Goal: Transaction & Acquisition: Purchase product/service

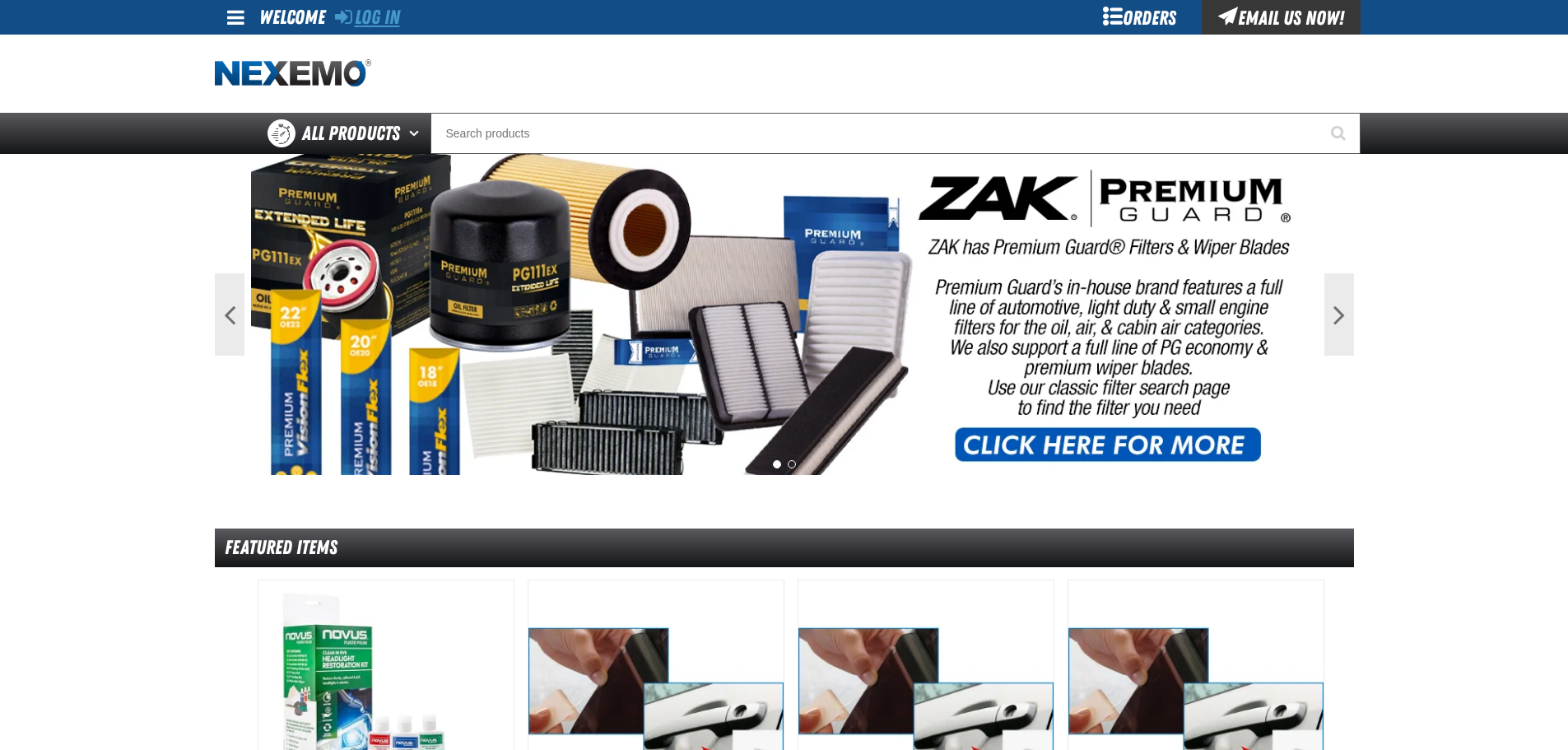
click at [374, 14] on link "Log In" at bounding box center [368, 17] width 65 height 23
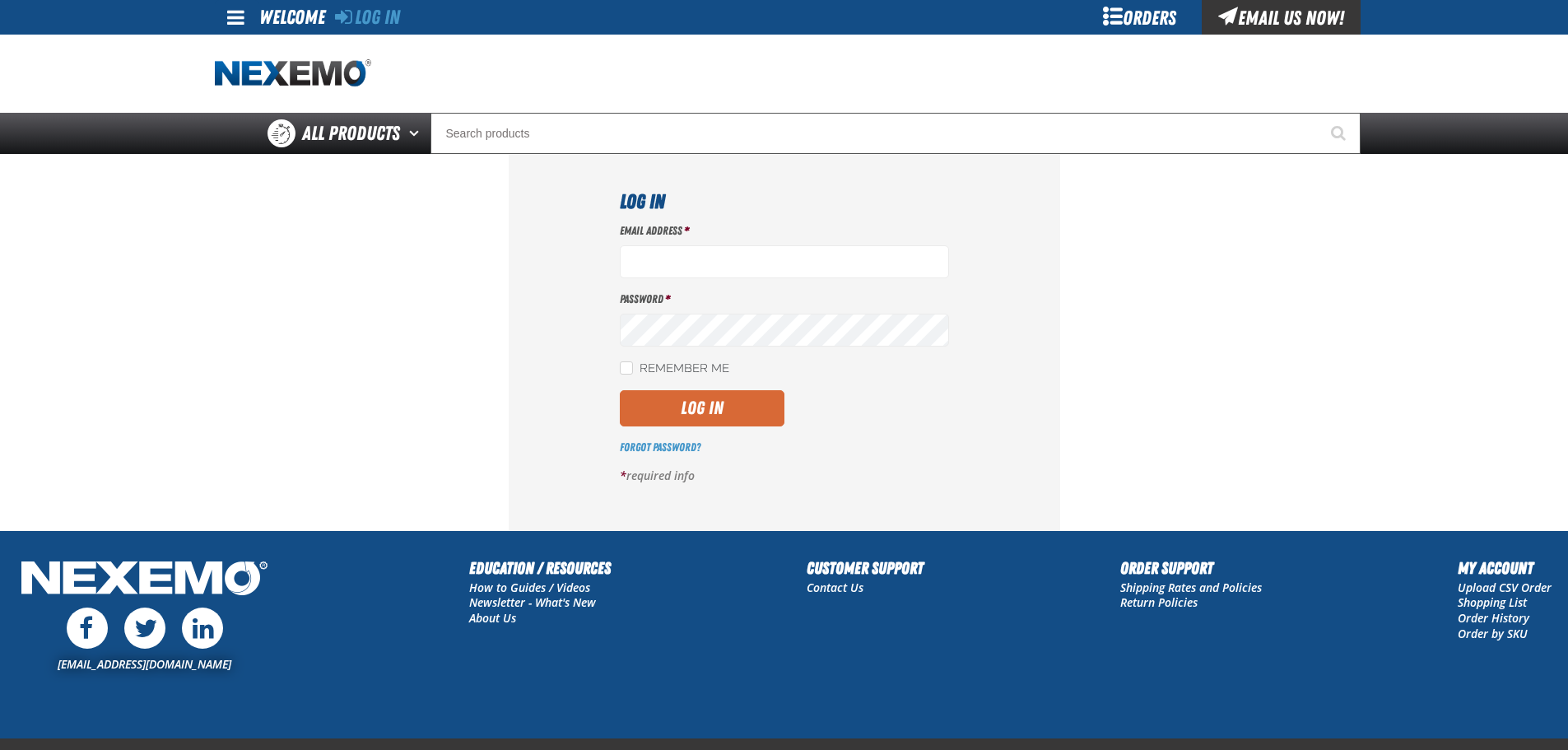
type input "[EMAIL_ADDRESS][DOMAIN_NAME]"
drag, startPoint x: 694, startPoint y: 392, endPoint x: 702, endPoint y: 401, distance: 12.0
click at [695, 393] on button "Log In" at bounding box center [702, 408] width 165 height 36
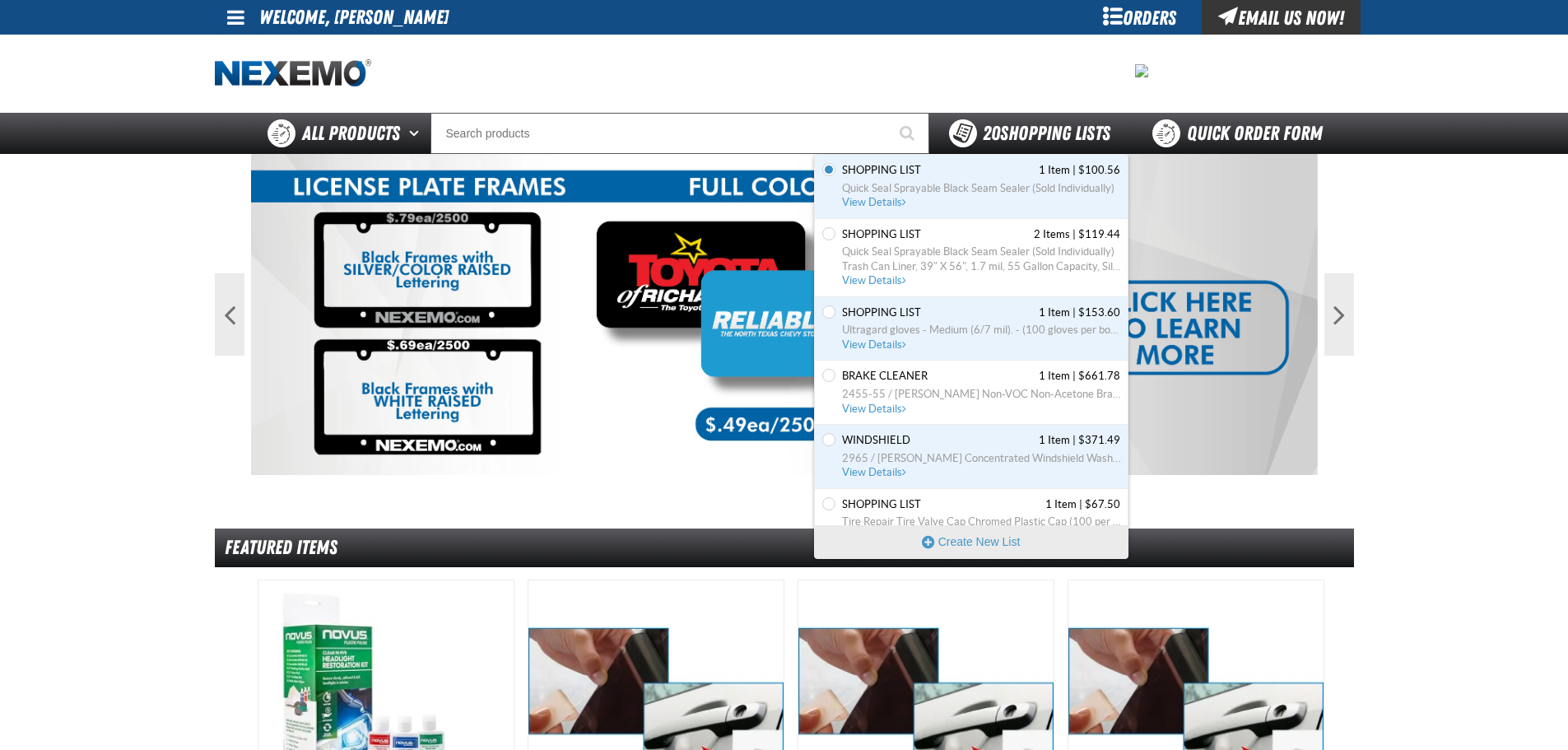
click at [1011, 121] on div "20 Shopping Lists" at bounding box center [1030, 133] width 161 height 28
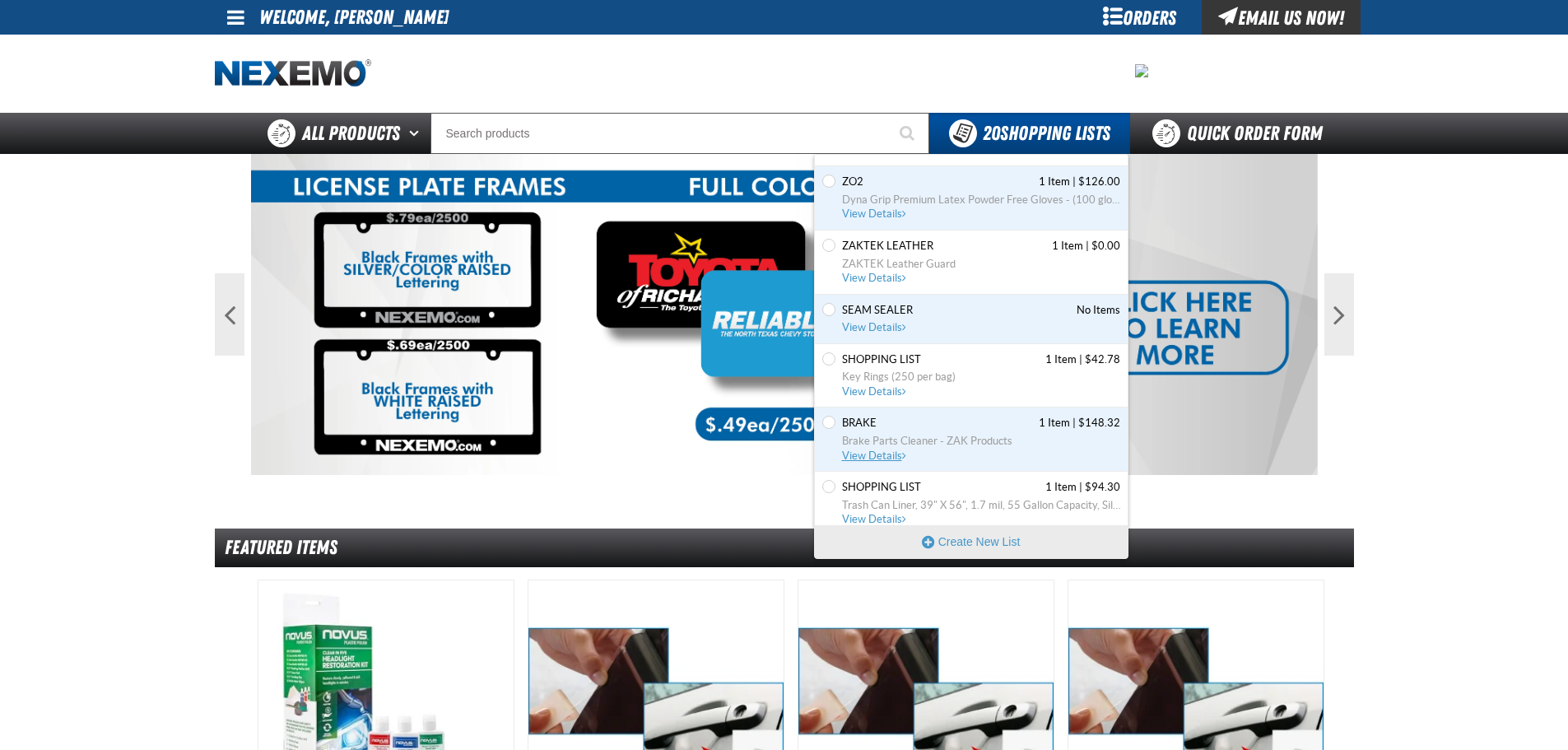
scroll to position [411, 0]
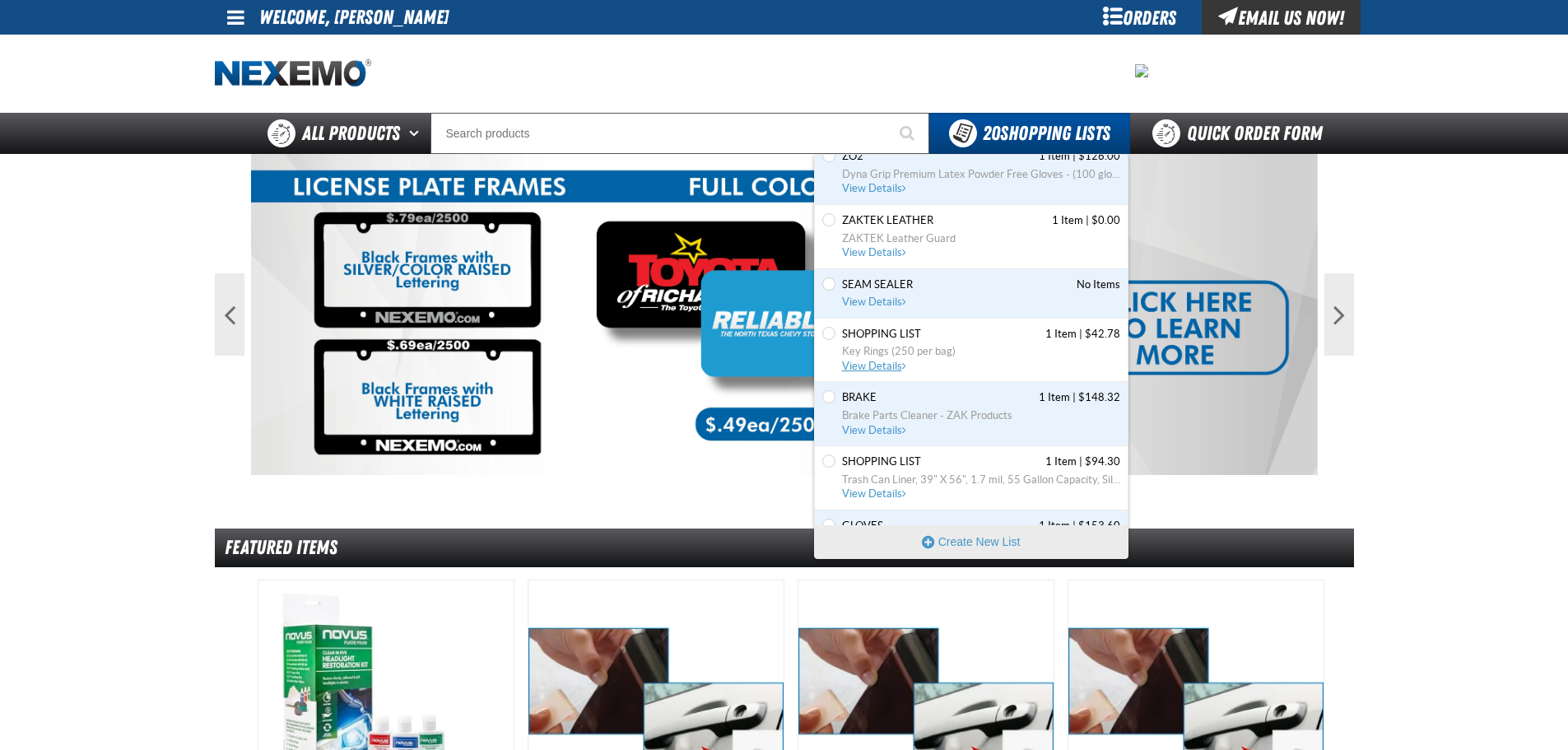
click at [912, 349] on span "Key Rings (250 per bag)" at bounding box center [981, 352] width 278 height 15
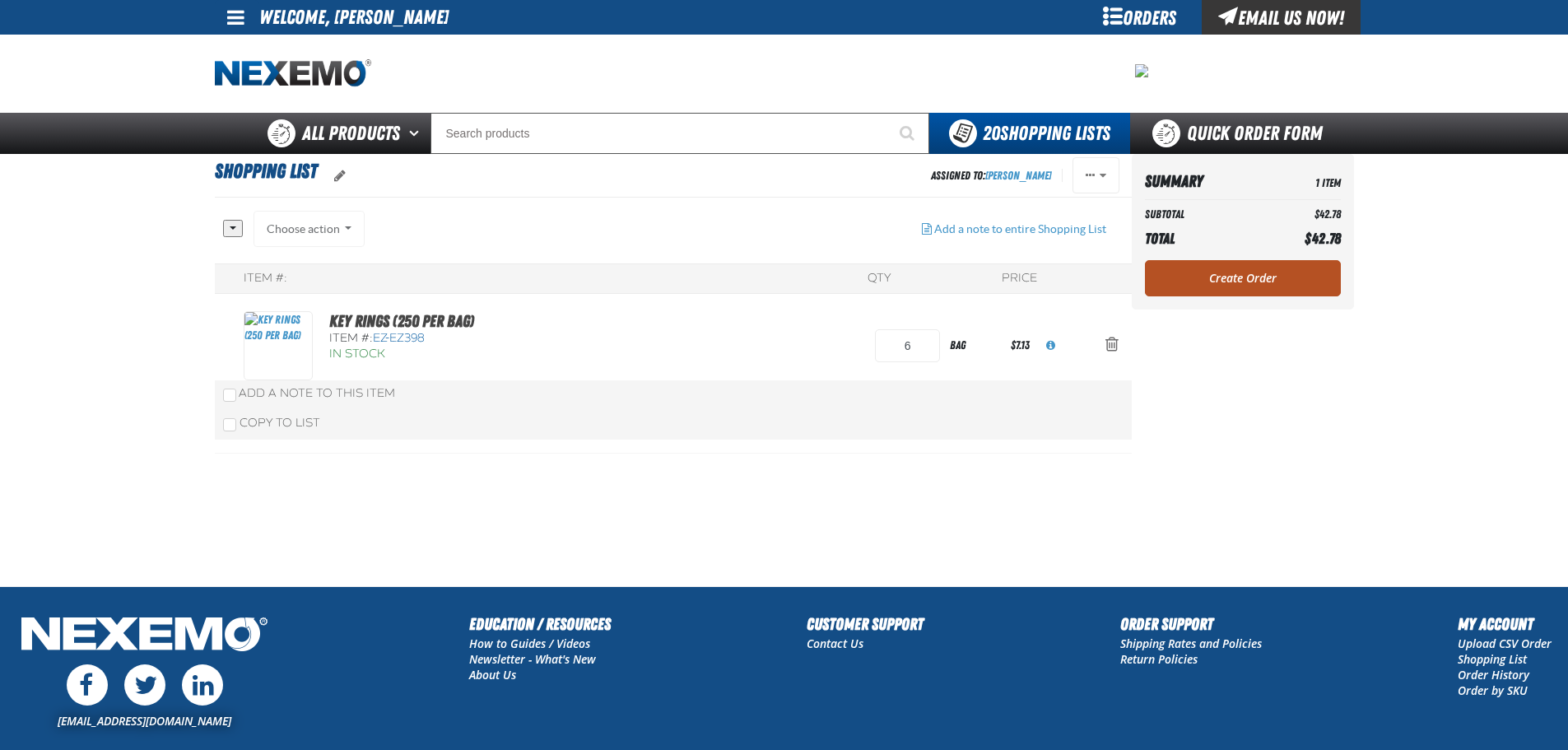
click at [1247, 274] on link "Create Order" at bounding box center [1243, 278] width 196 height 36
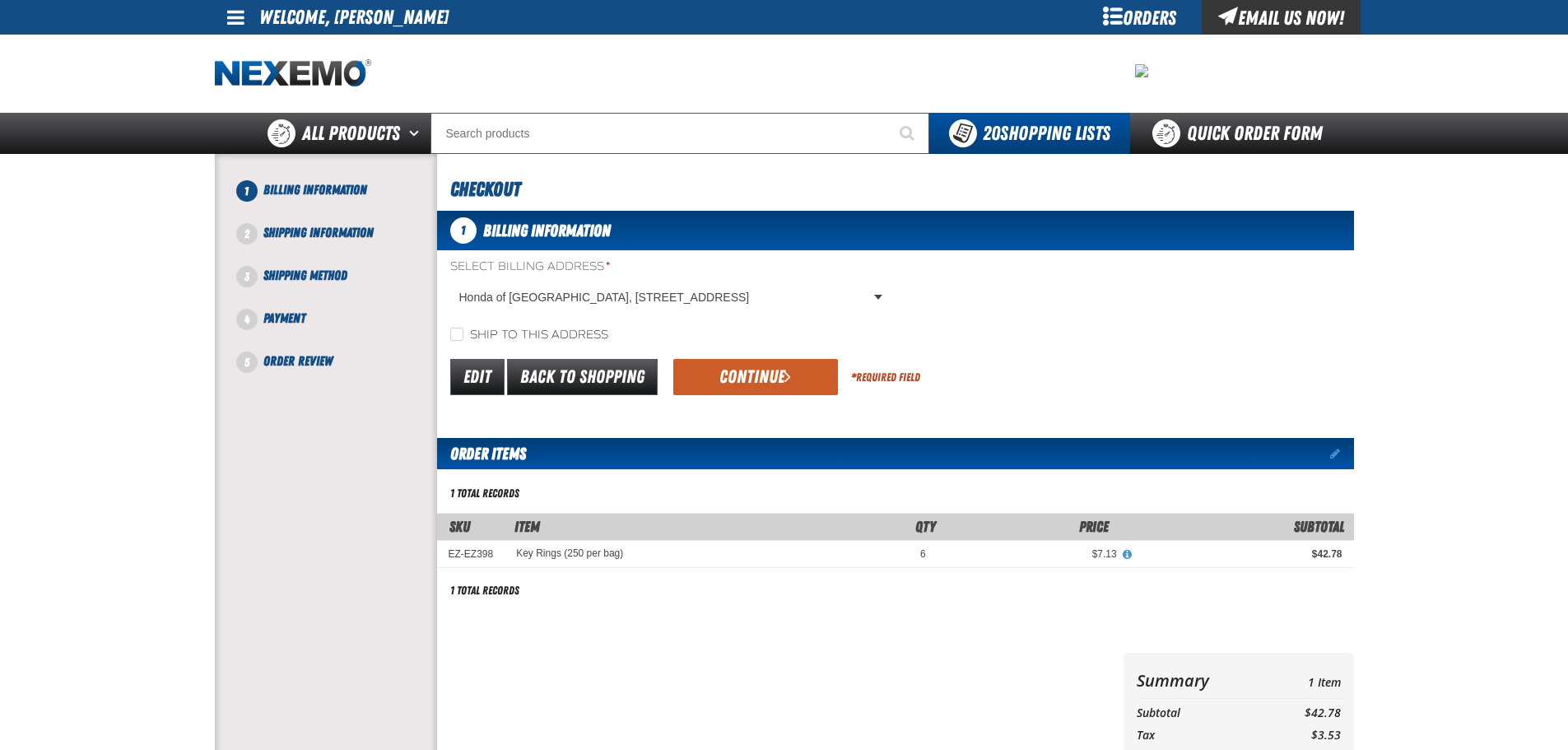
click at [738, 385] on button "Continue" at bounding box center [755, 377] width 165 height 36
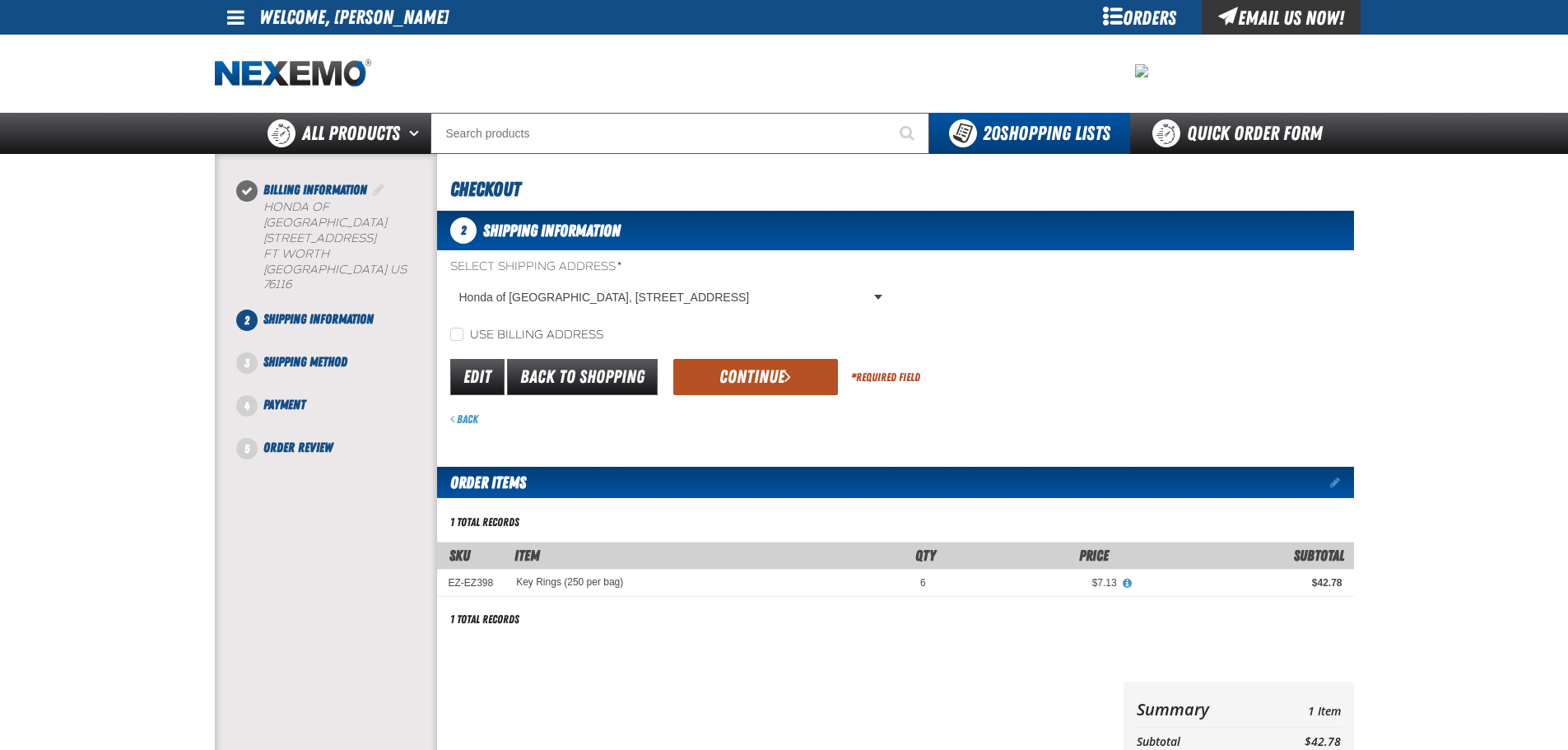
click at [767, 376] on button "Continue" at bounding box center [755, 377] width 165 height 36
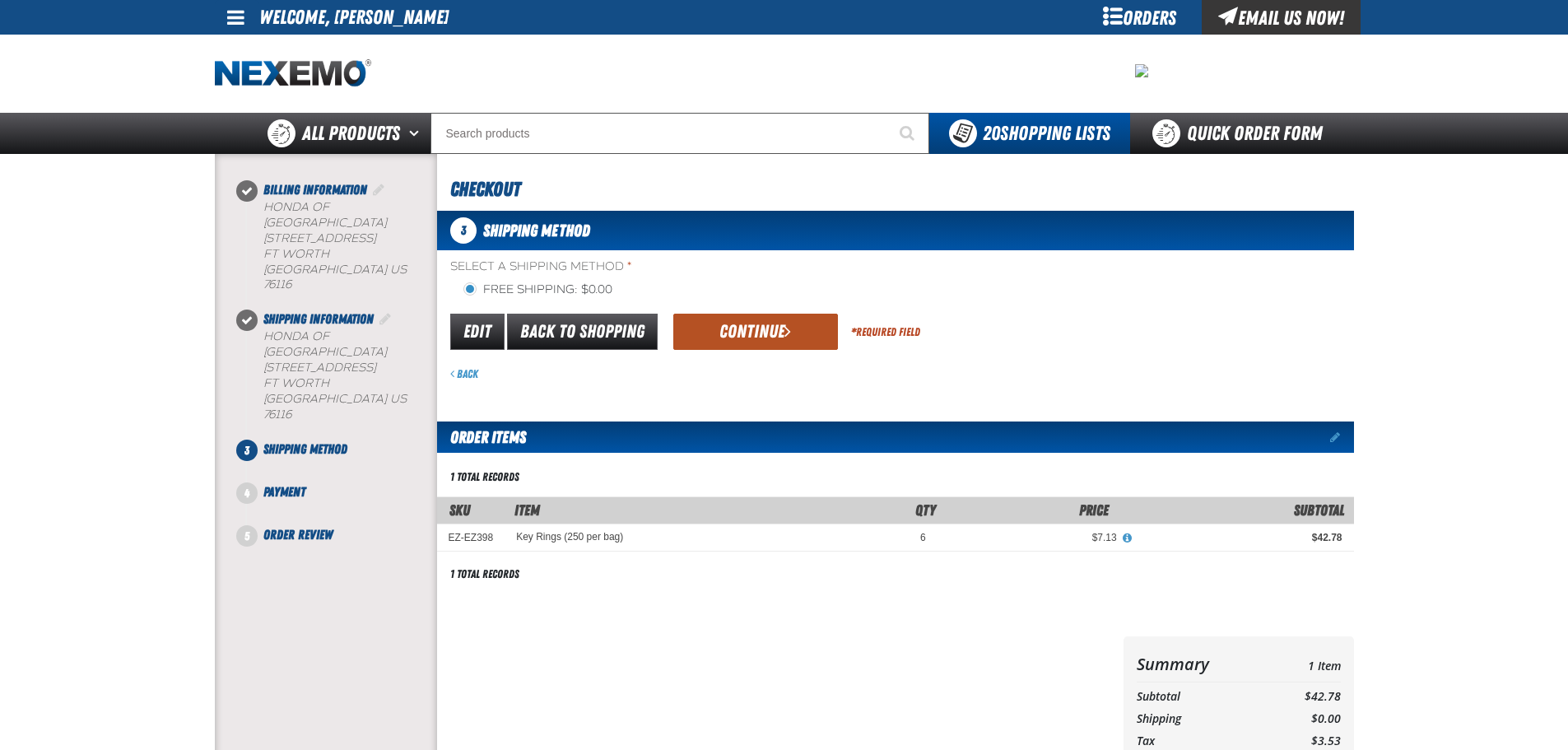
click at [774, 334] on button "Continue" at bounding box center [755, 332] width 165 height 36
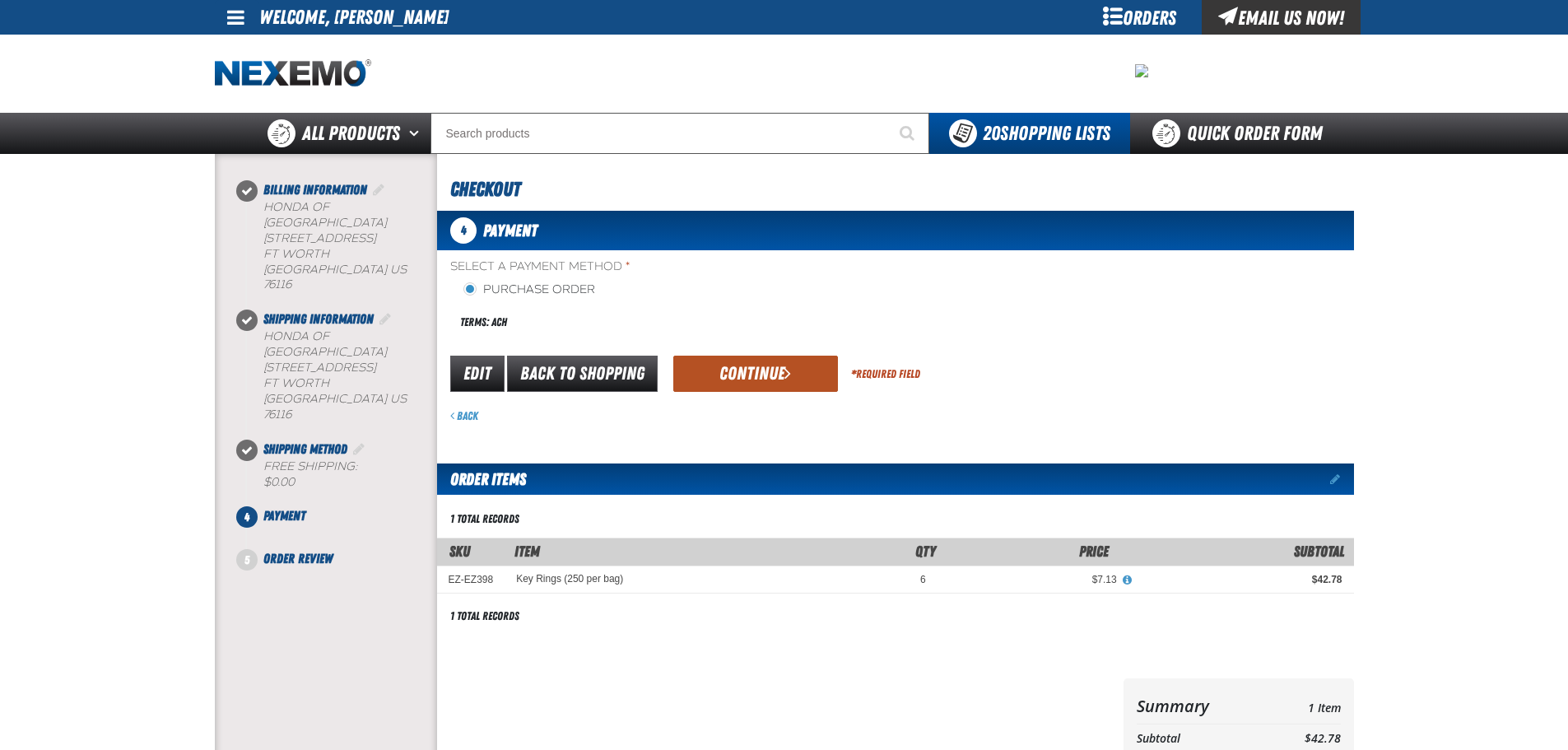
click at [763, 374] on button "Continue" at bounding box center [755, 374] width 165 height 36
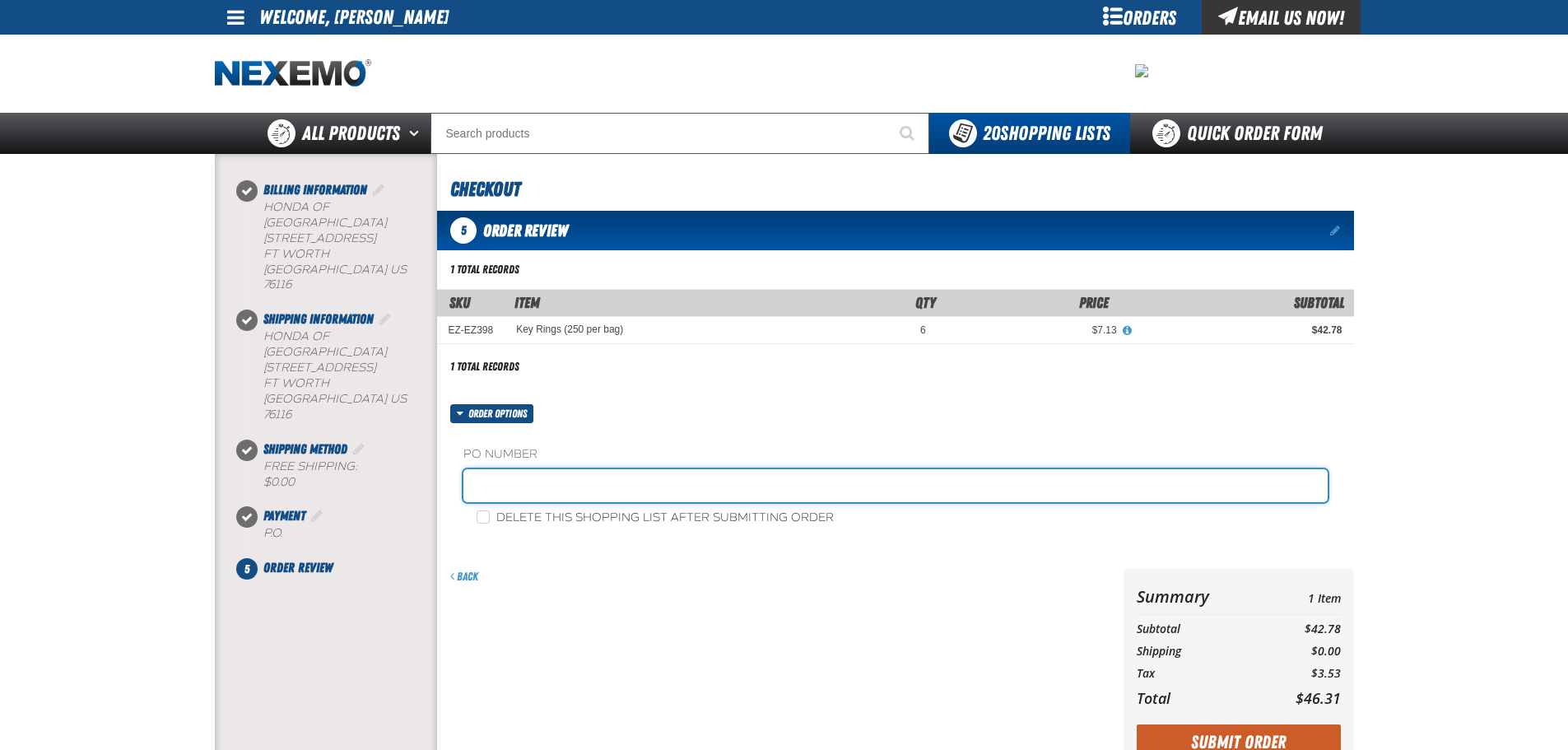
click at [584, 491] on input "text" at bounding box center [896, 486] width 864 height 33
type input "09-23-2025"
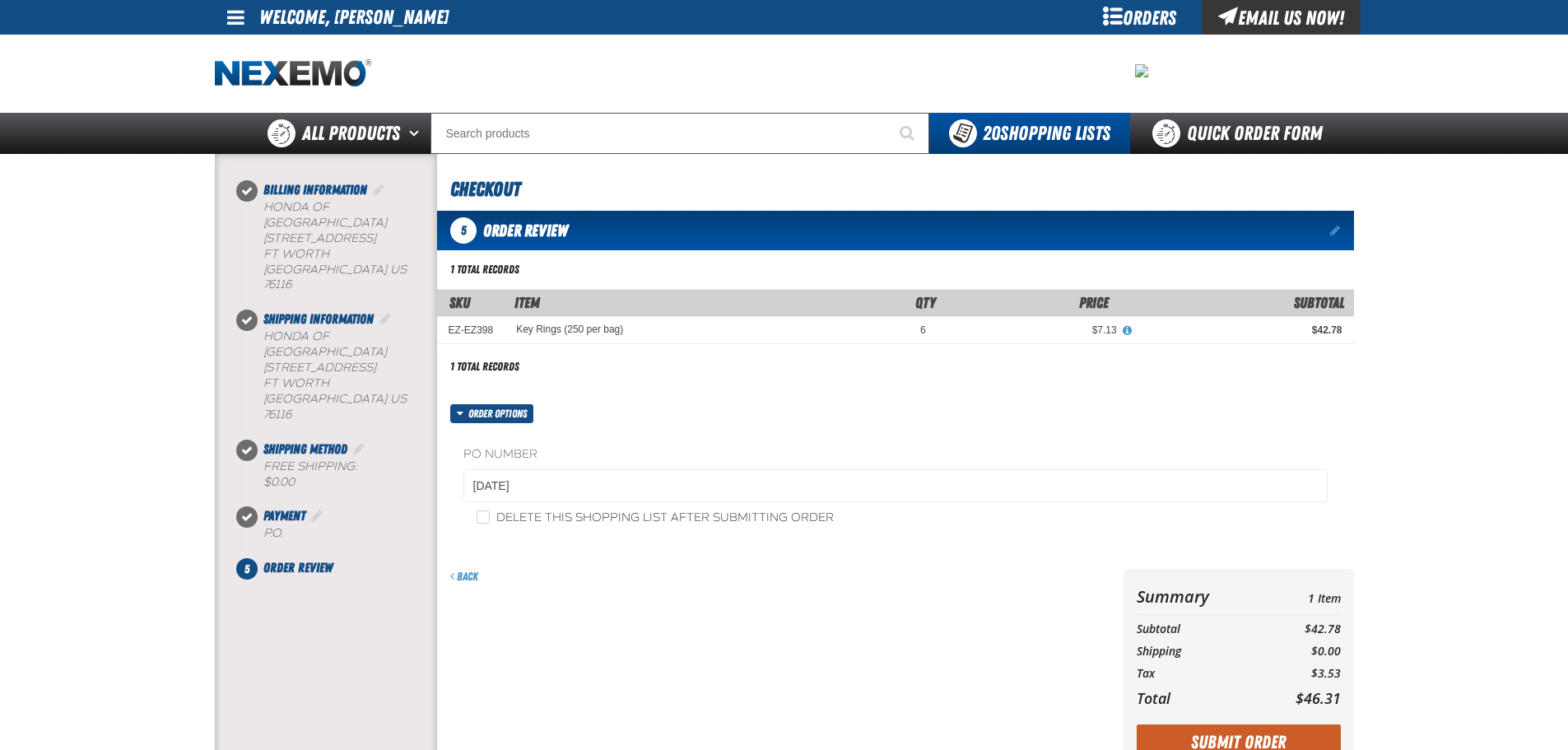
click at [586, 560] on form "Order options PO Number 09-23-2025 Delete this shopping list after submitting o…" at bounding box center [896, 589] width 917 height 370
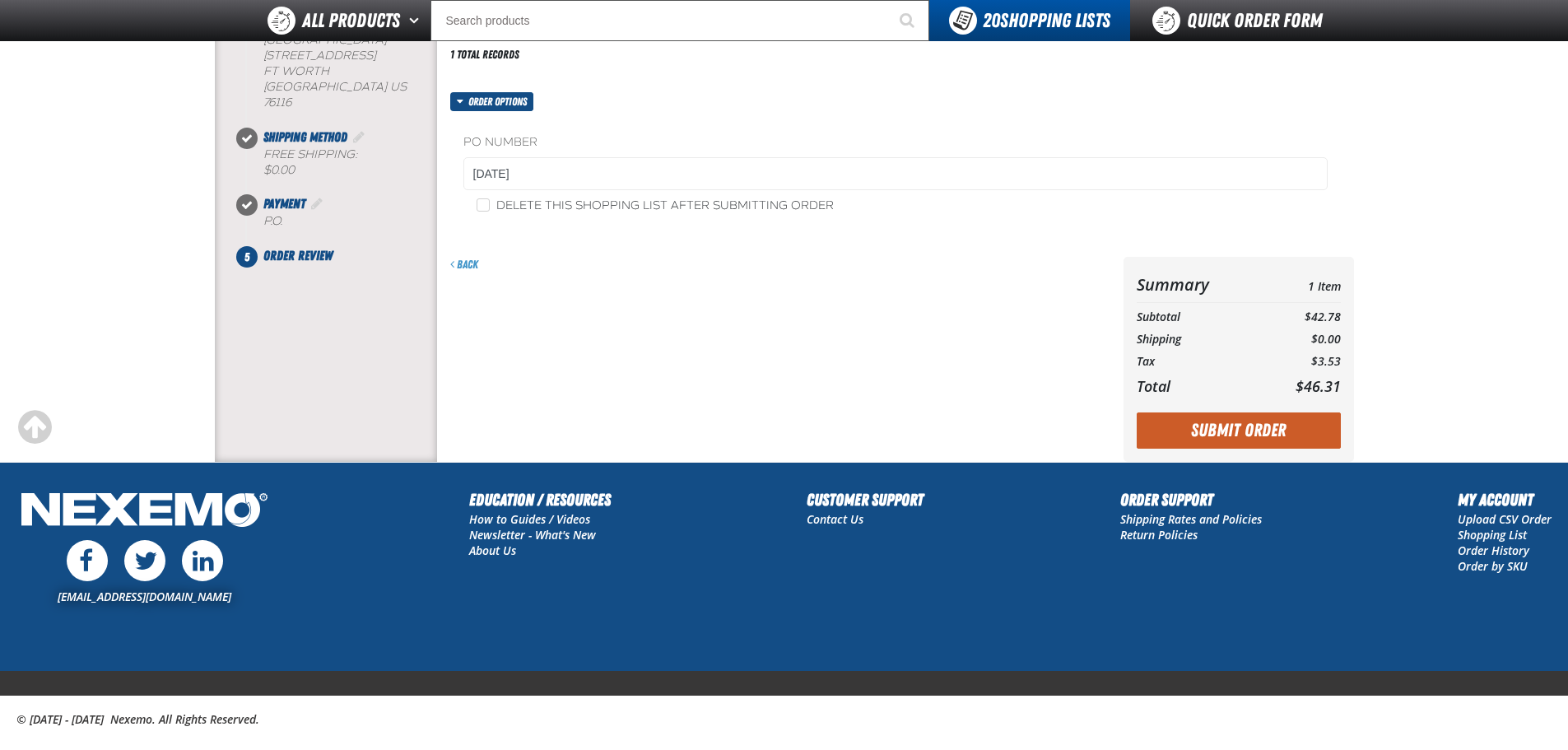
scroll to position [298, 0]
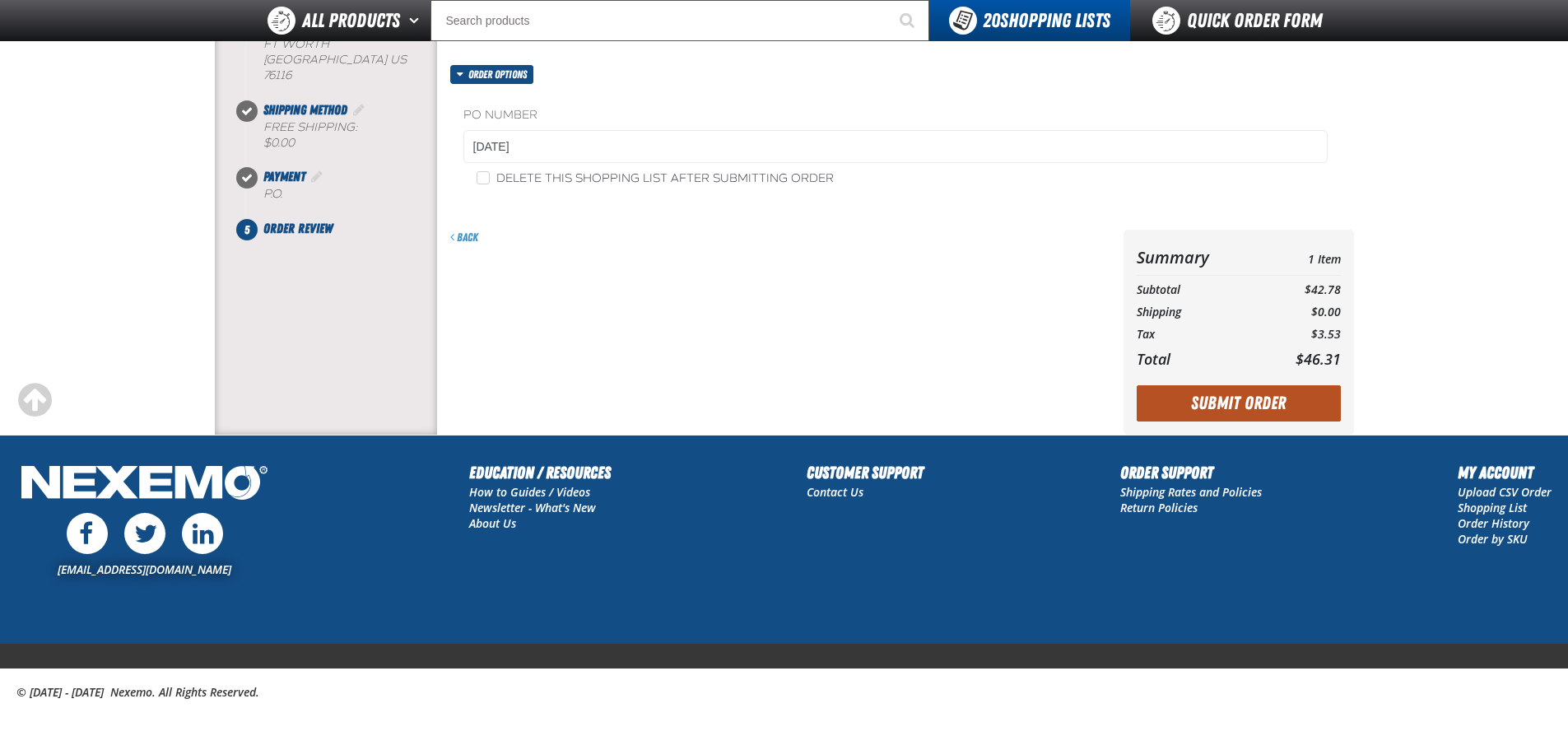
click at [1217, 411] on button "Submit Order" at bounding box center [1239, 403] width 204 height 36
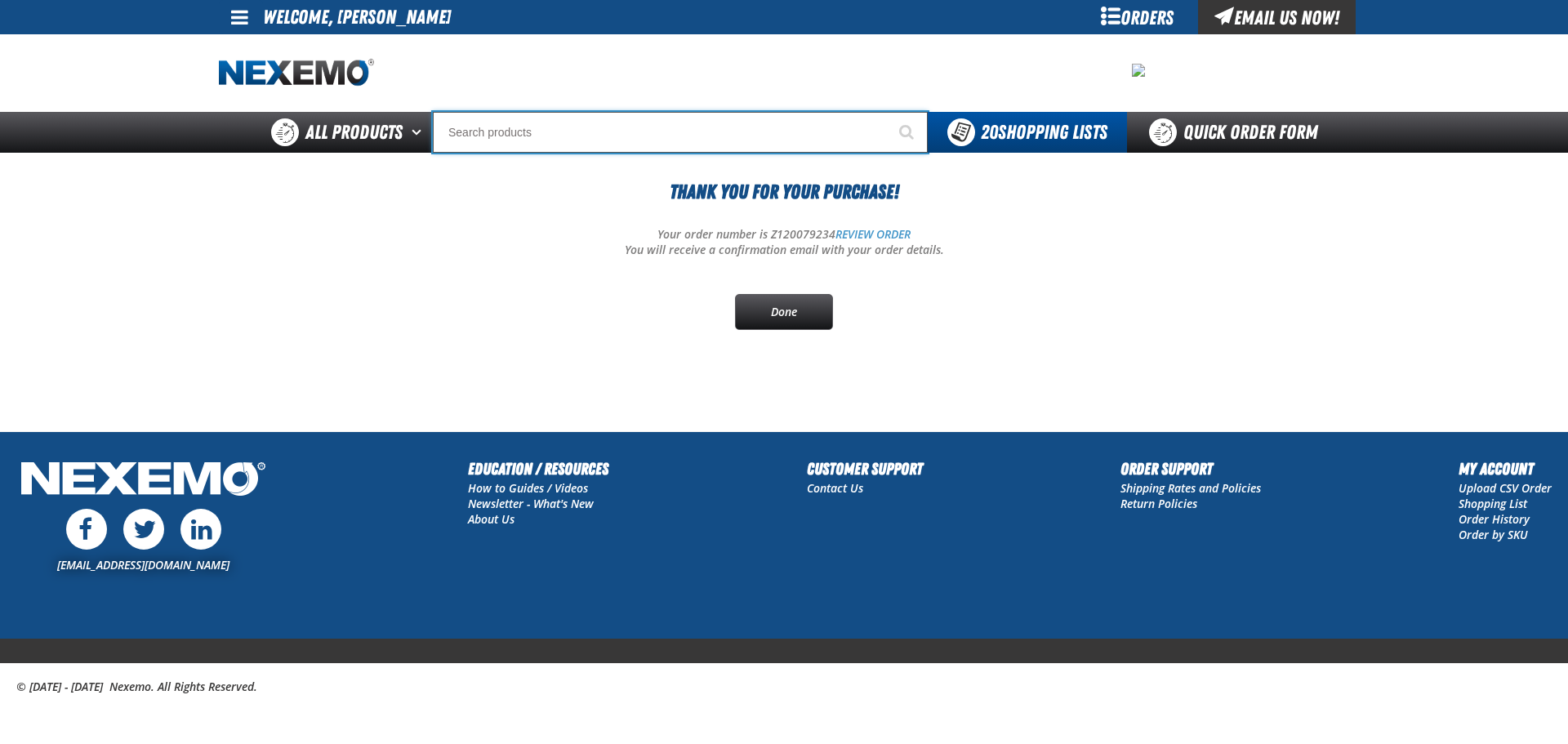
click at [682, 137] on input "Search" at bounding box center [680, 132] width 495 height 41
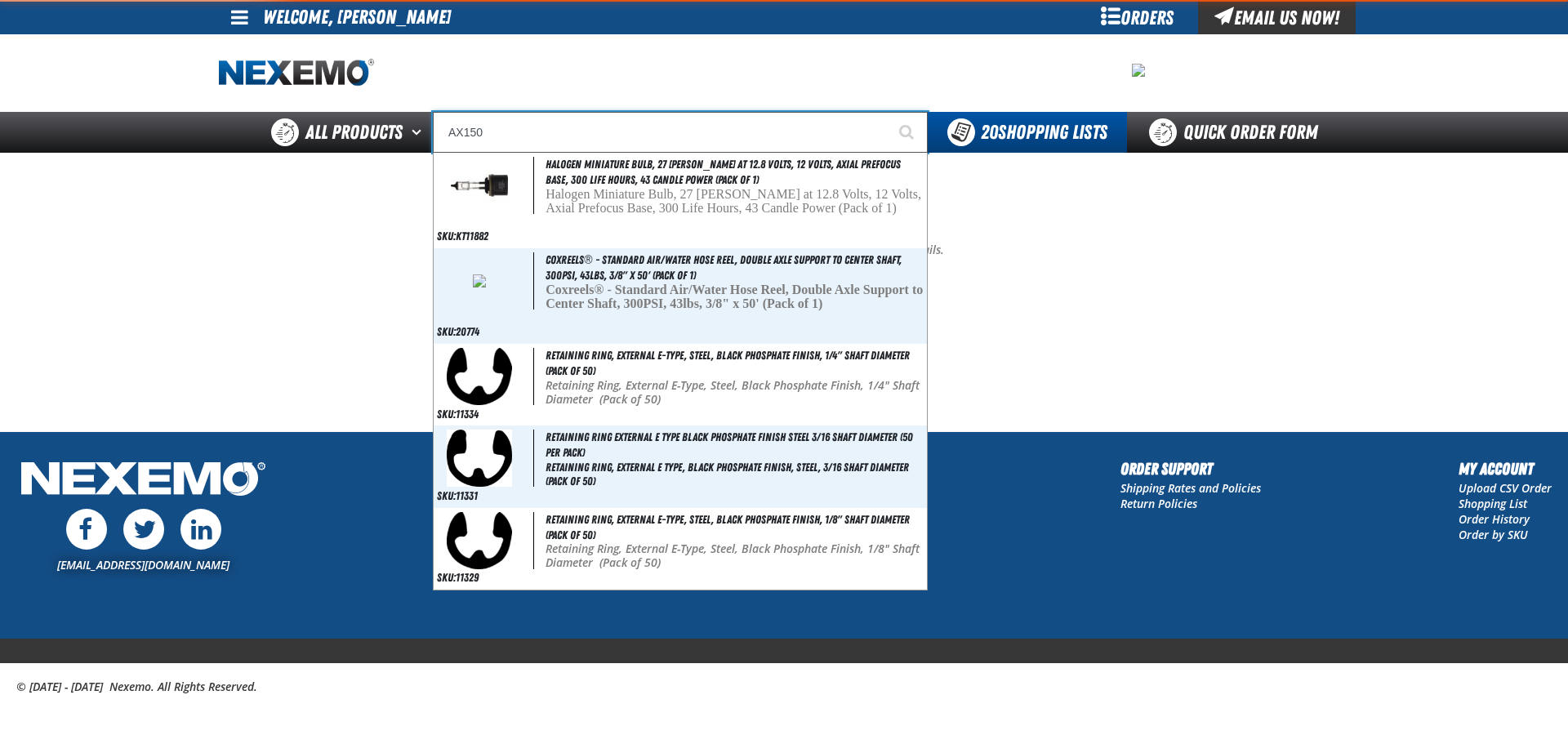
type input "AX150"
click at [887, 112] on button "Start Searching" at bounding box center [908, 132] width 41 height 41
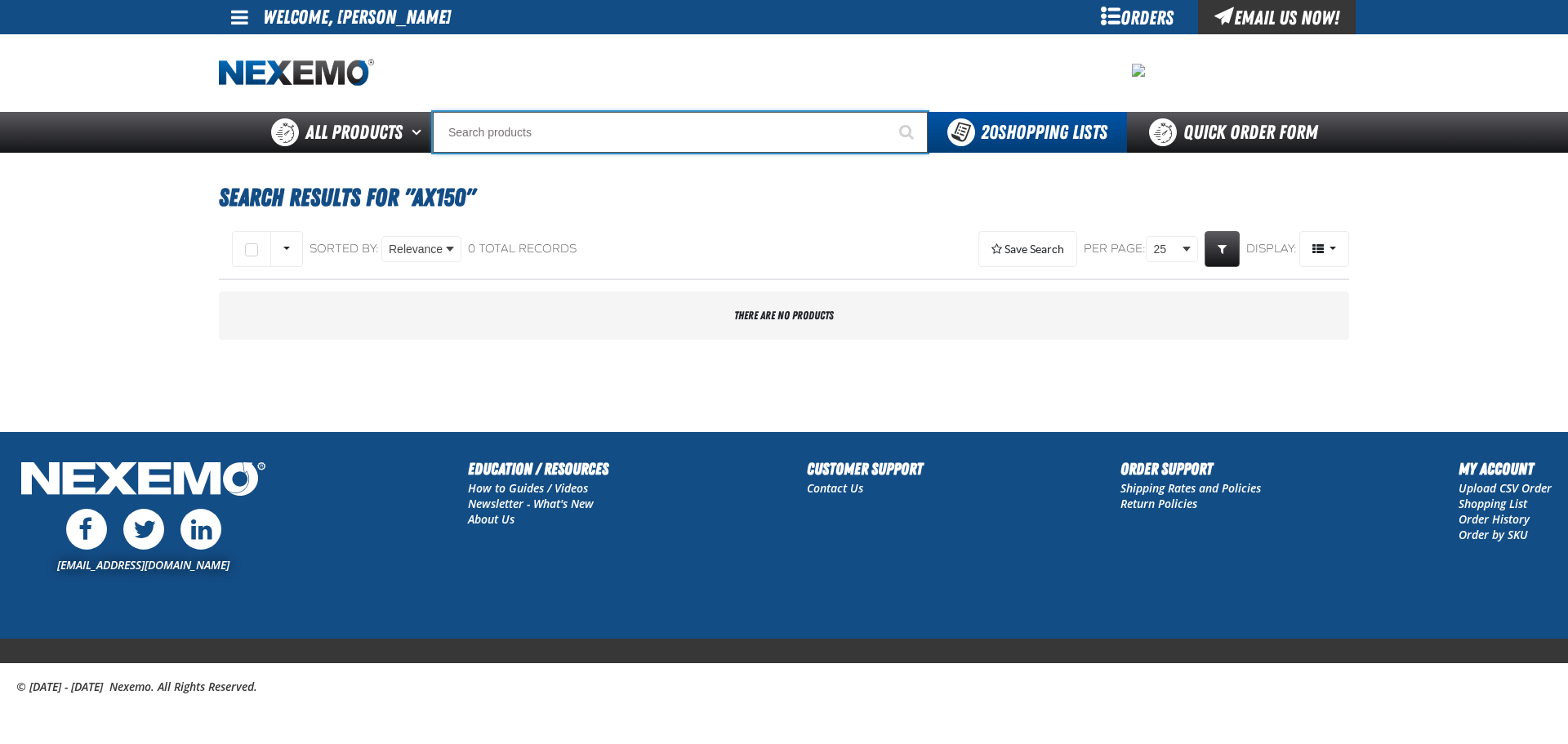
drag, startPoint x: 530, startPoint y: 145, endPoint x: 534, endPoint y: 137, distance: 8.9
click at [531, 140] on input "Search" at bounding box center [680, 132] width 495 height 41
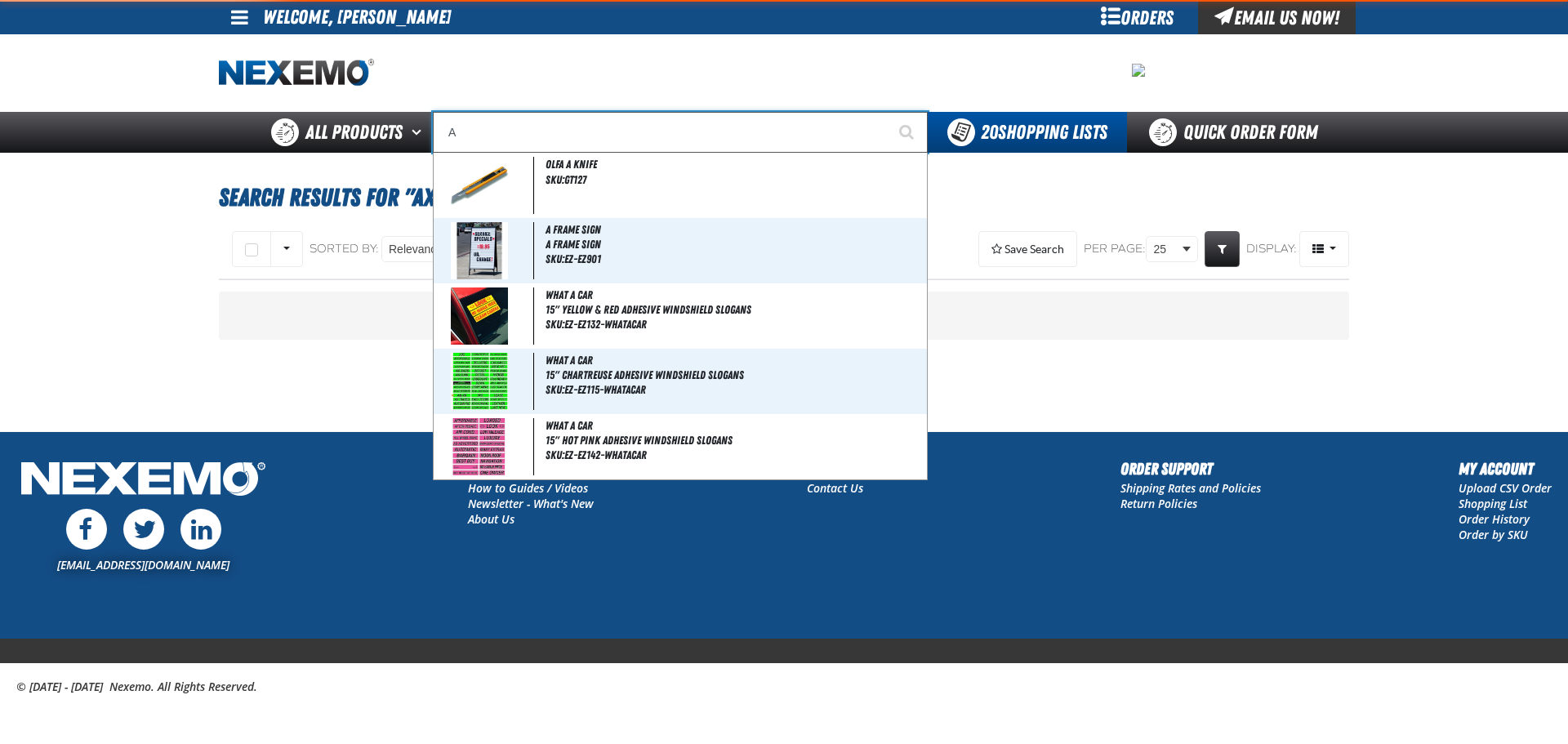
type input "AC"
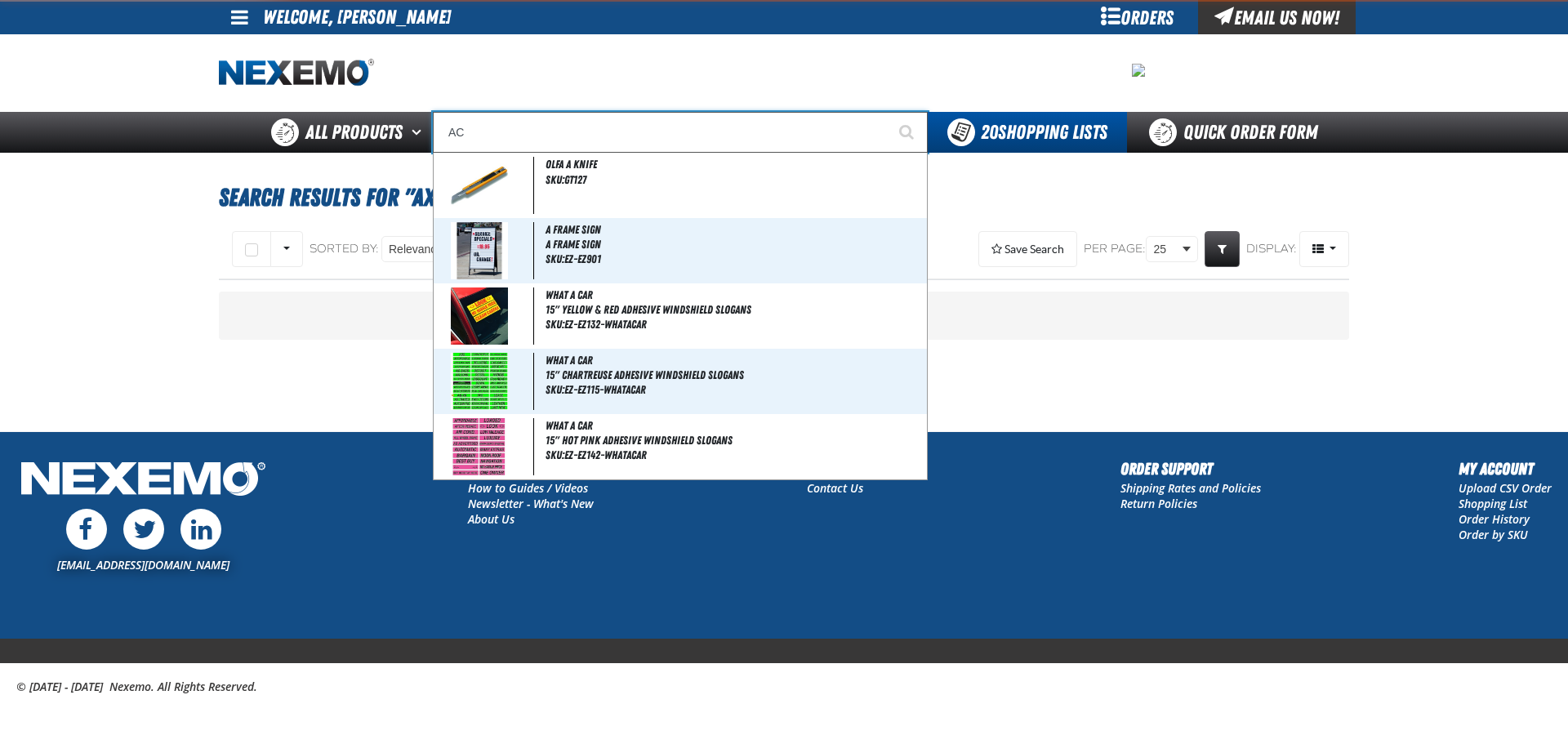
type input "AC Power Booster - ZAK Products"
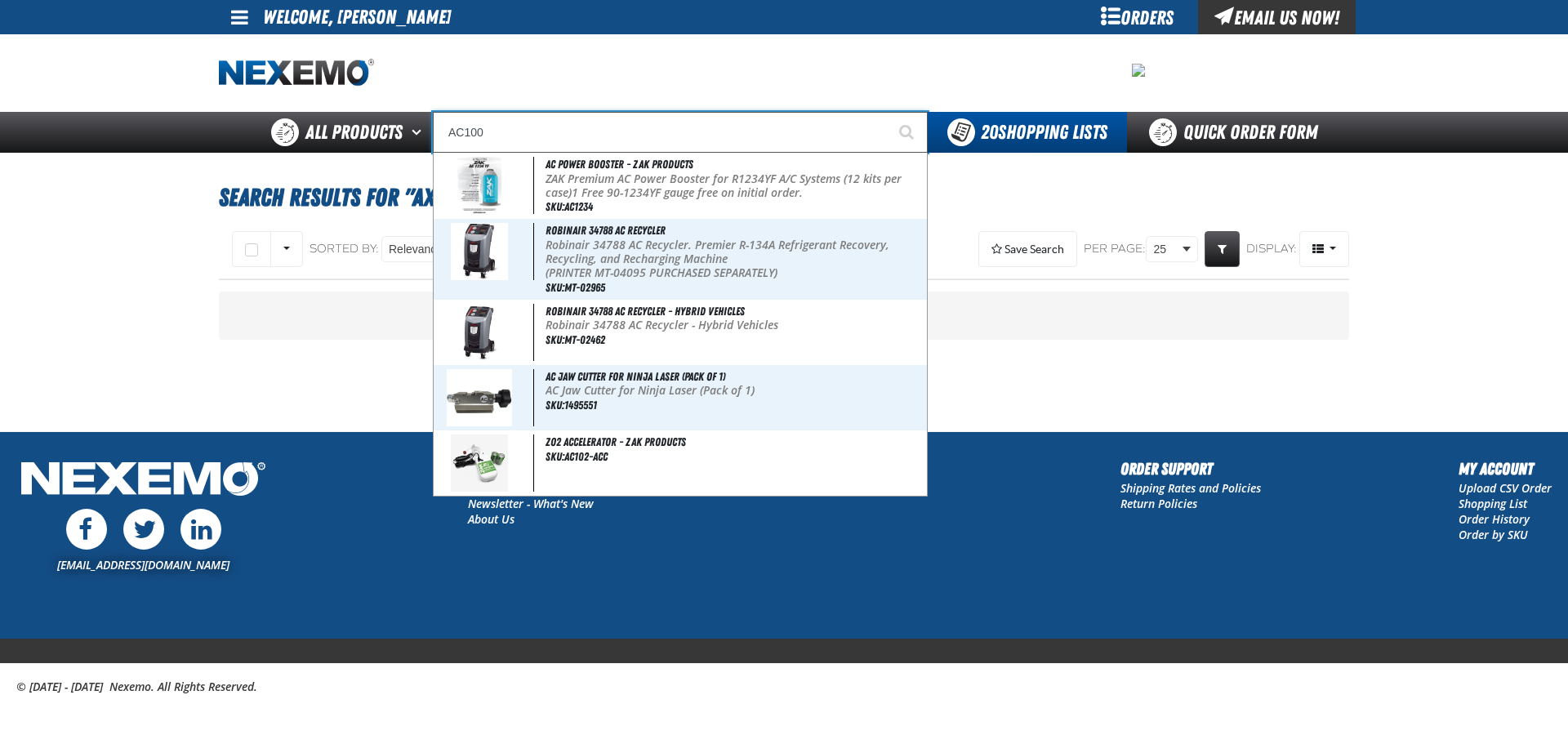
type input "AC100"
click at [887, 112] on button "Start Searching" at bounding box center [908, 132] width 41 height 41
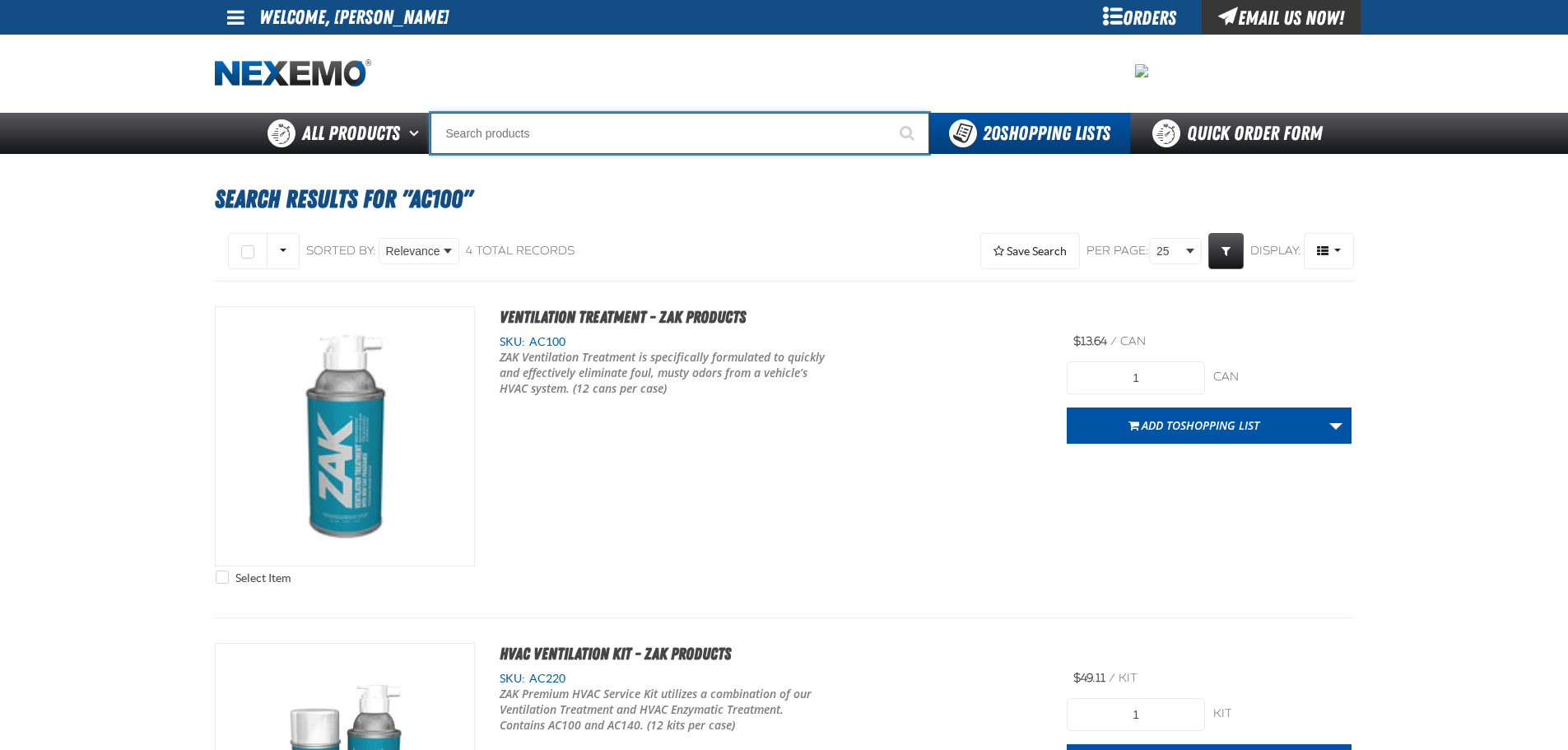
click at [479, 130] on input "Search" at bounding box center [680, 133] width 499 height 41
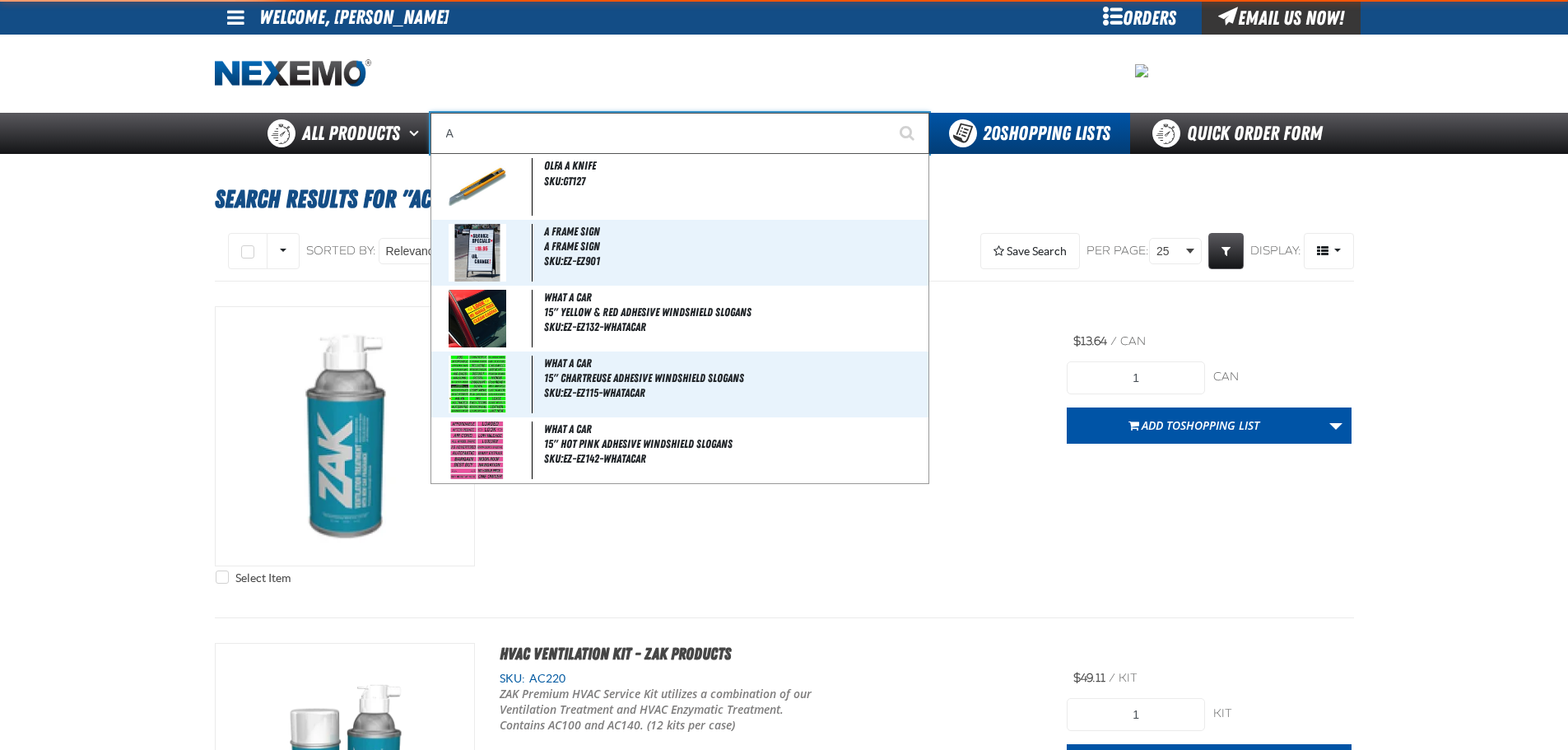
type input "AC"
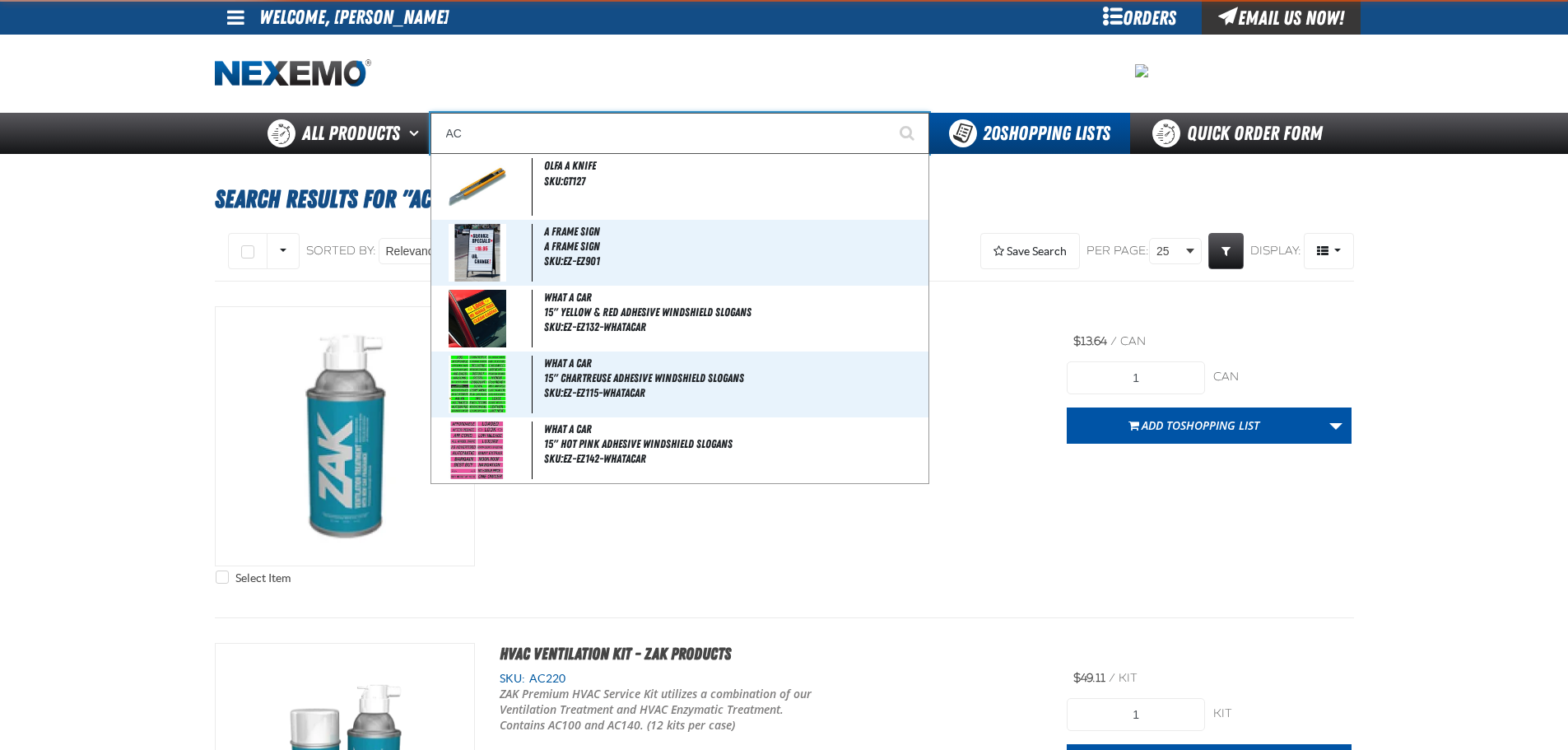
type input "AC Power Booster - ZAK Products"
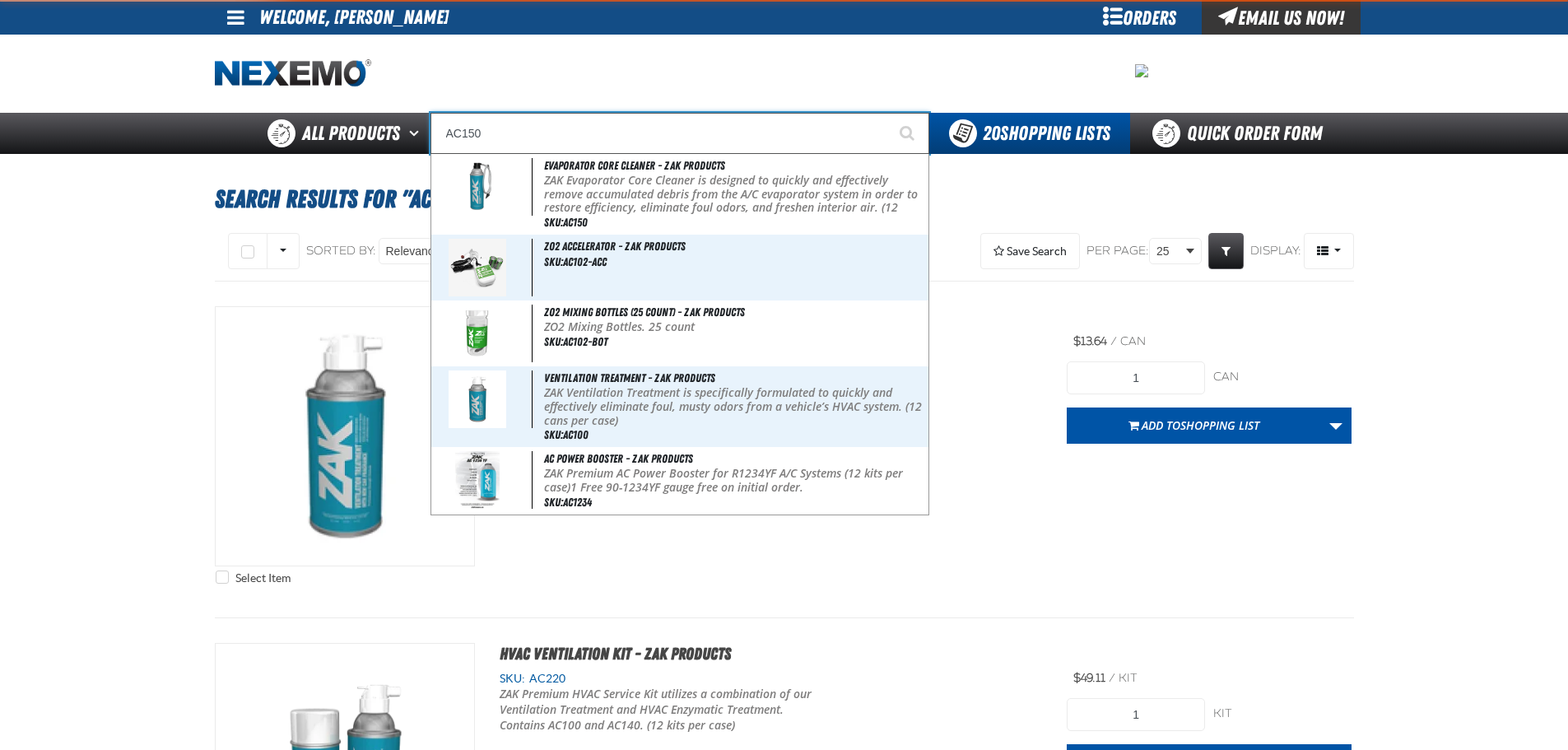
type input "AC150"
click at [888, 113] on button "Start Searching" at bounding box center [909, 133] width 41 height 41
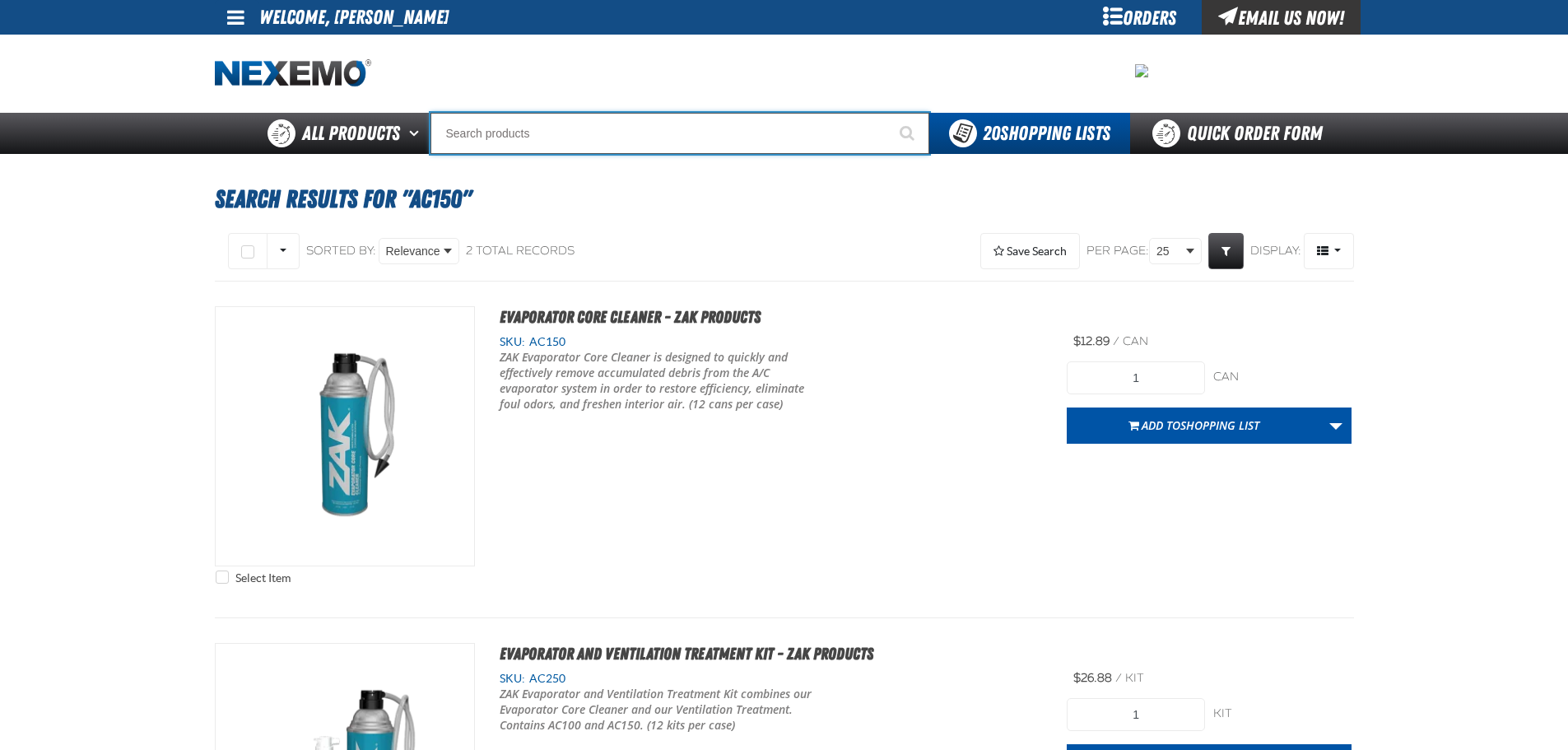
click at [593, 128] on input "Search" at bounding box center [680, 133] width 499 height 41
type input "P"
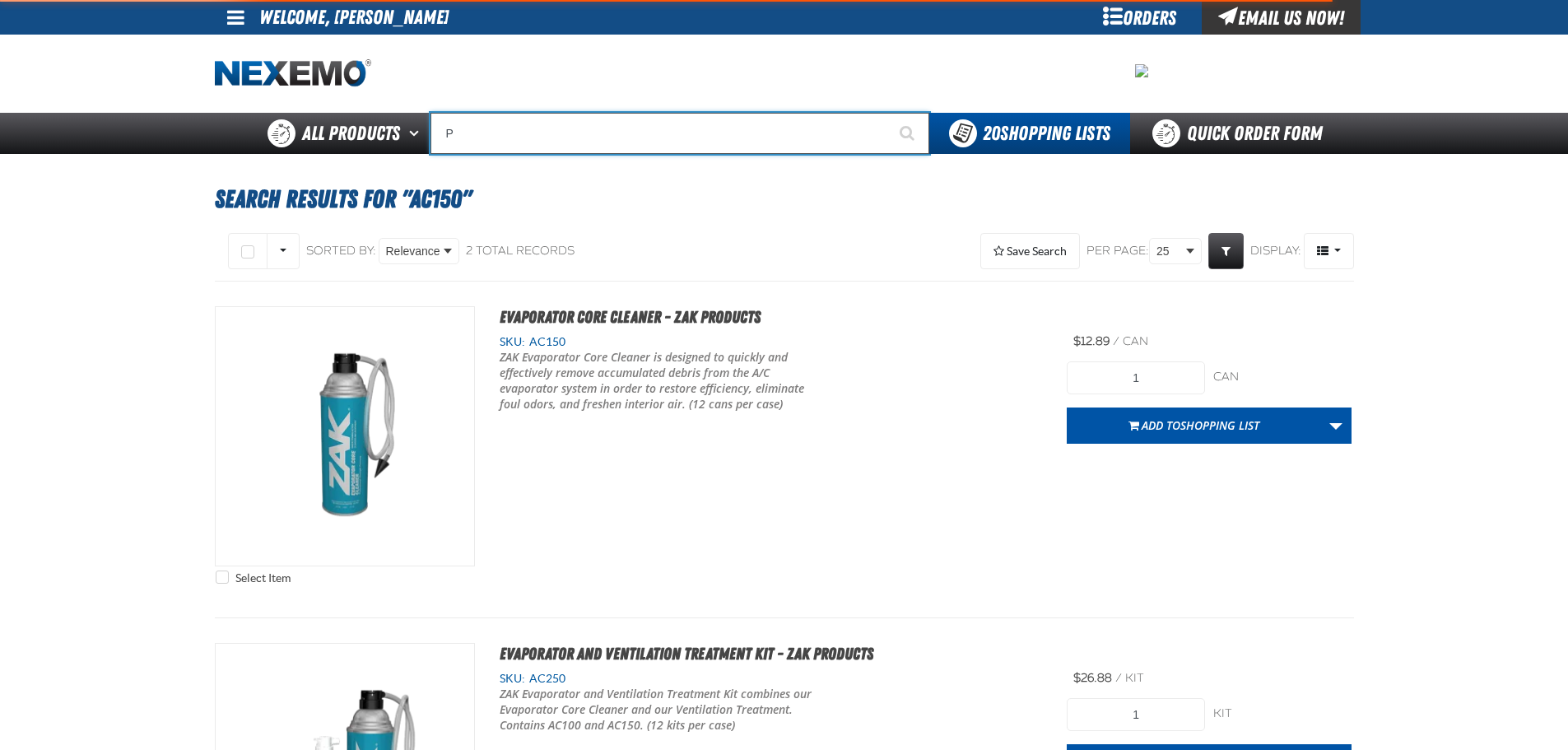
type input "Perfect P Series 0.25-ounce Lead Wheel Weight"
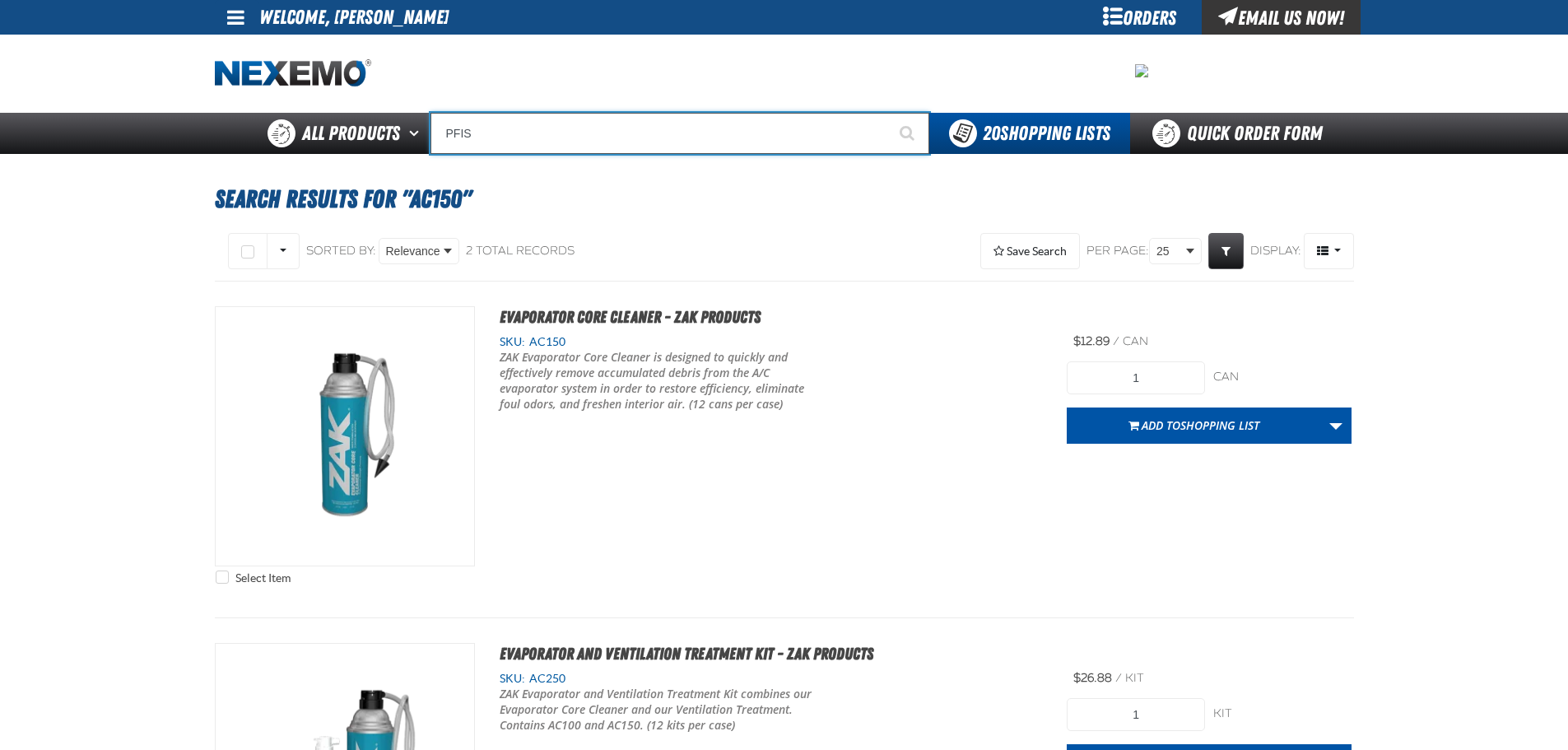
type input "PFIS"
click at [888, 113] on button "Start Searching" at bounding box center [909, 133] width 41 height 41
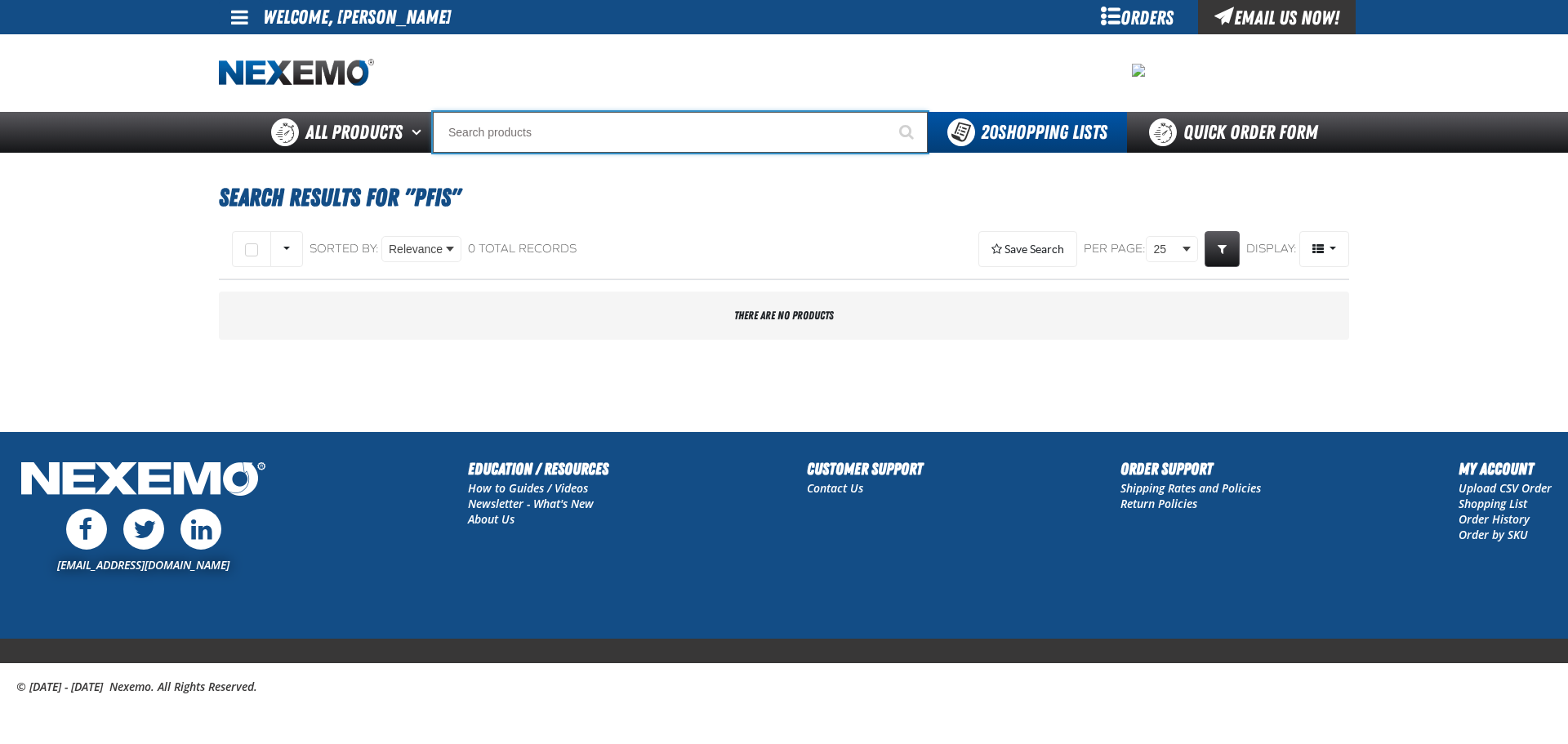
click at [581, 140] on input "Search" at bounding box center [680, 132] width 495 height 41
type input "P"
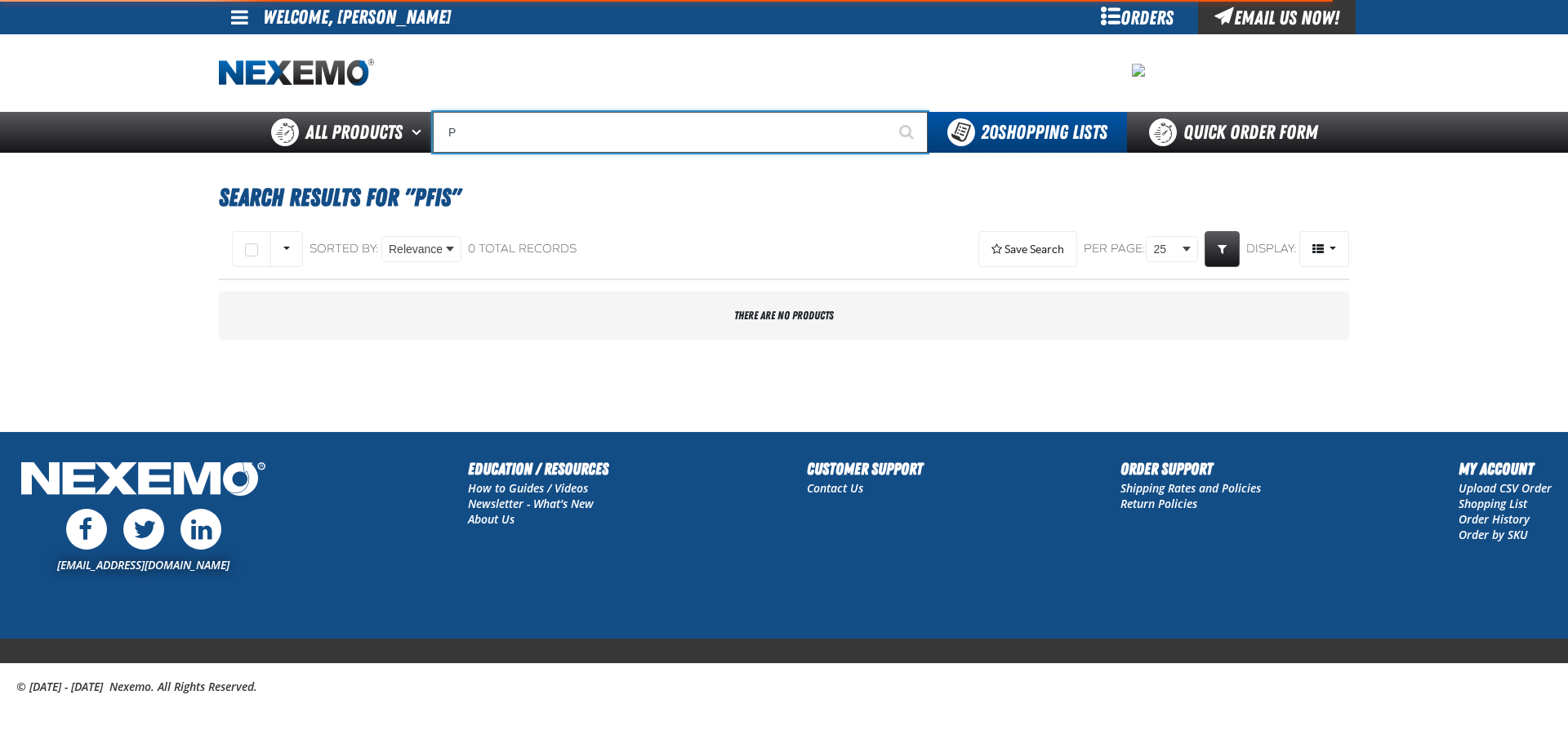
type input "Perfect P Series 0.25-ounce Lead Wheel Weight"
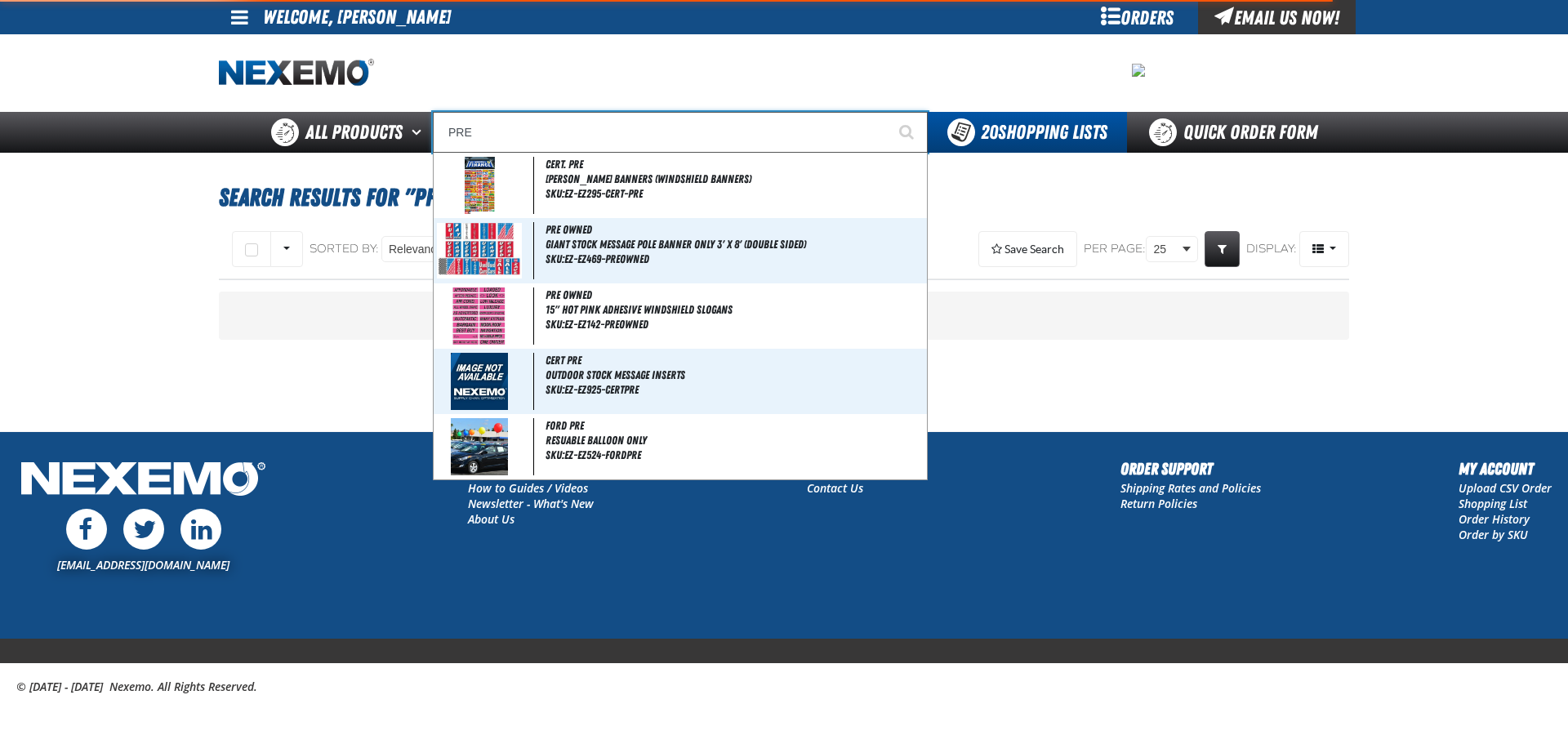
type input "PREM"
type input "PREMIUM SD"
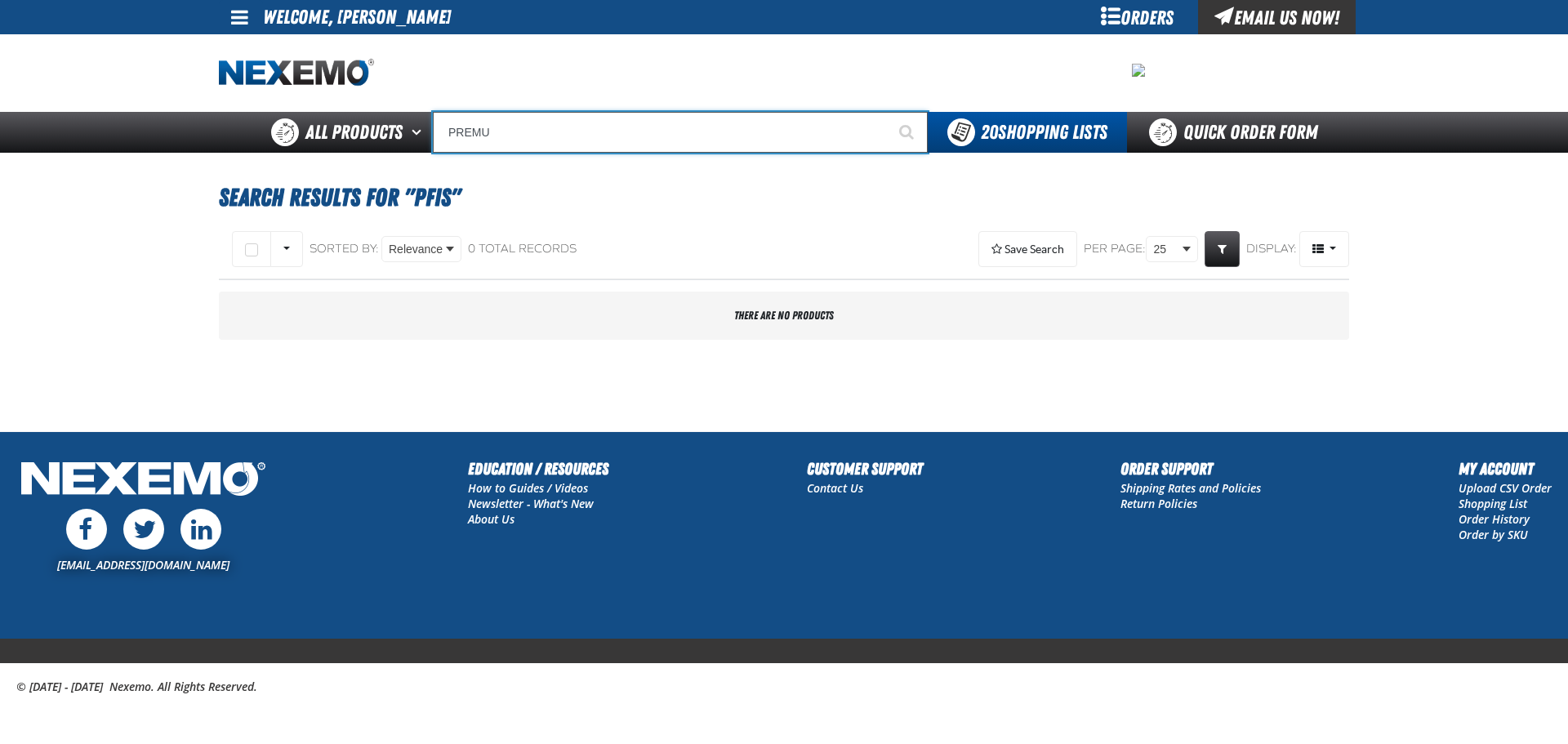
type input "PREM"
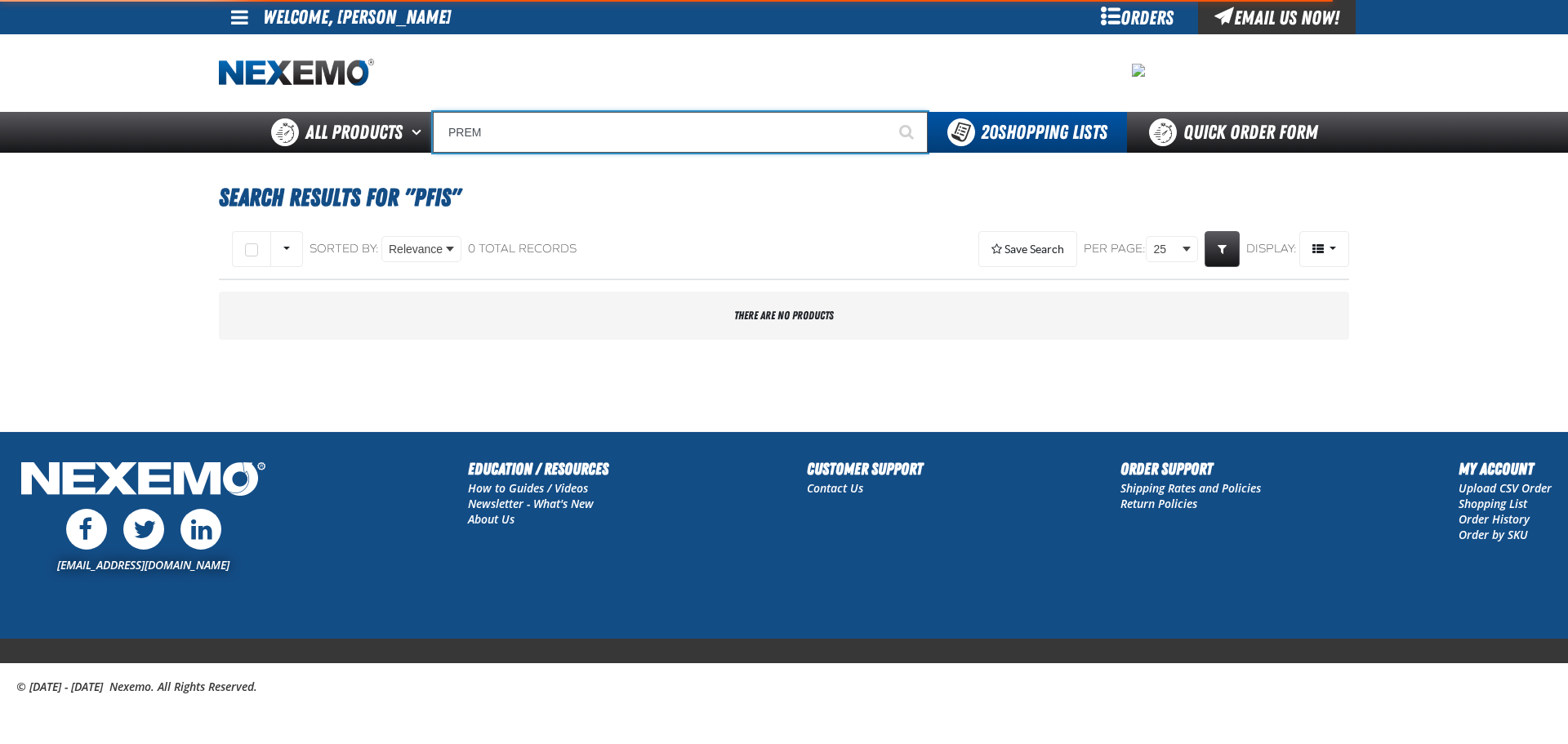
type input "PREMIUM SD"
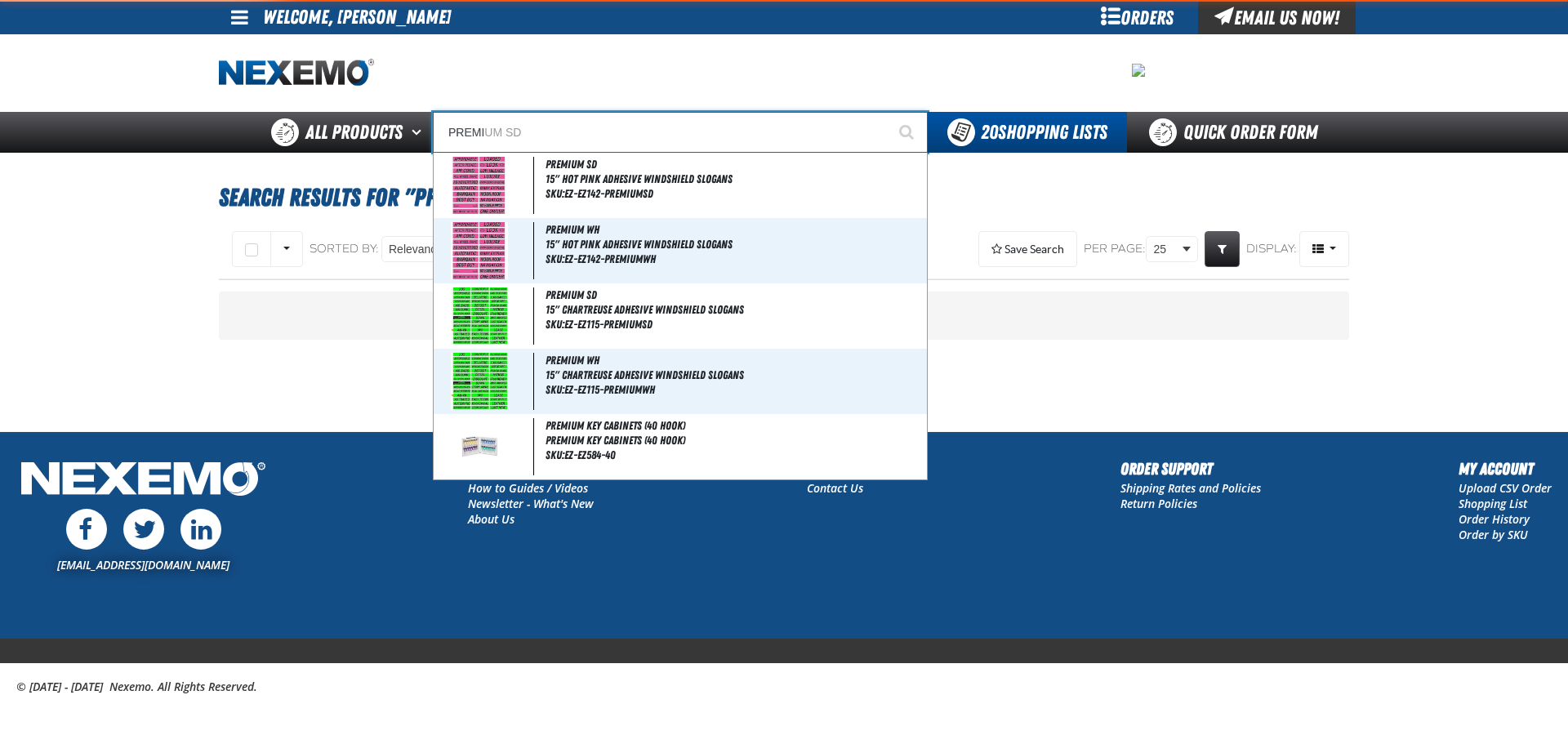
type input "PREMIU"
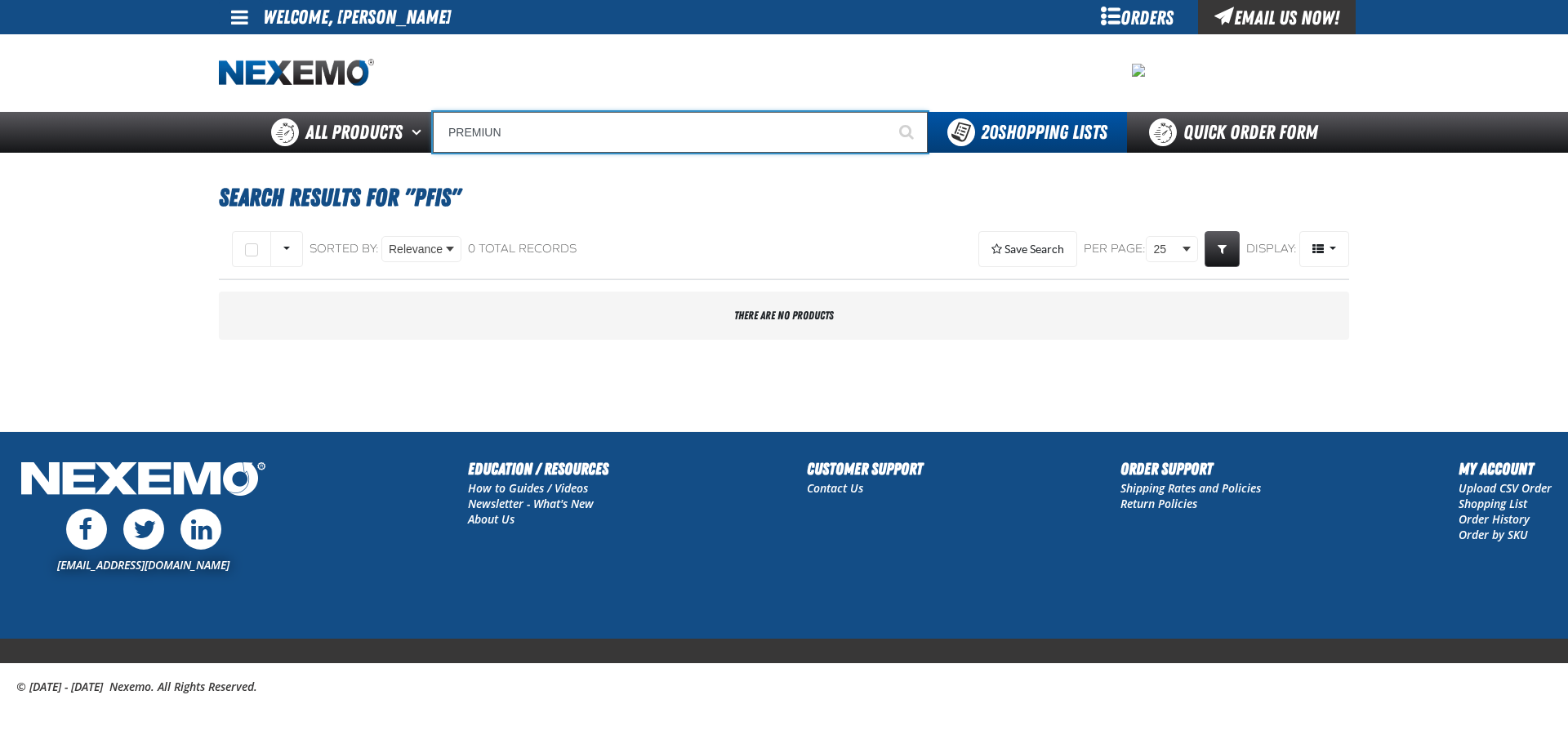
type input "PREMIU"
type input "PREMIUM SD"
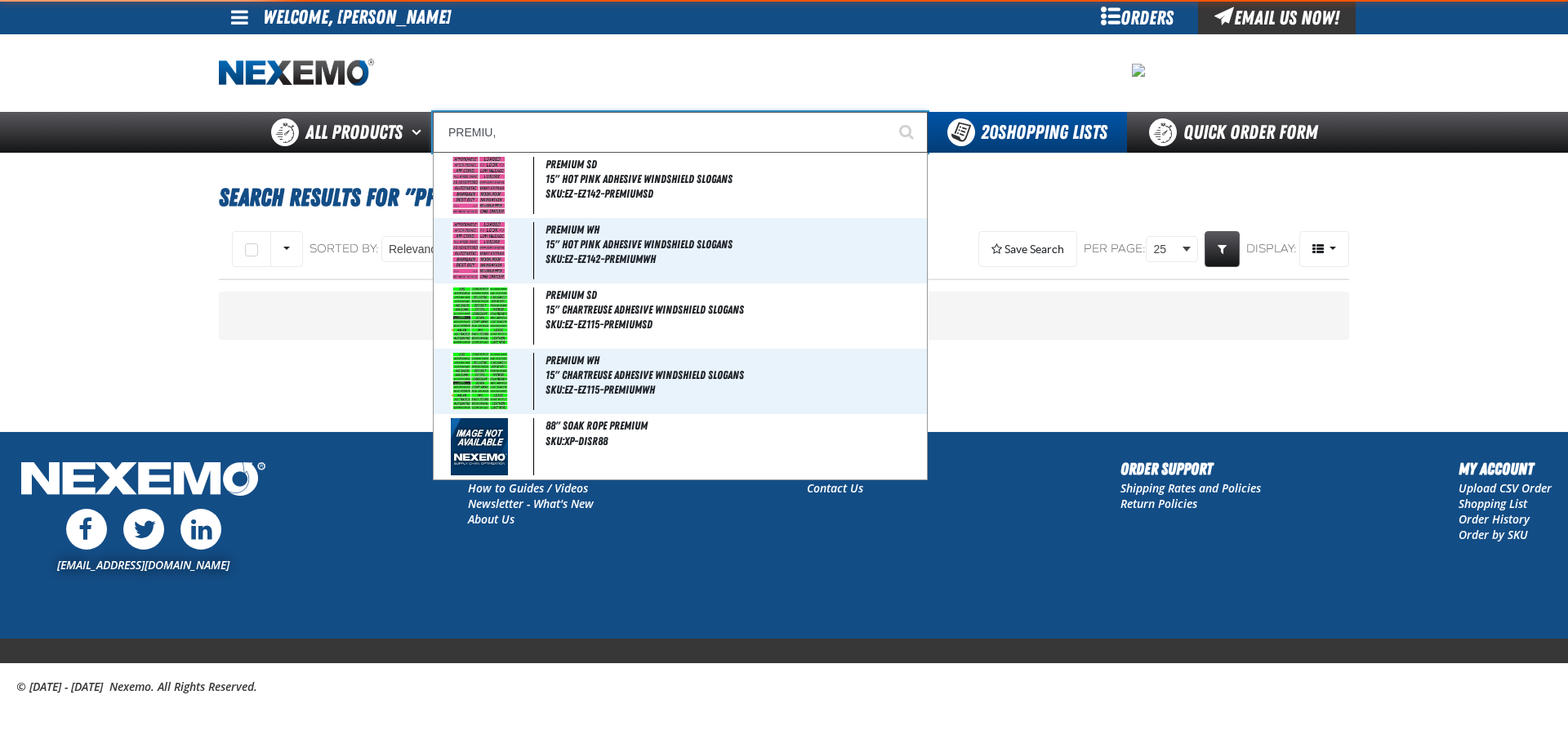
type input "PREMIU"
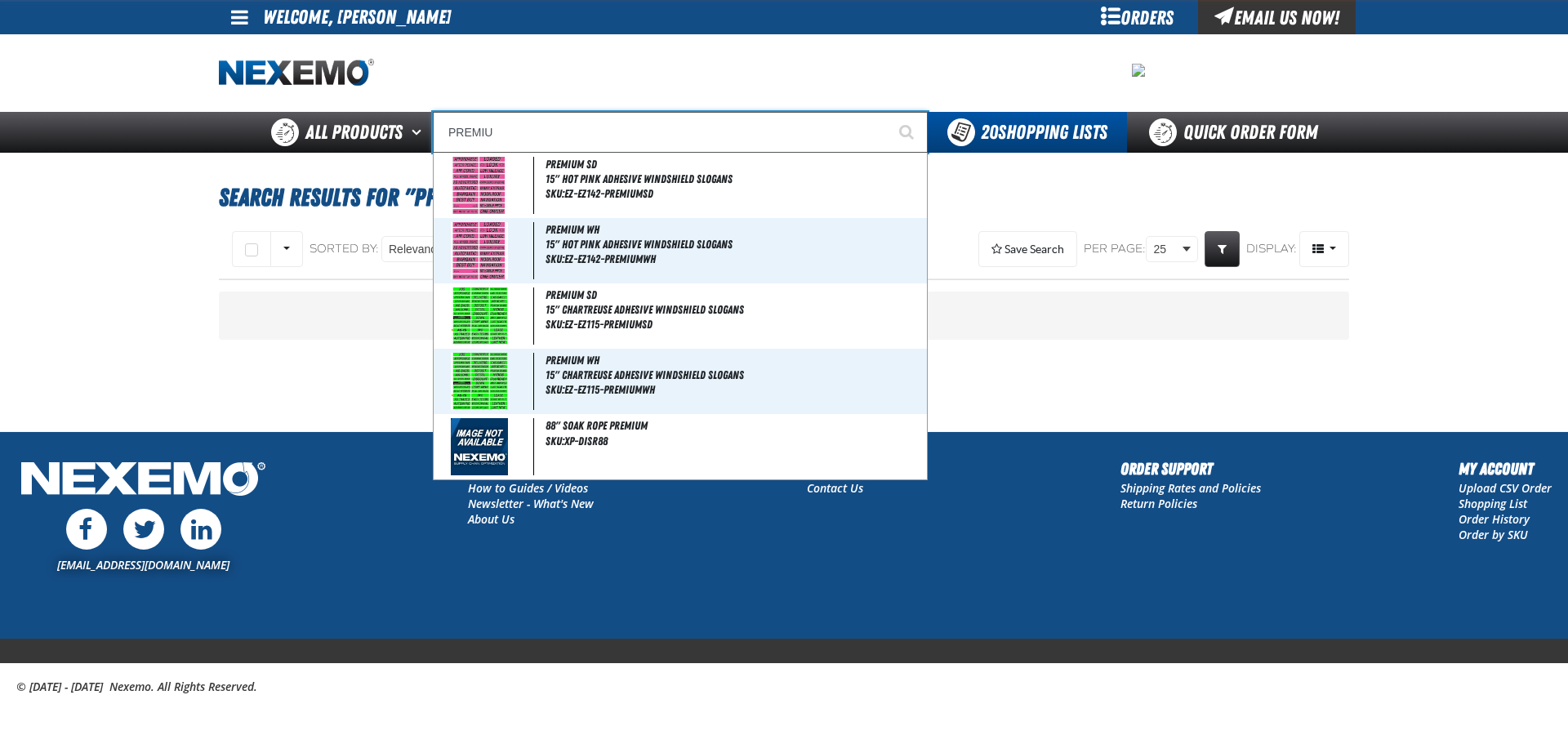
type input "PREMIUM SD"
type input "PREMIUM"
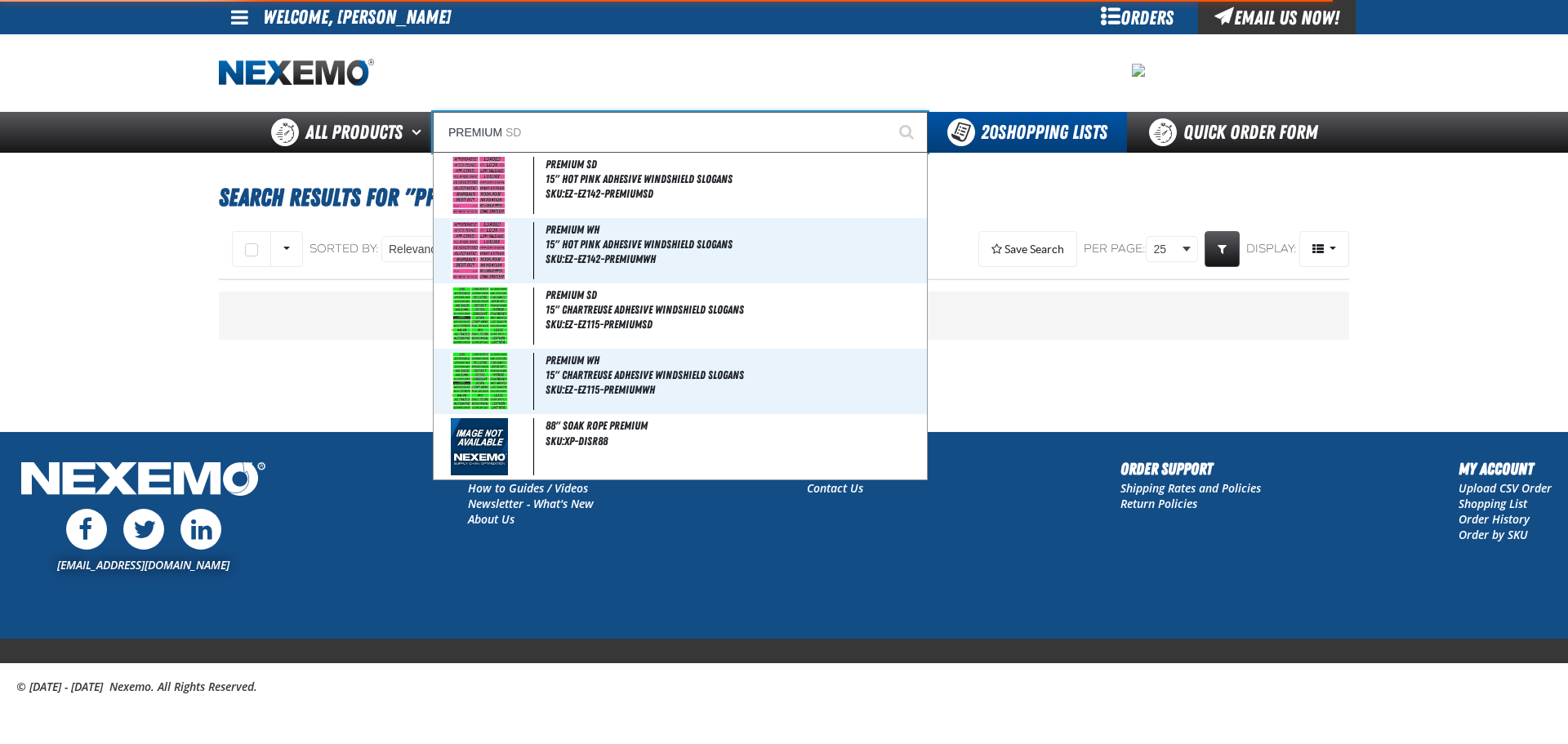
type input "PREMIUM WH"
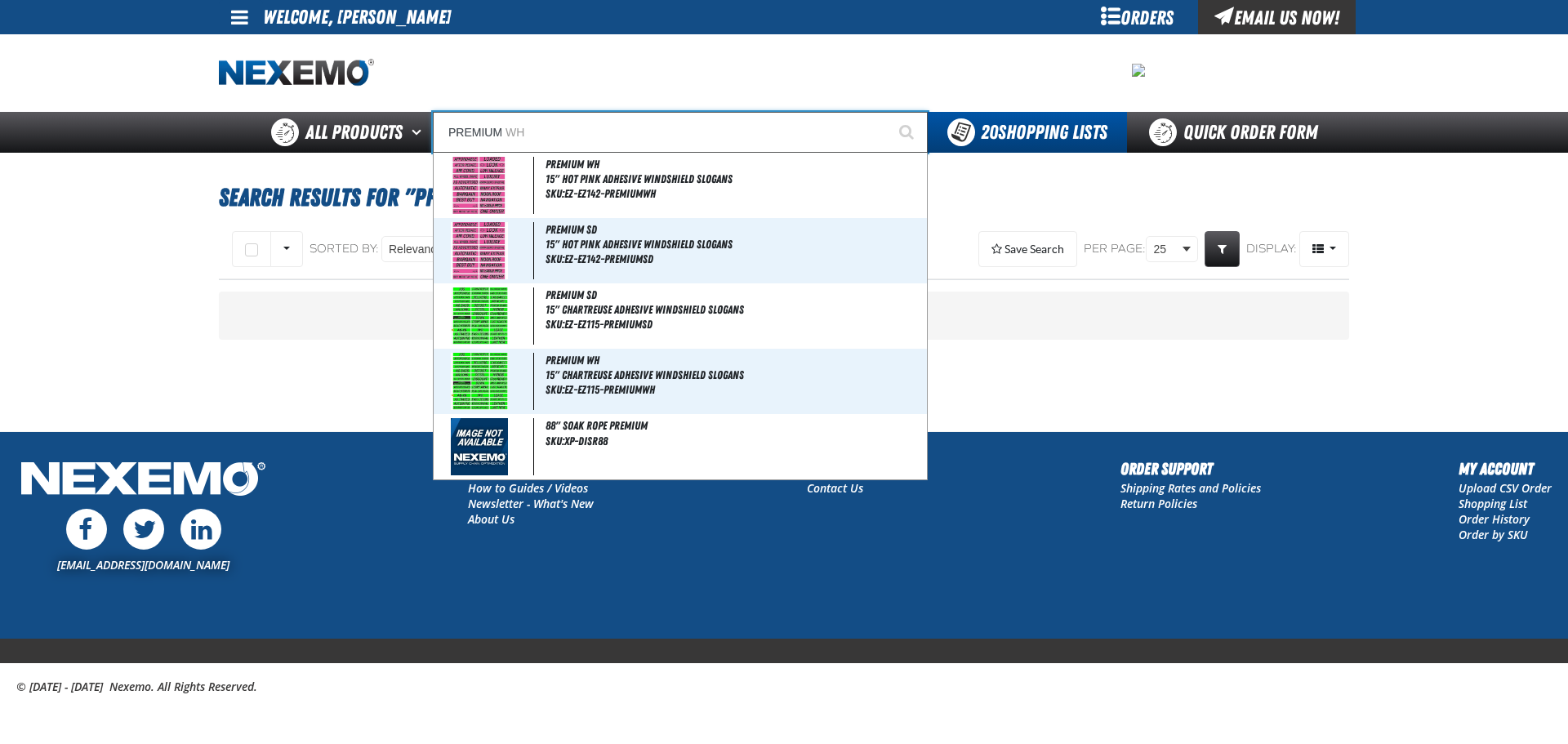
type input "PREMIUM"
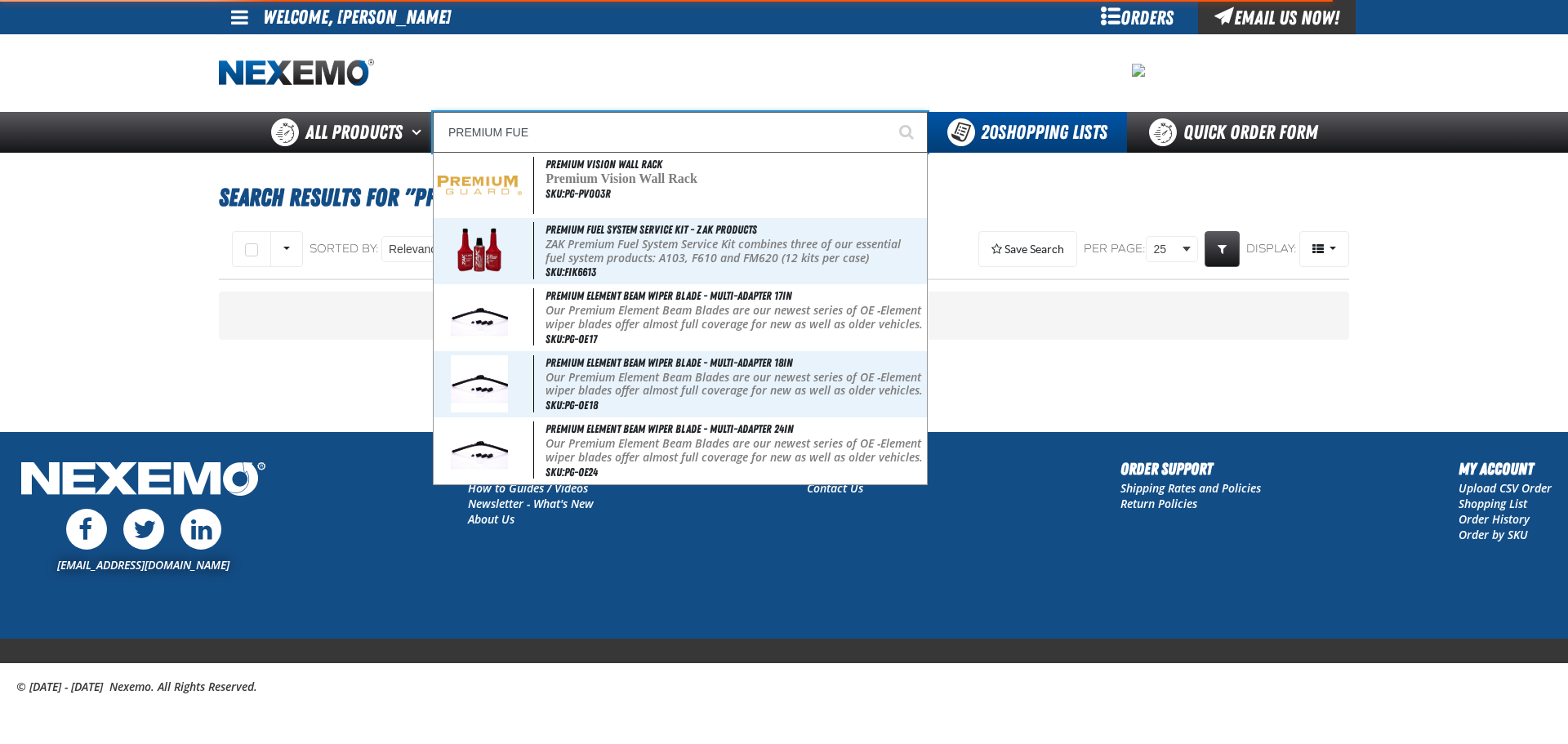
type input "PREMIUM FUEL"
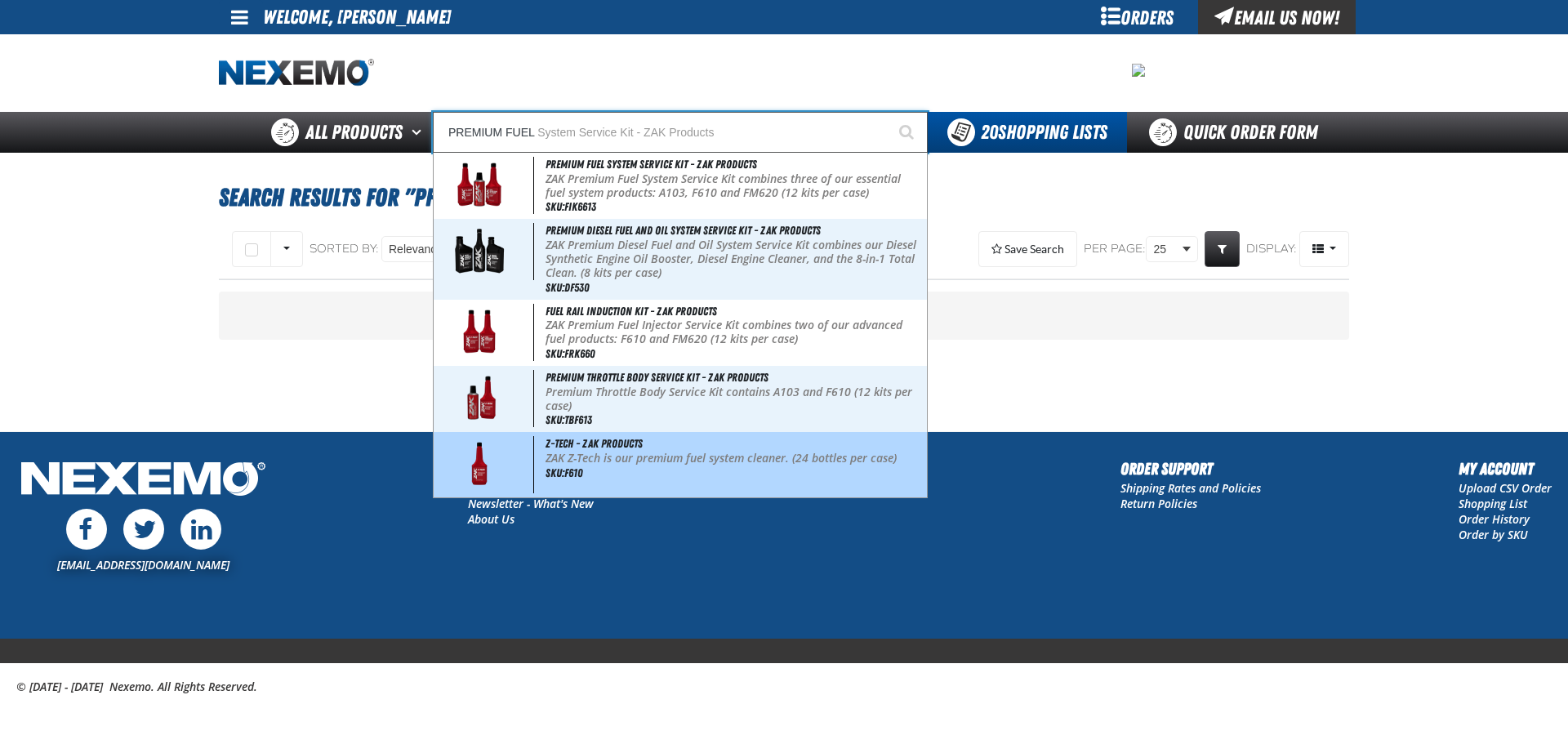
type input "PREMIUM FUEL System Service Kit - ZAK Products"
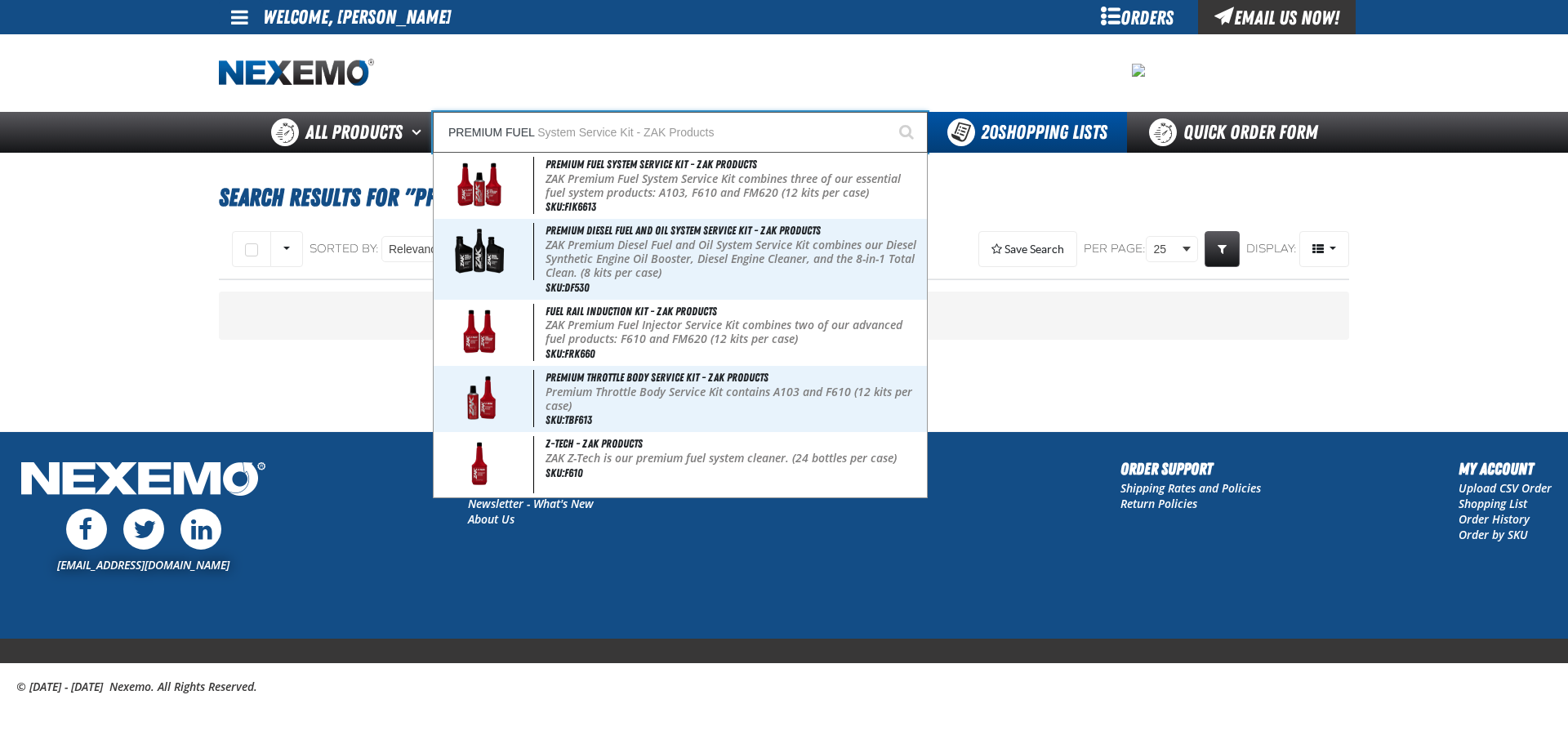
type input "PREMIUM FUEL"
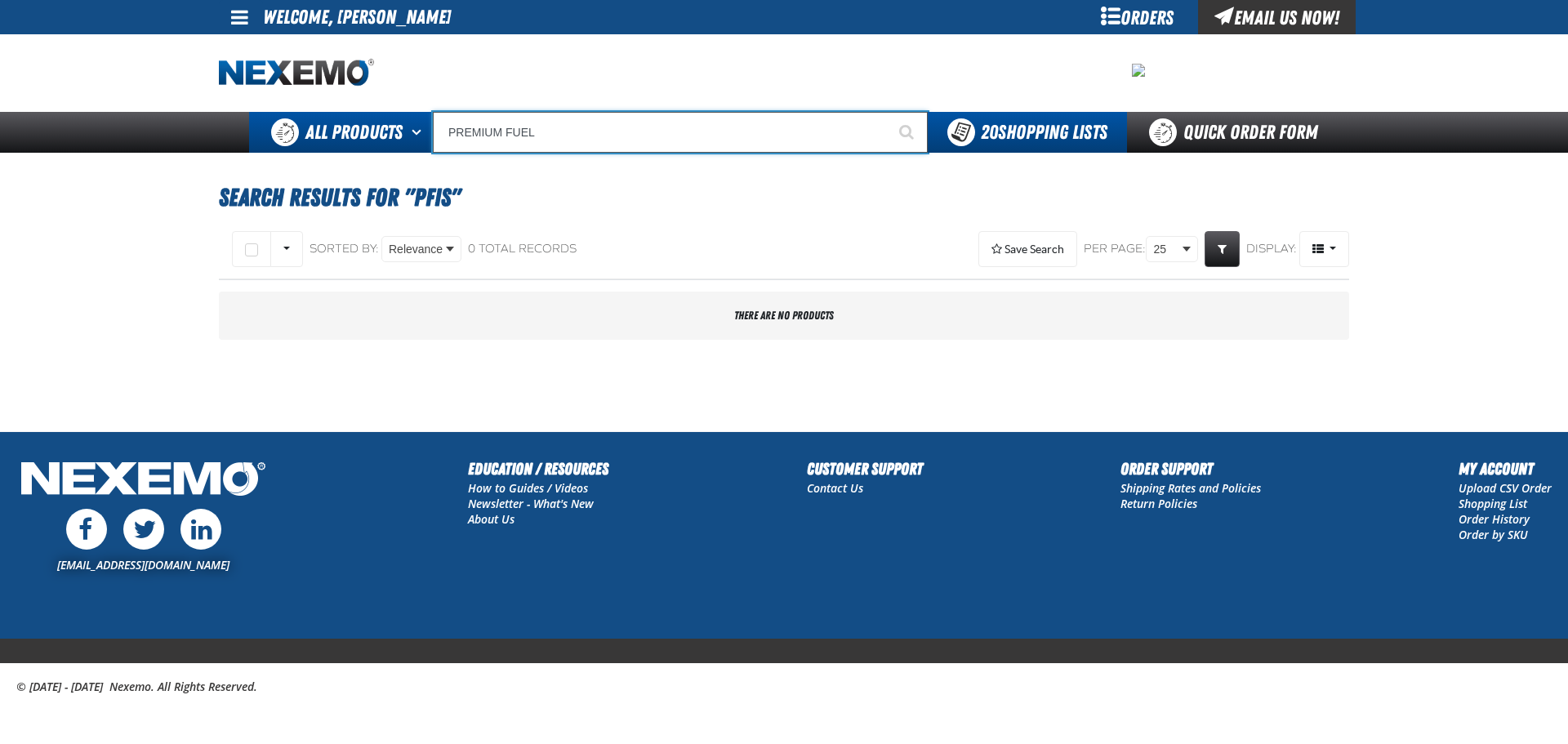
drag, startPoint x: 568, startPoint y: 134, endPoint x: 340, endPoint y: 122, distance: 228.3
click at [340, 122] on div "Back All Products Adhesives After Market Parts Automotive Chemicals Body Hardwa…" at bounding box center [784, 132] width 1143 height 41
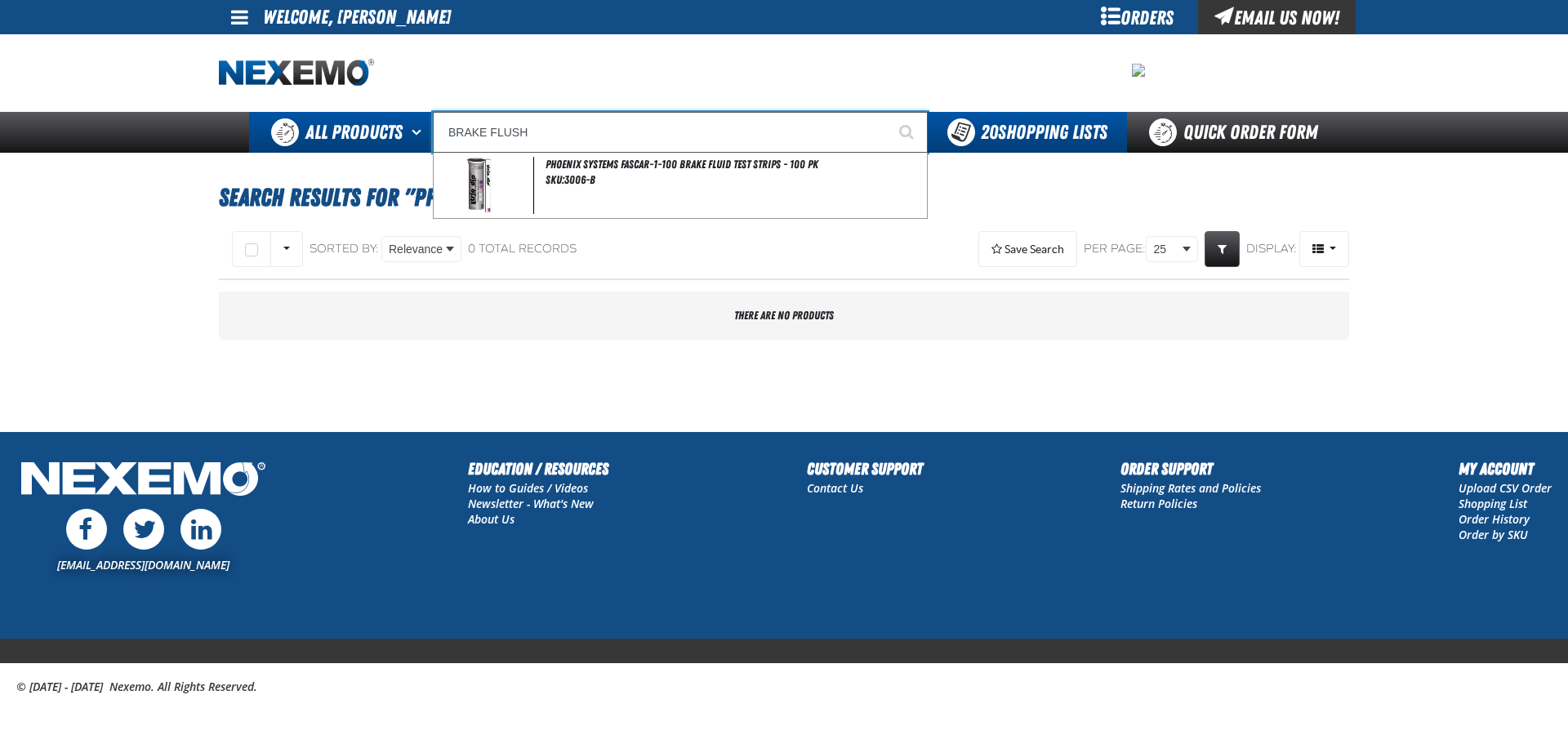
type input "BRAKE FLUSH"
click at [887, 112] on button "Start Searching" at bounding box center [908, 132] width 41 height 41
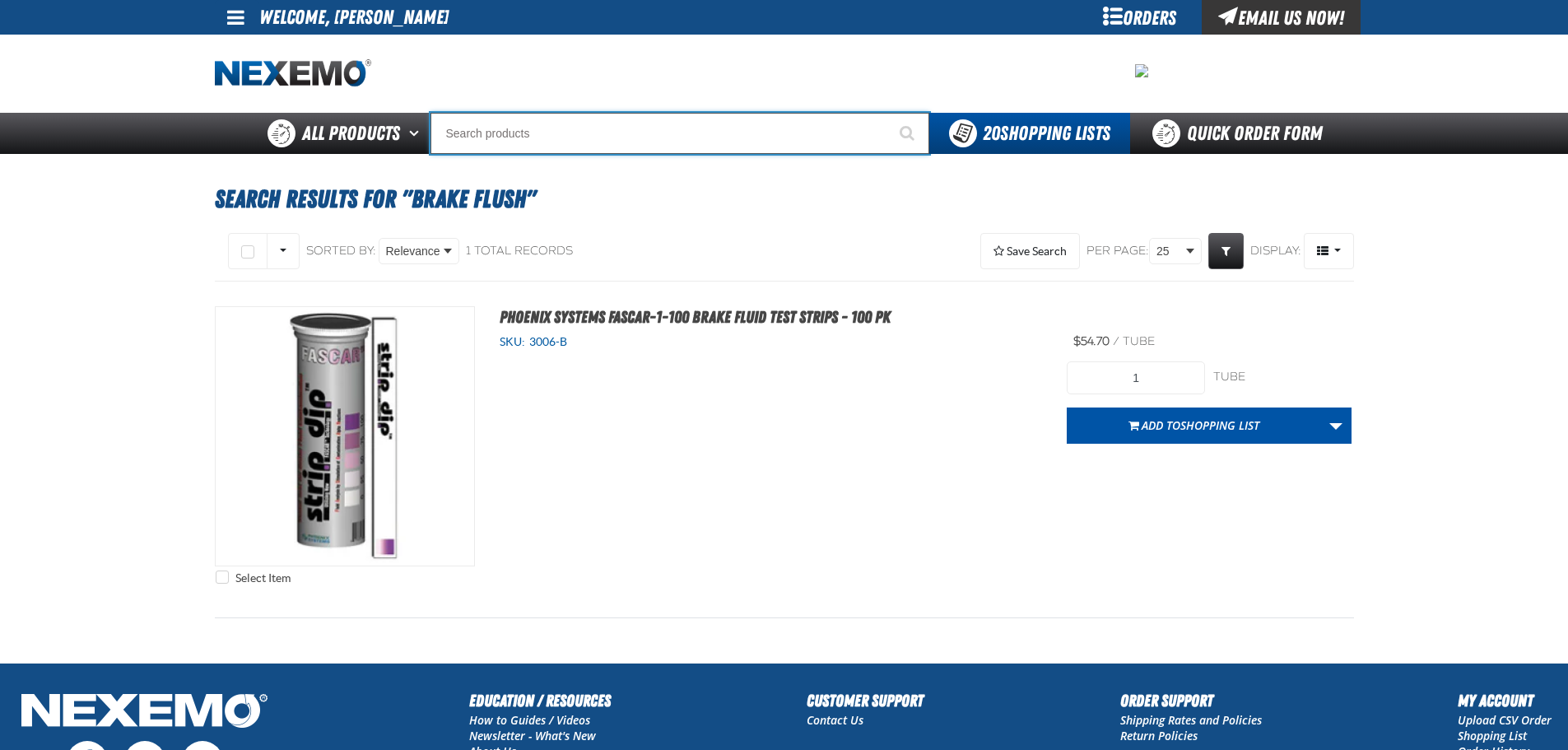
click at [507, 137] on input "Search" at bounding box center [680, 133] width 499 height 41
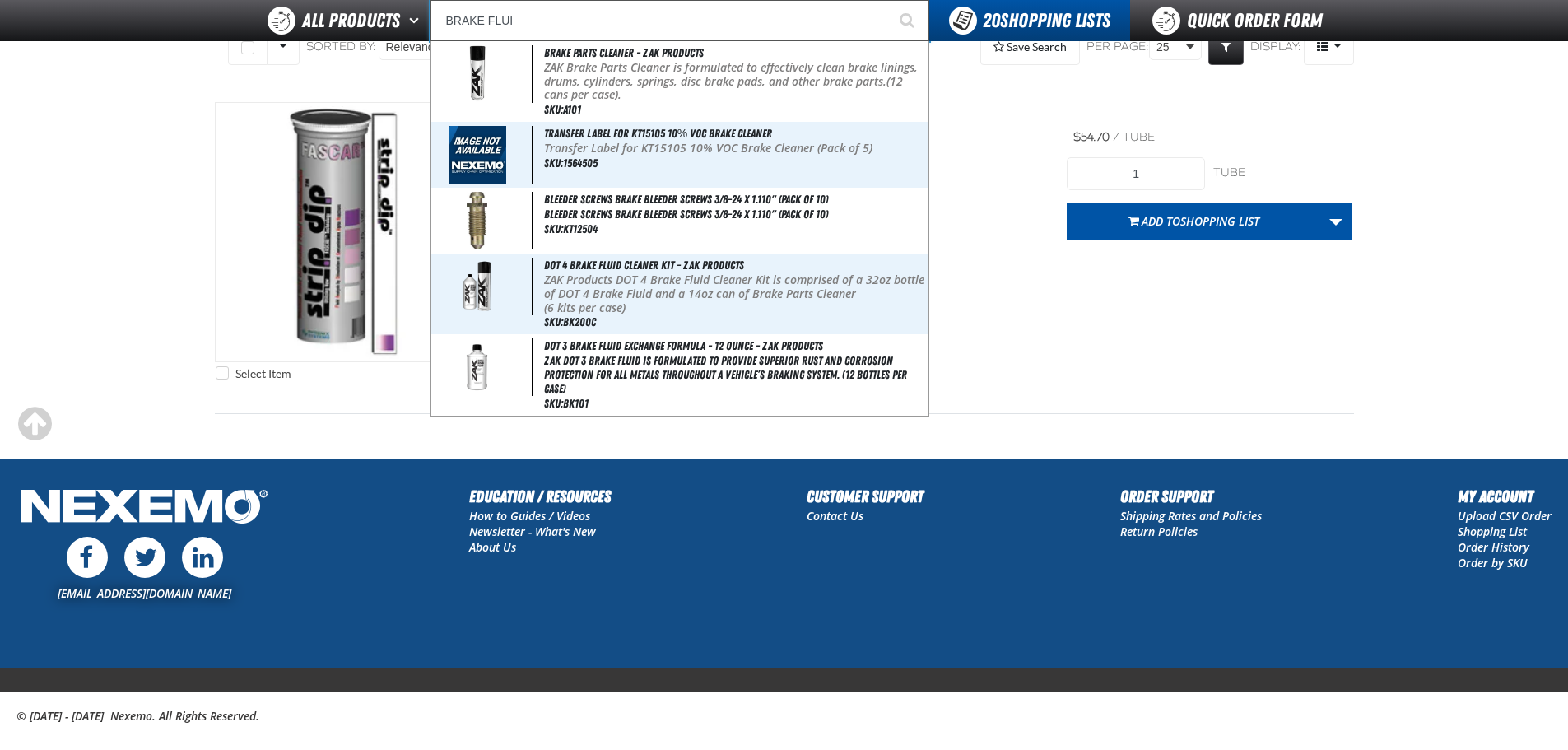
scroll to position [165, 0]
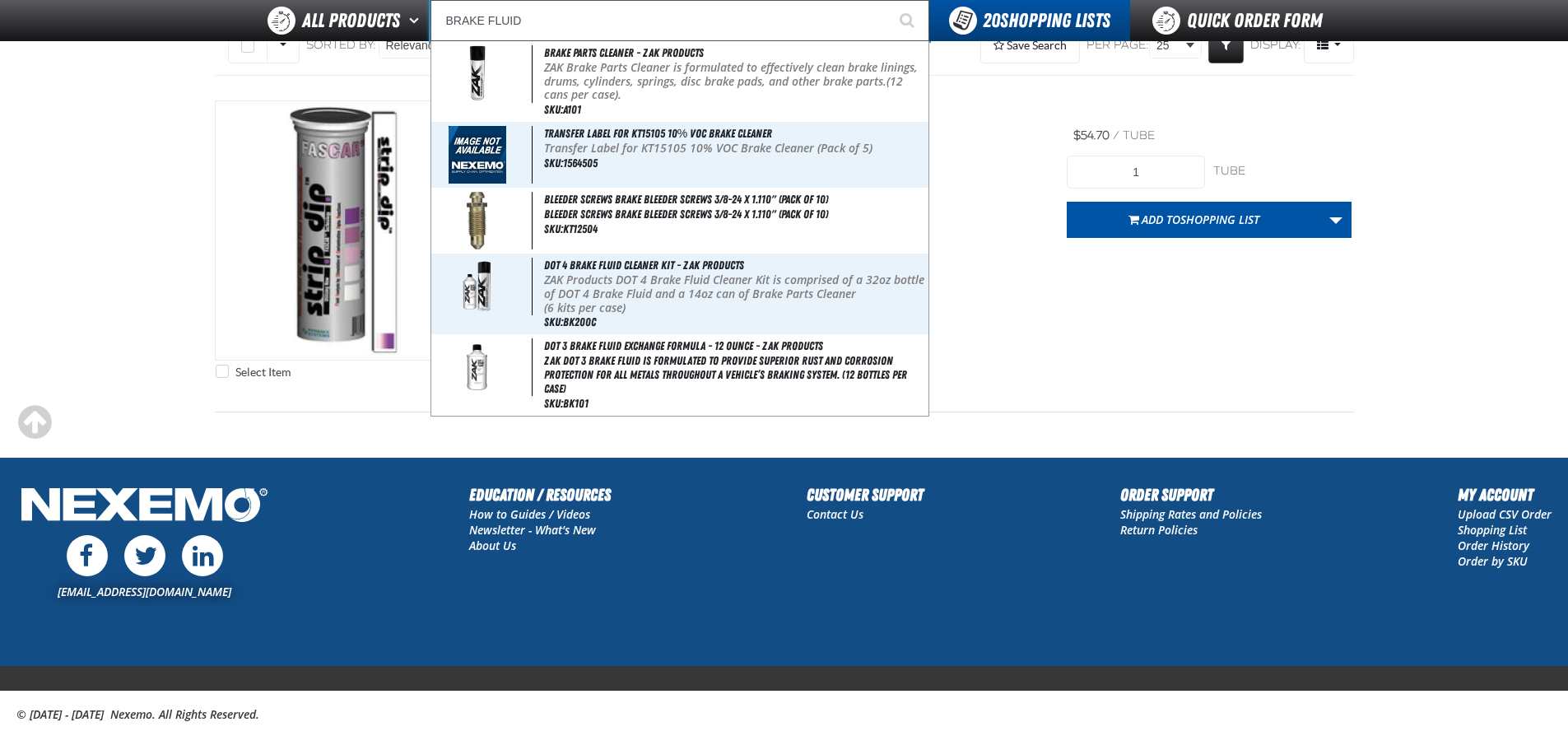
type input "BRAKE FLUID"
click at [888, 0] on button "Start Searching" at bounding box center [909, 21] width 41 height 41
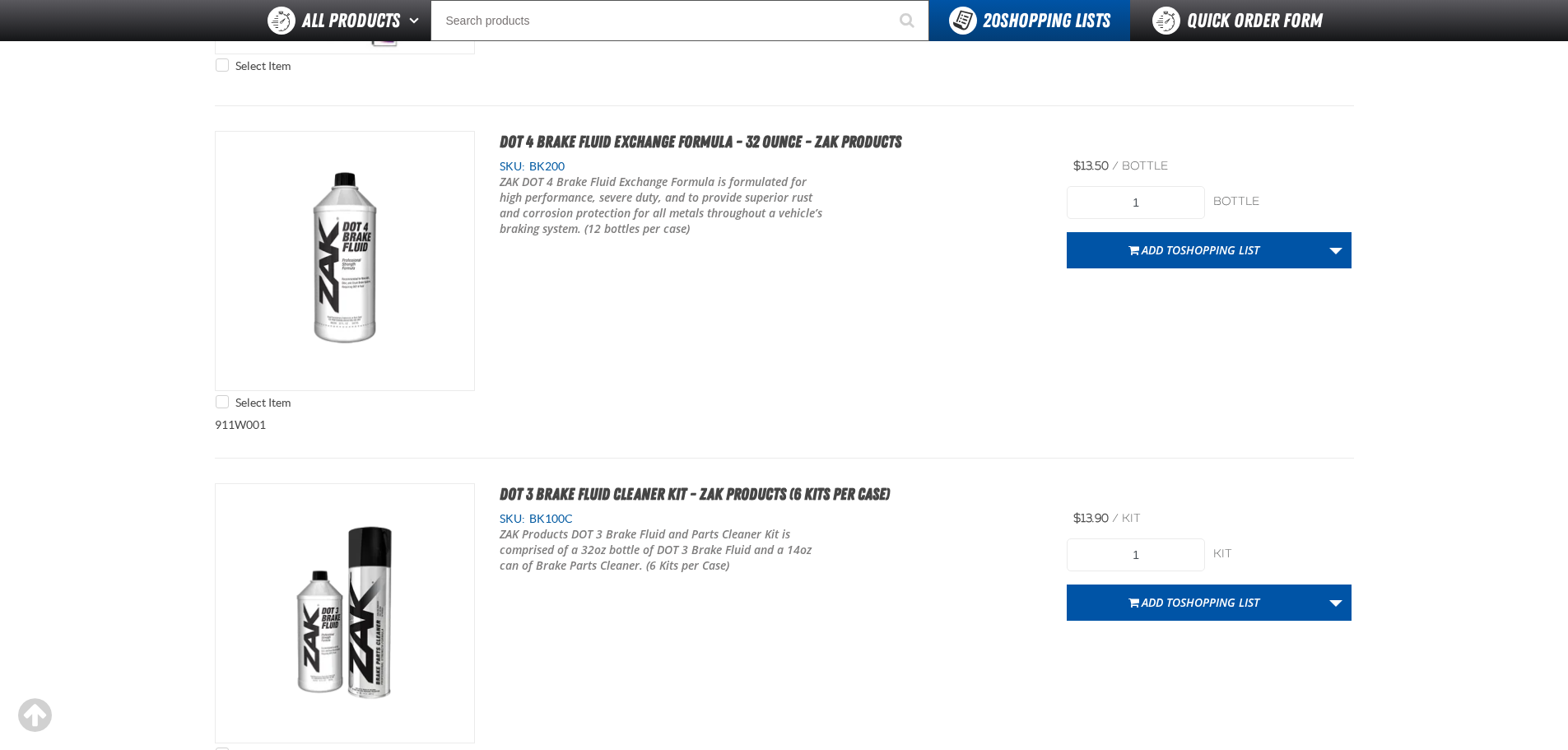
scroll to position [1811, 0]
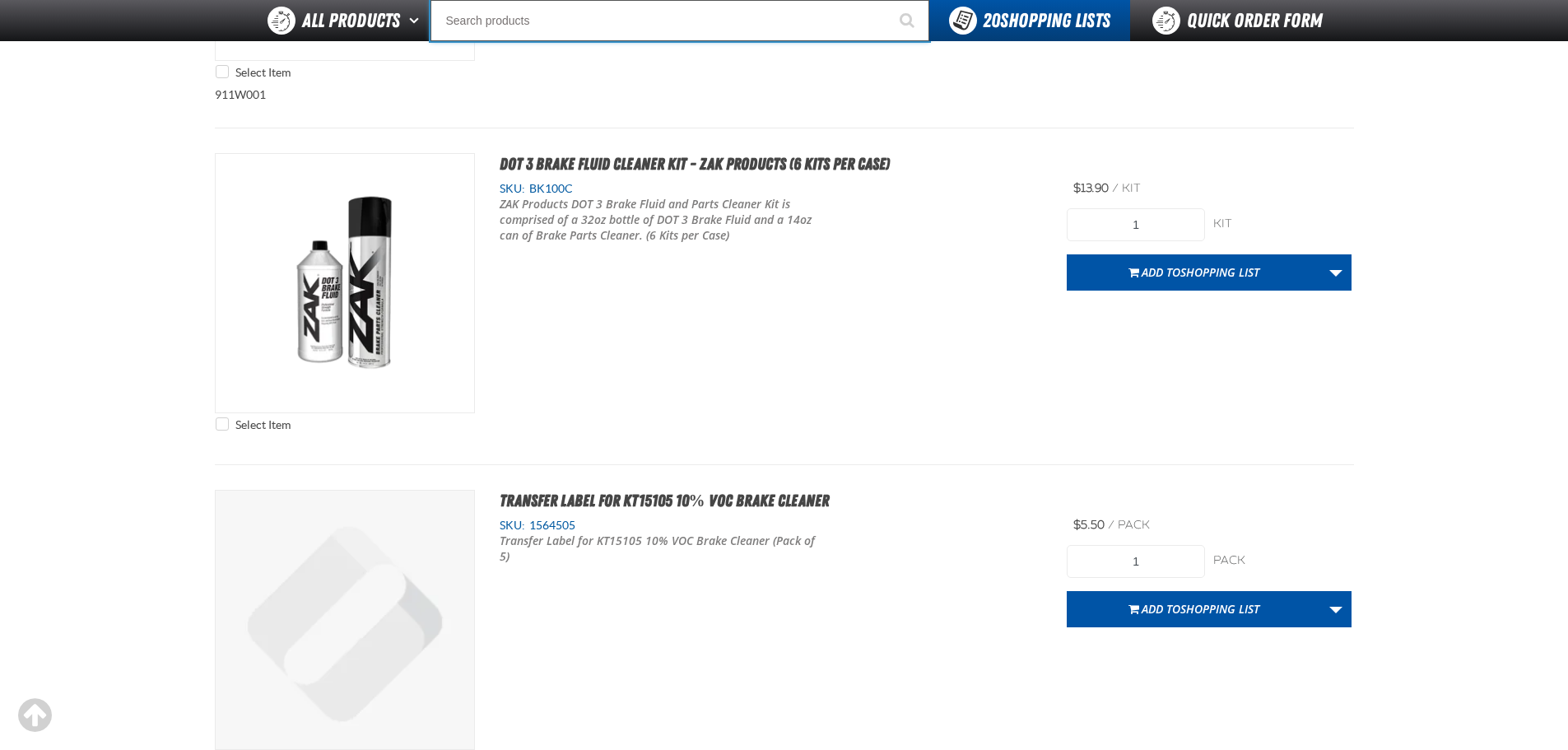
click at [531, 22] on input "Search" at bounding box center [680, 21] width 499 height 41
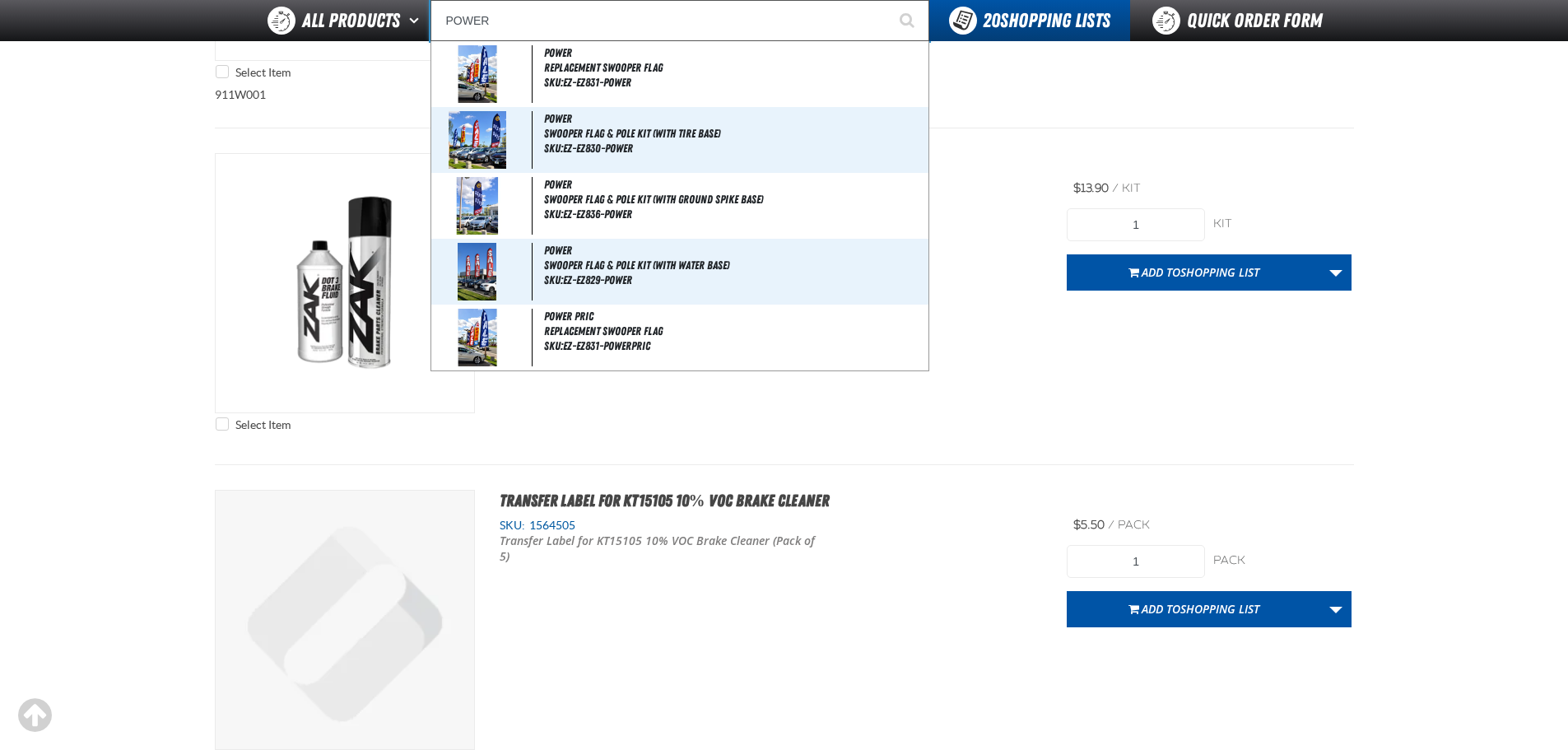
type input "POWER S"
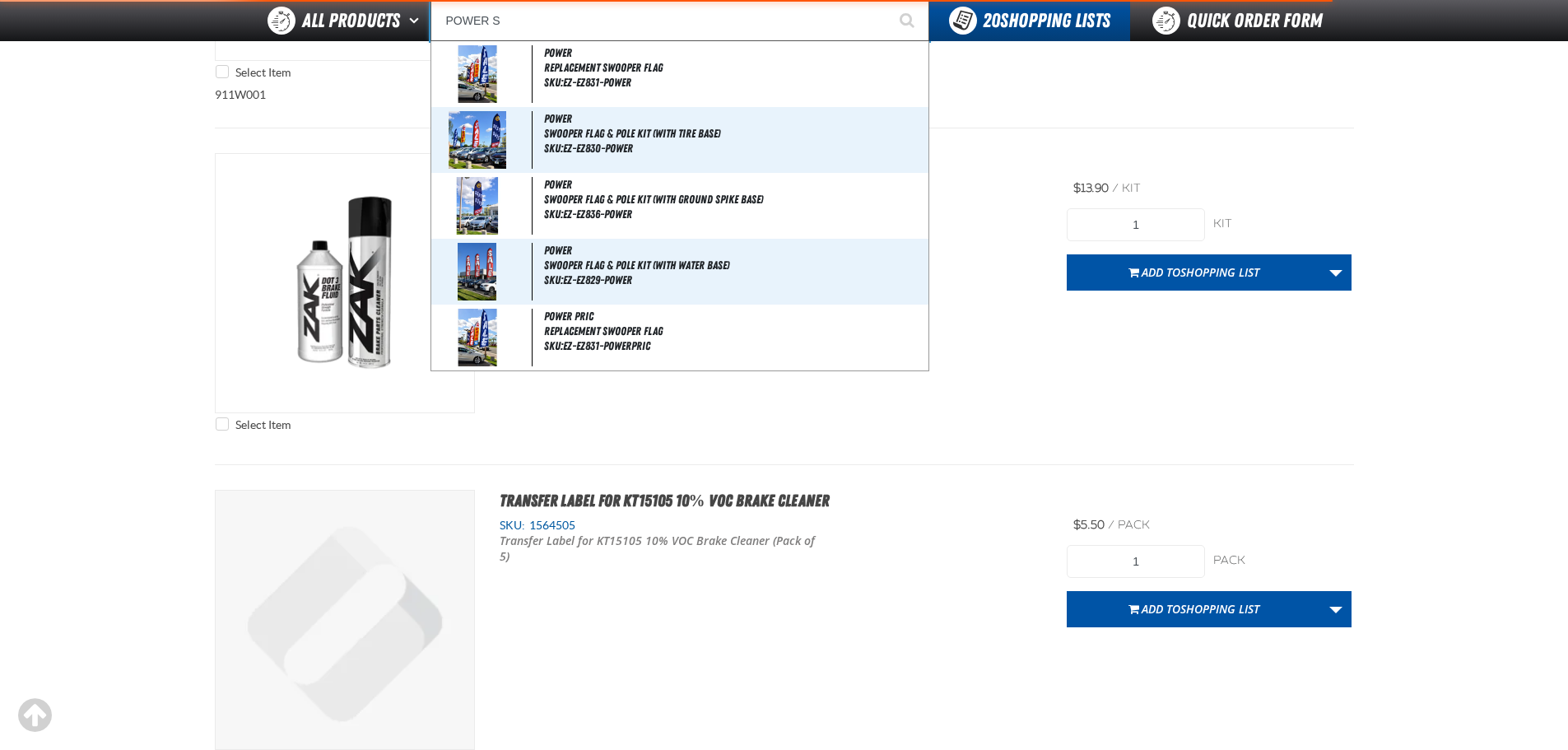
type input "POWER ST"
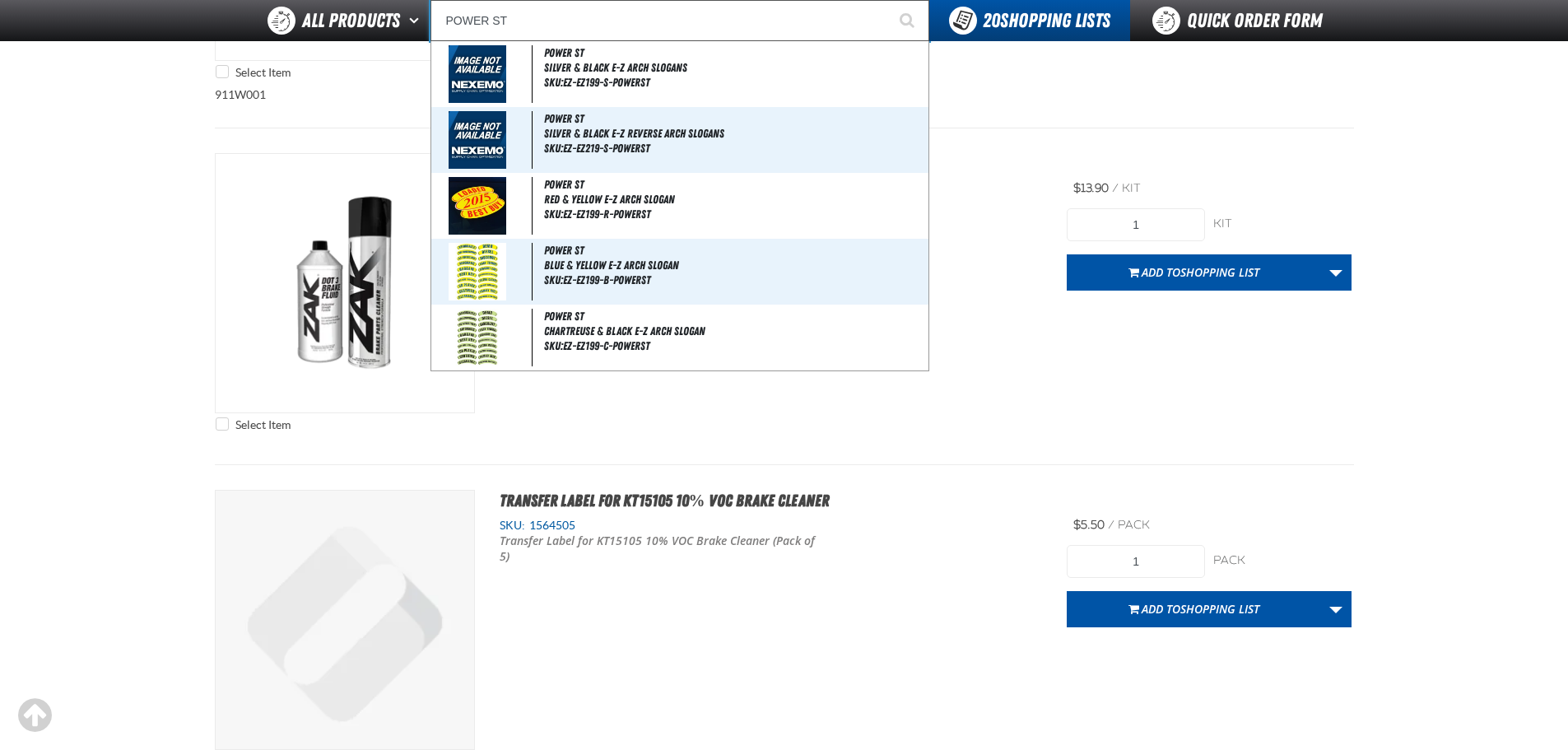
type input "POWER STE"
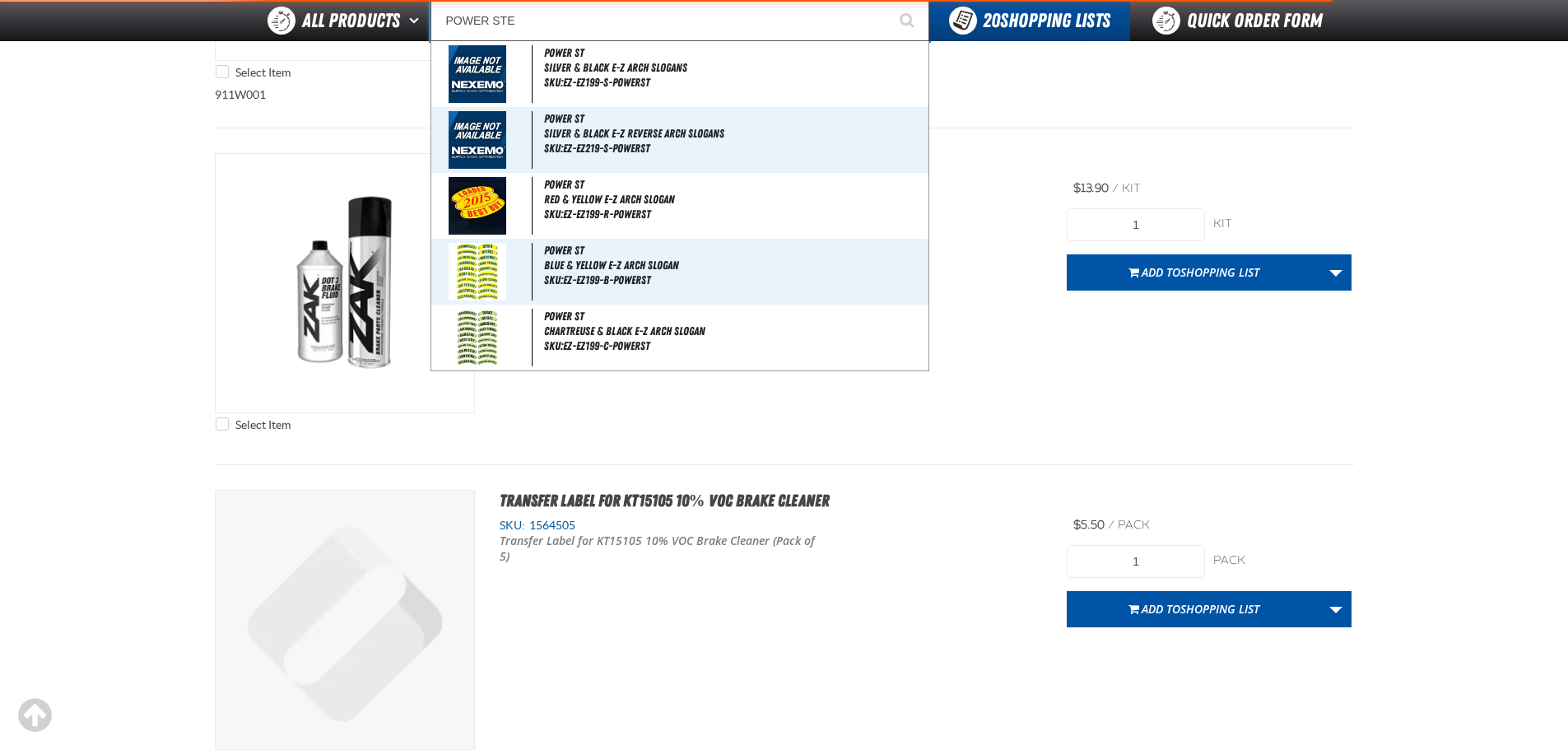
type input "POWER STEE"
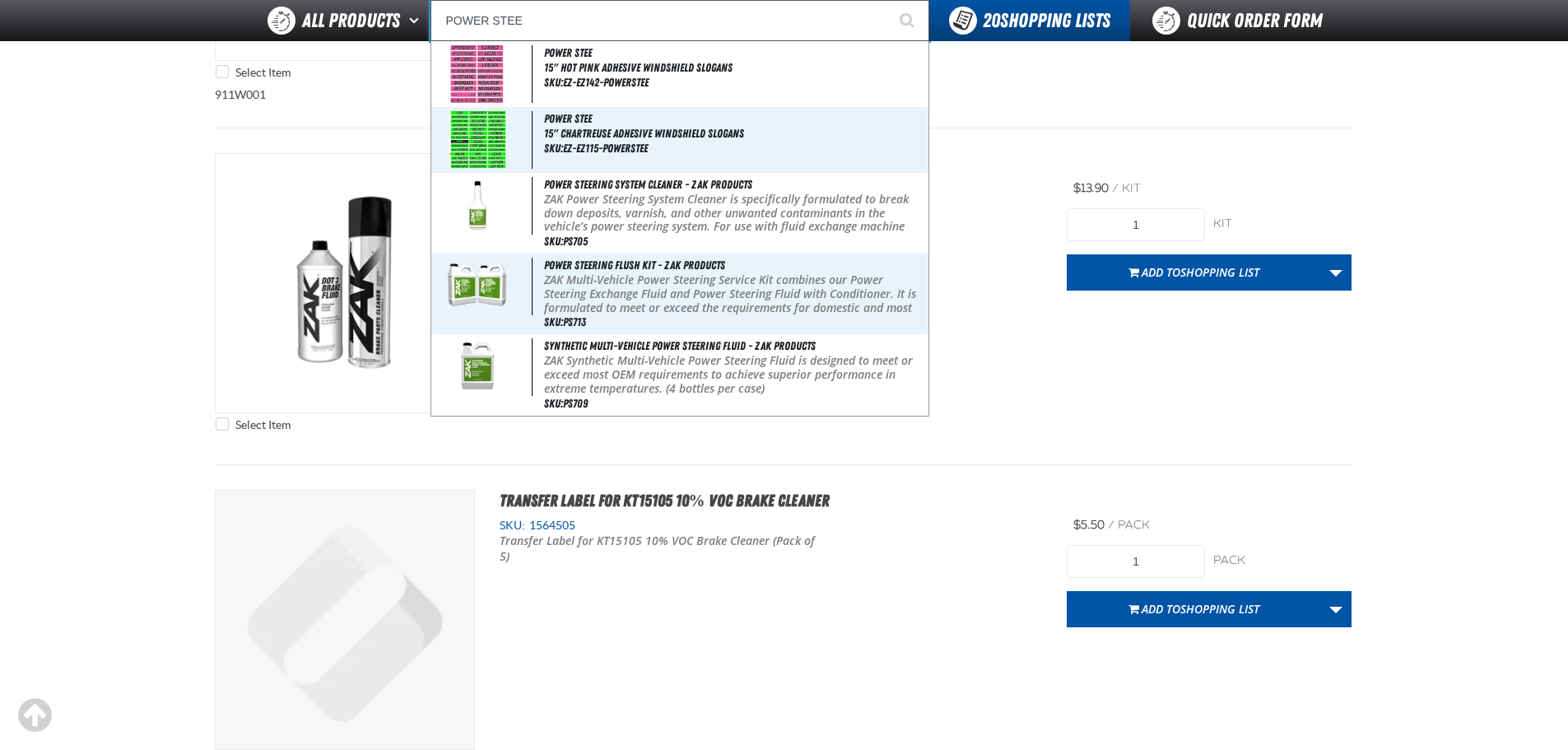
type input "POWER STEER"
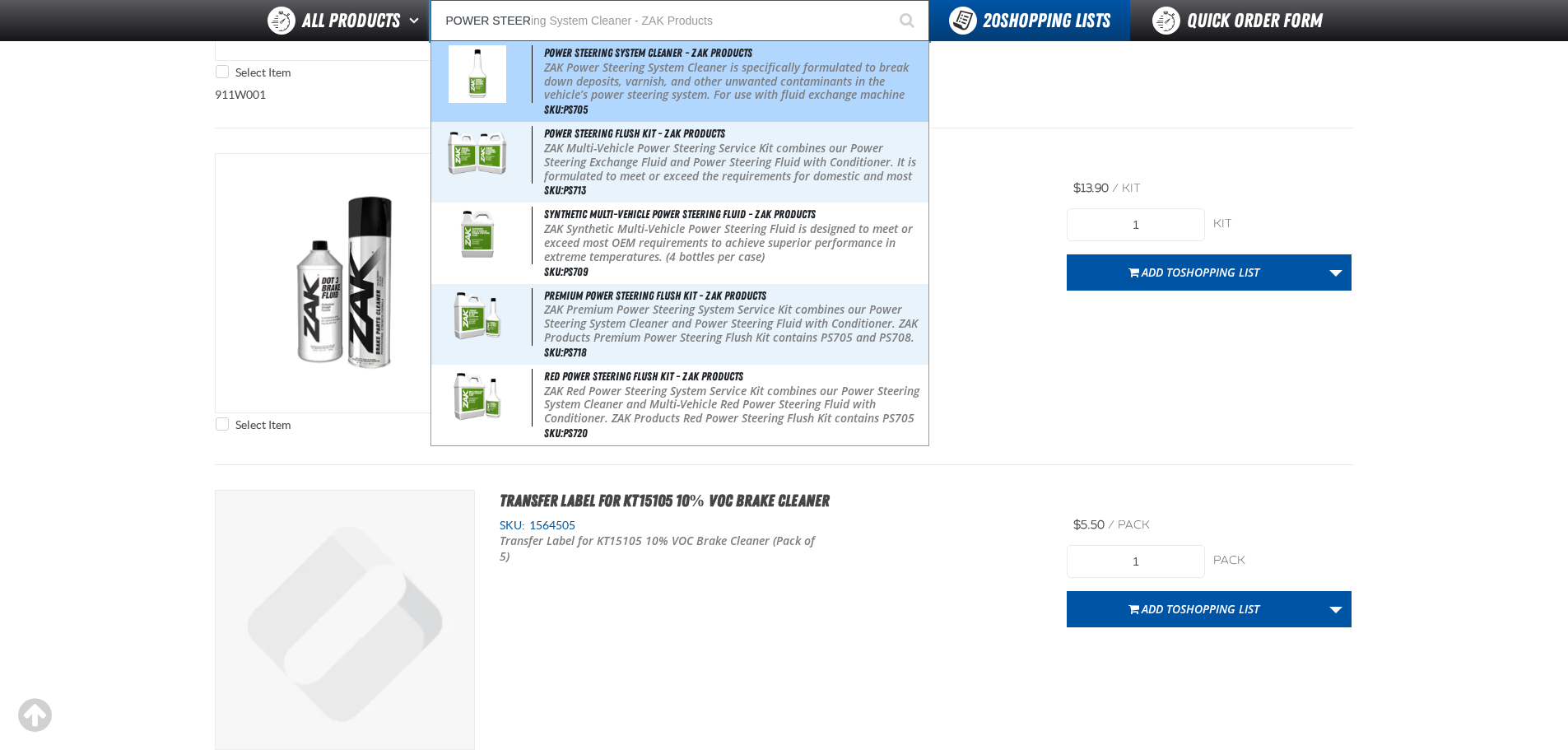
type input "POWER STEERing System Cleaner - ZAK Products"
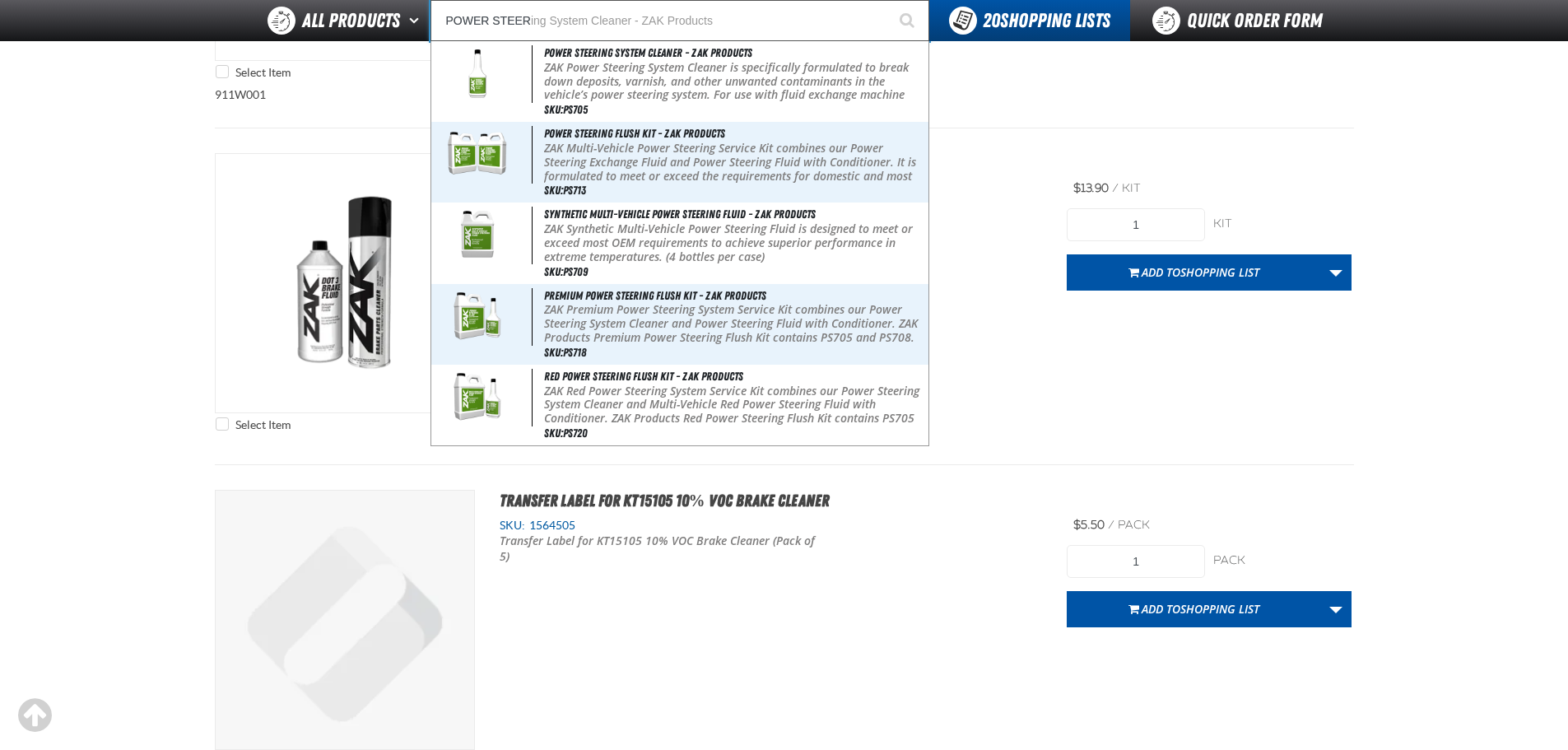
type input "POWER STEER"
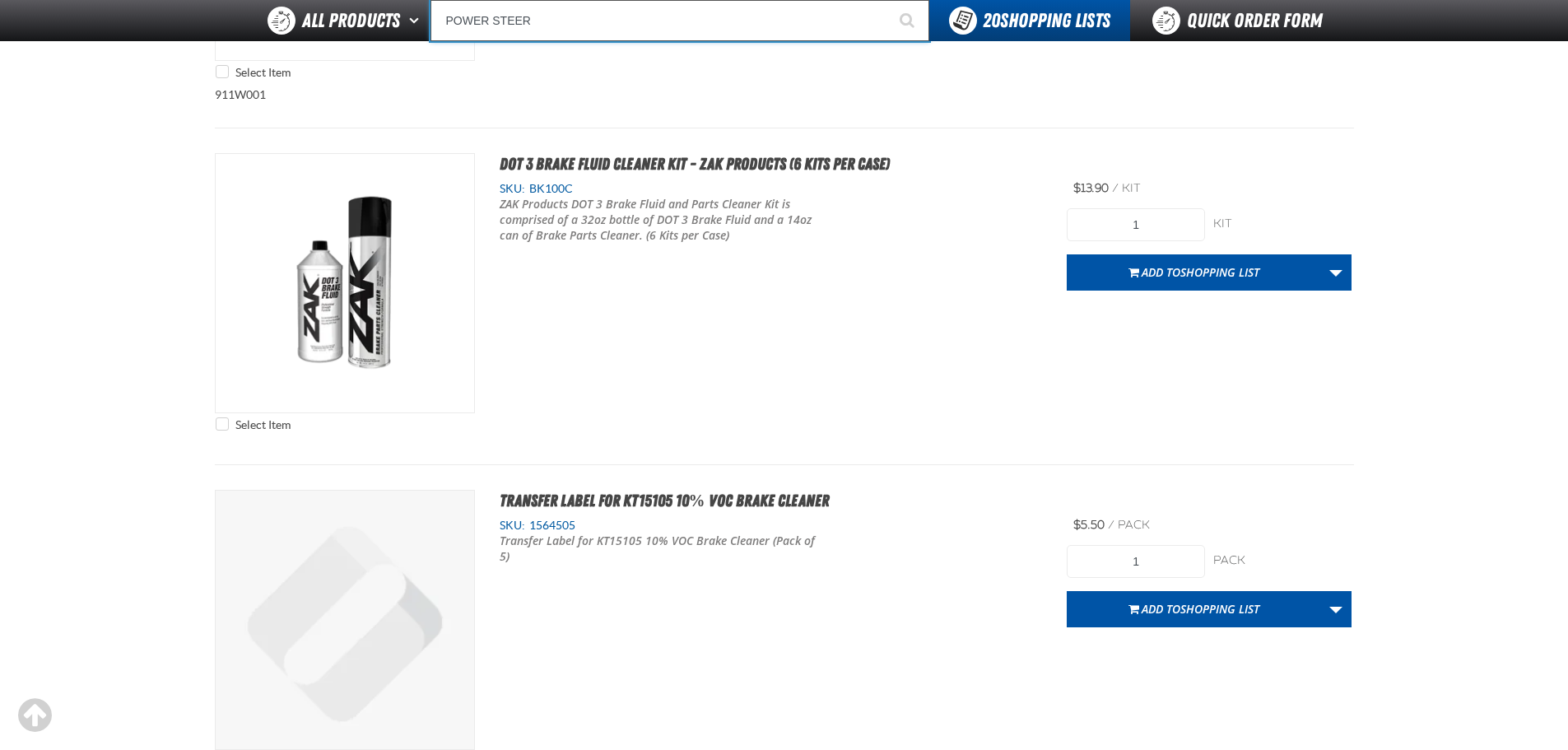
click at [583, 26] on input "POWER STEER" at bounding box center [680, 21] width 499 height 41
type input "POWER STEERI"
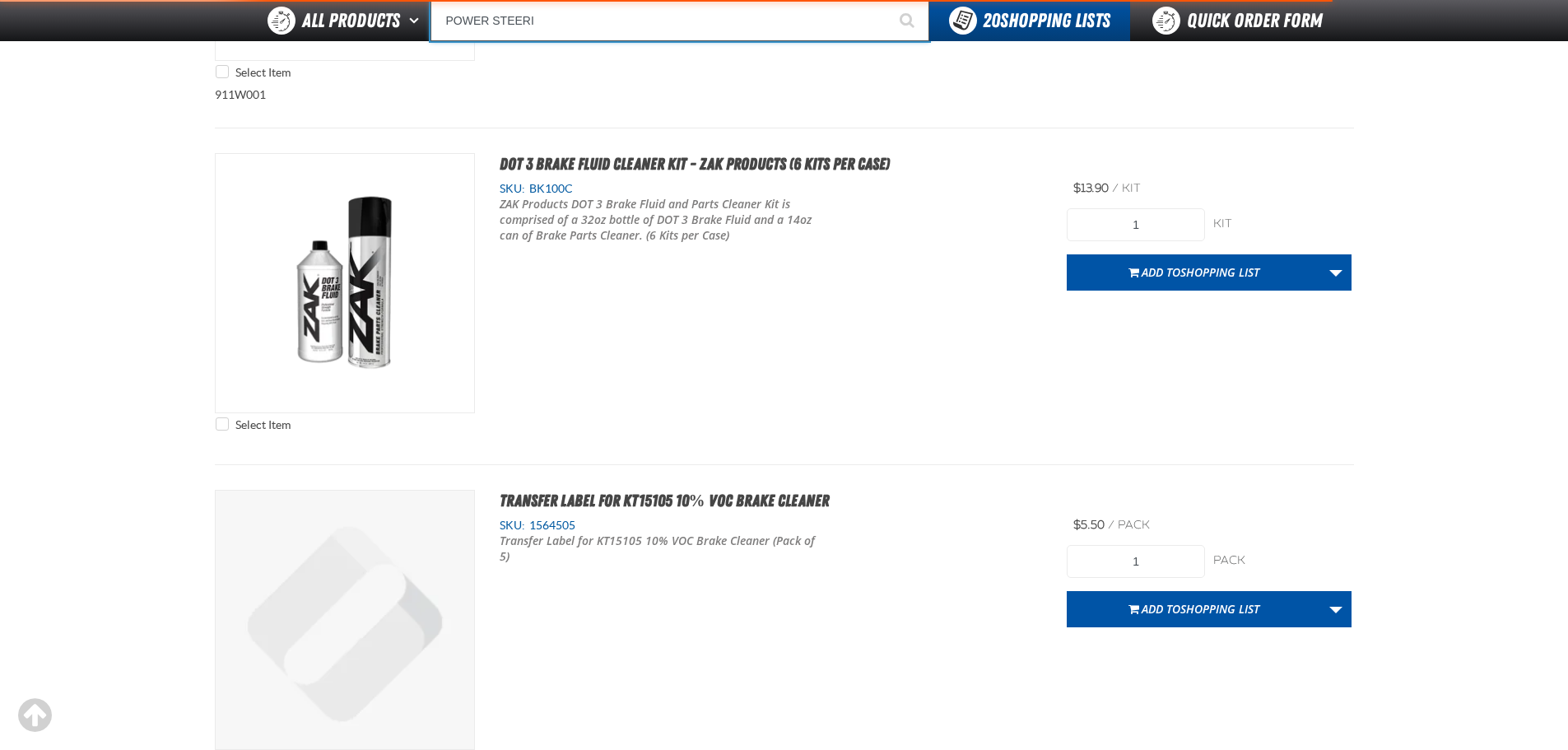
type input "POWER STEERIng System Cleaner - ZAK Products"
type input "POWER STEERIN"
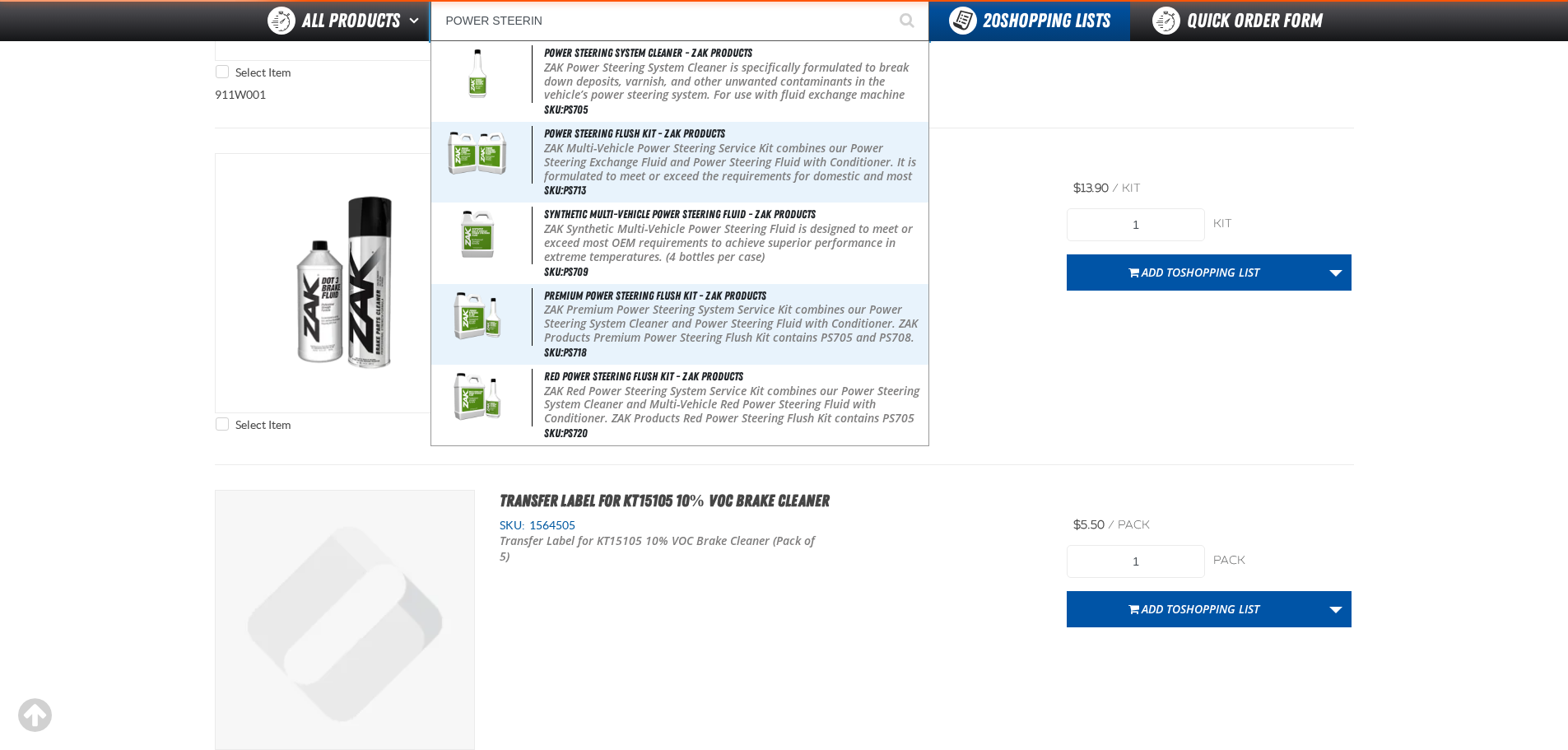
type input "POWER STEERINg System Cleaner - ZAK Products"
type input "POWER STEERING"
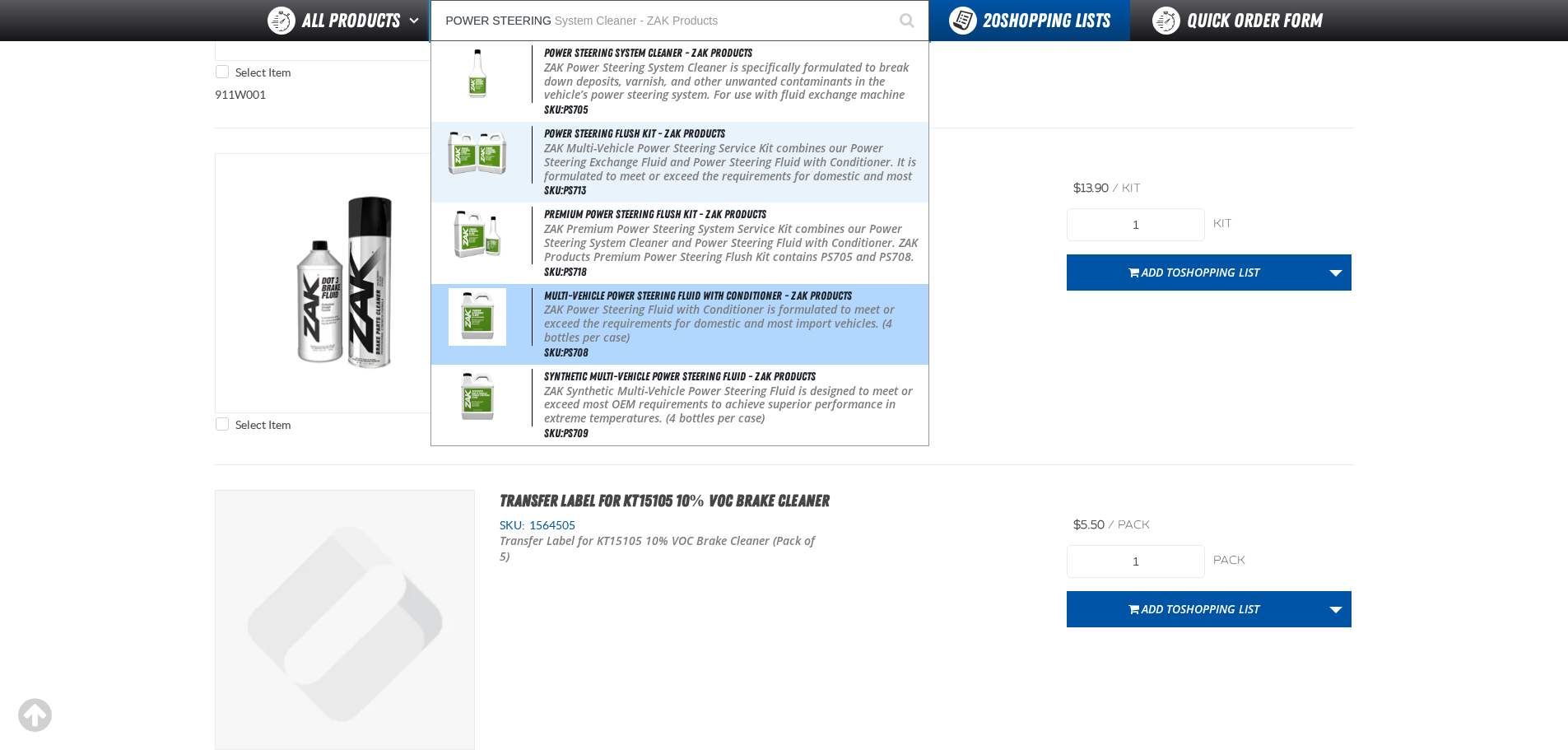
type input "POWER STEERING System Cleaner - ZAK Products"
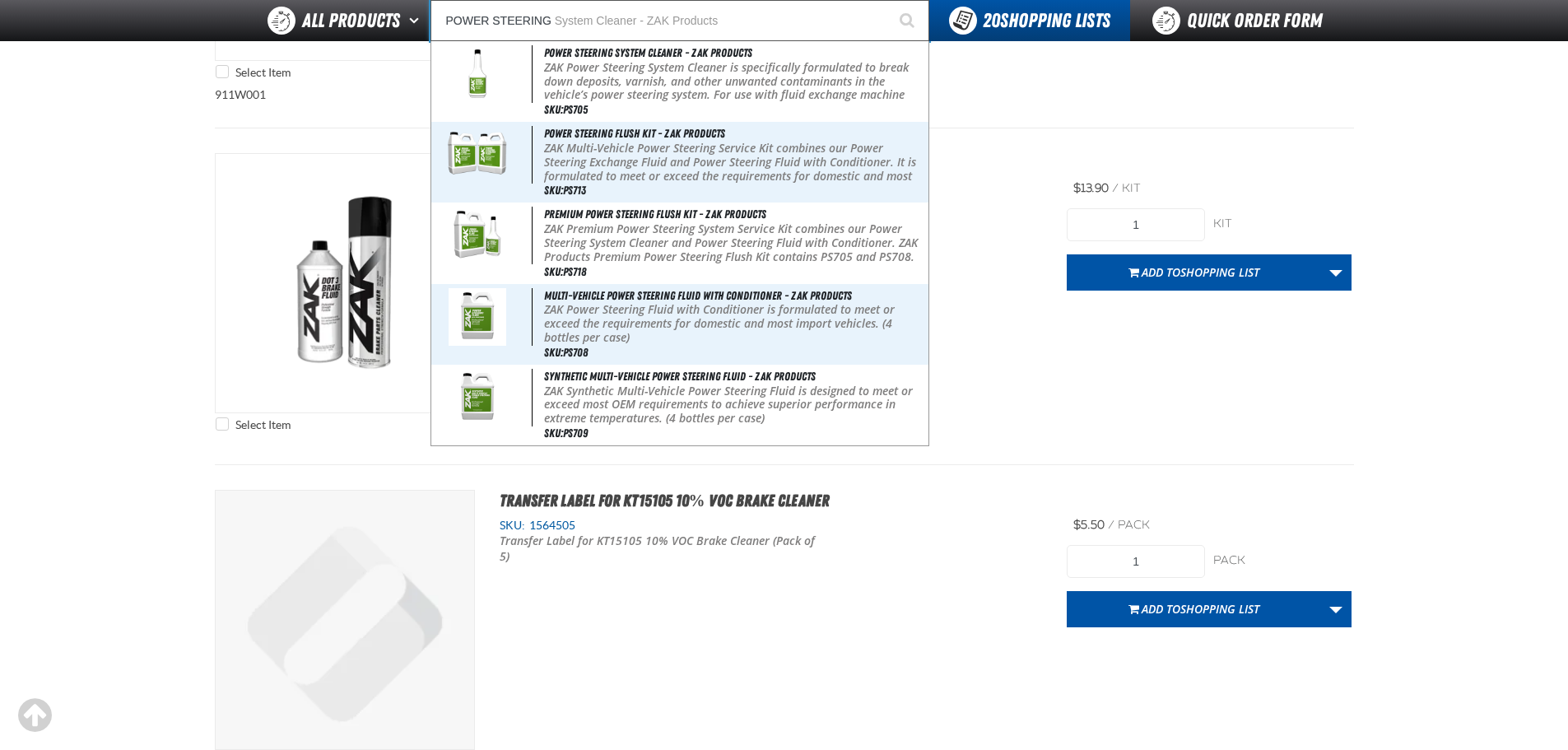
type input "POWER STEERING"
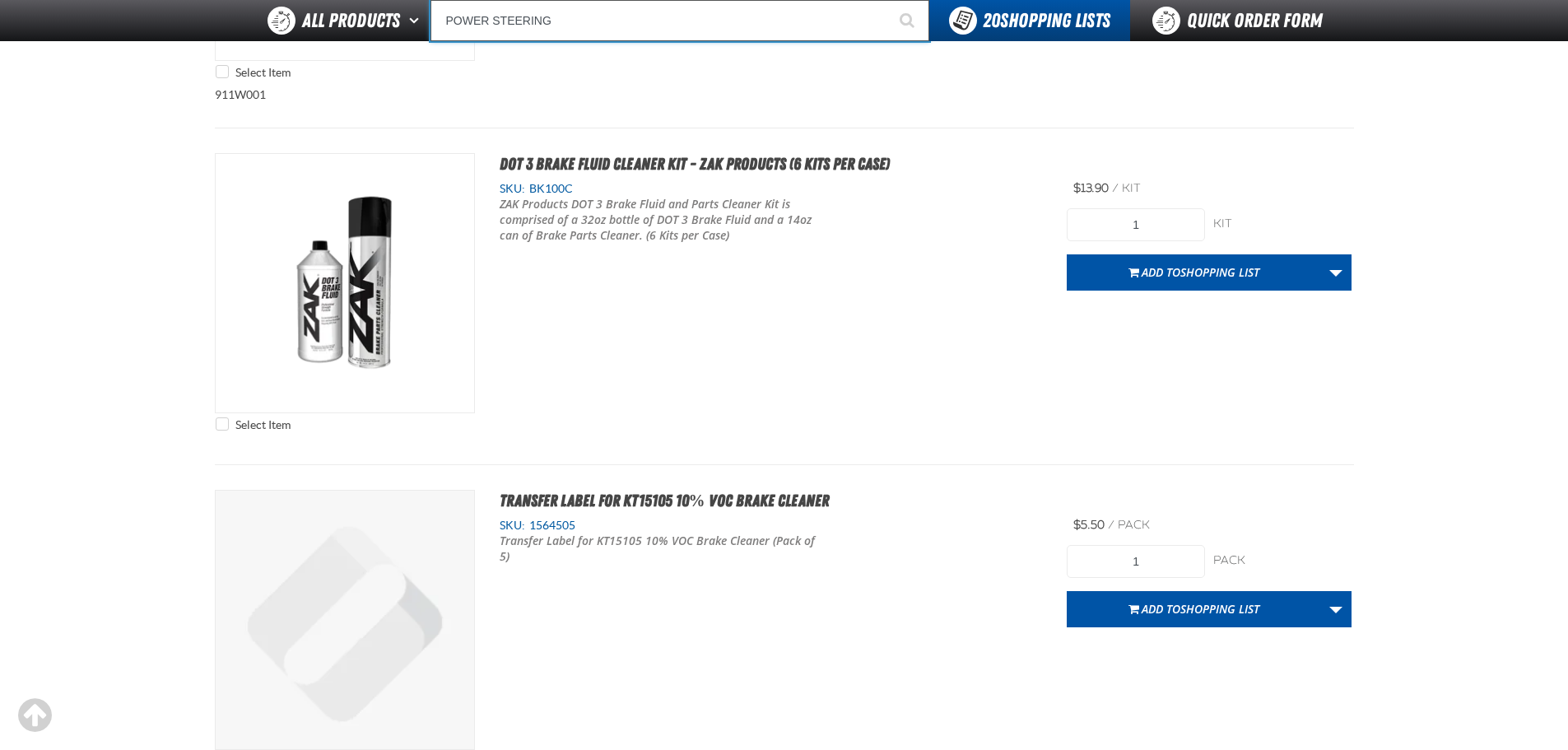
click at [585, 26] on input "POWER STEERING" at bounding box center [680, 21] width 499 height 41
click at [888, 0] on button "Start Searching" at bounding box center [909, 21] width 41 height 41
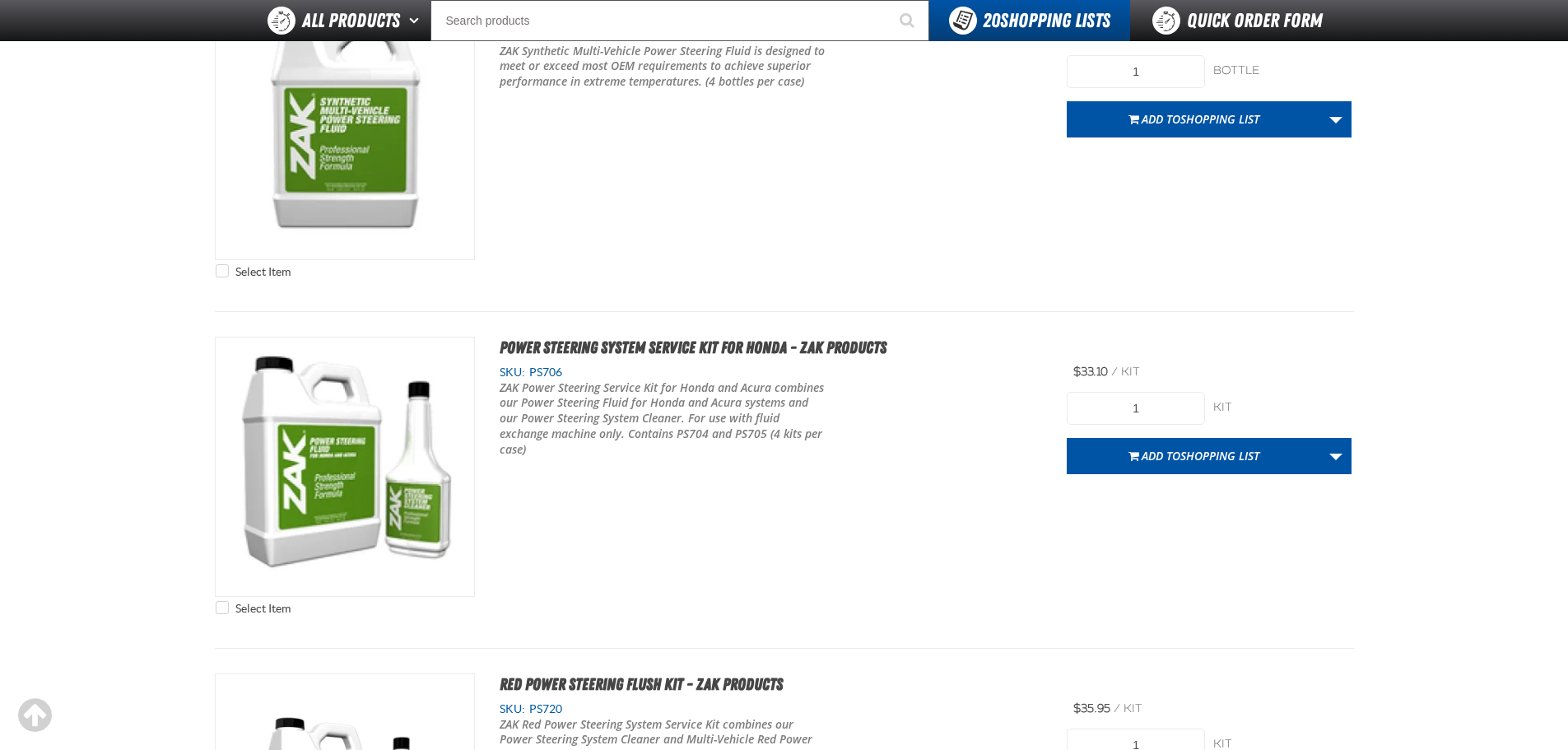
scroll to position [1482, 0]
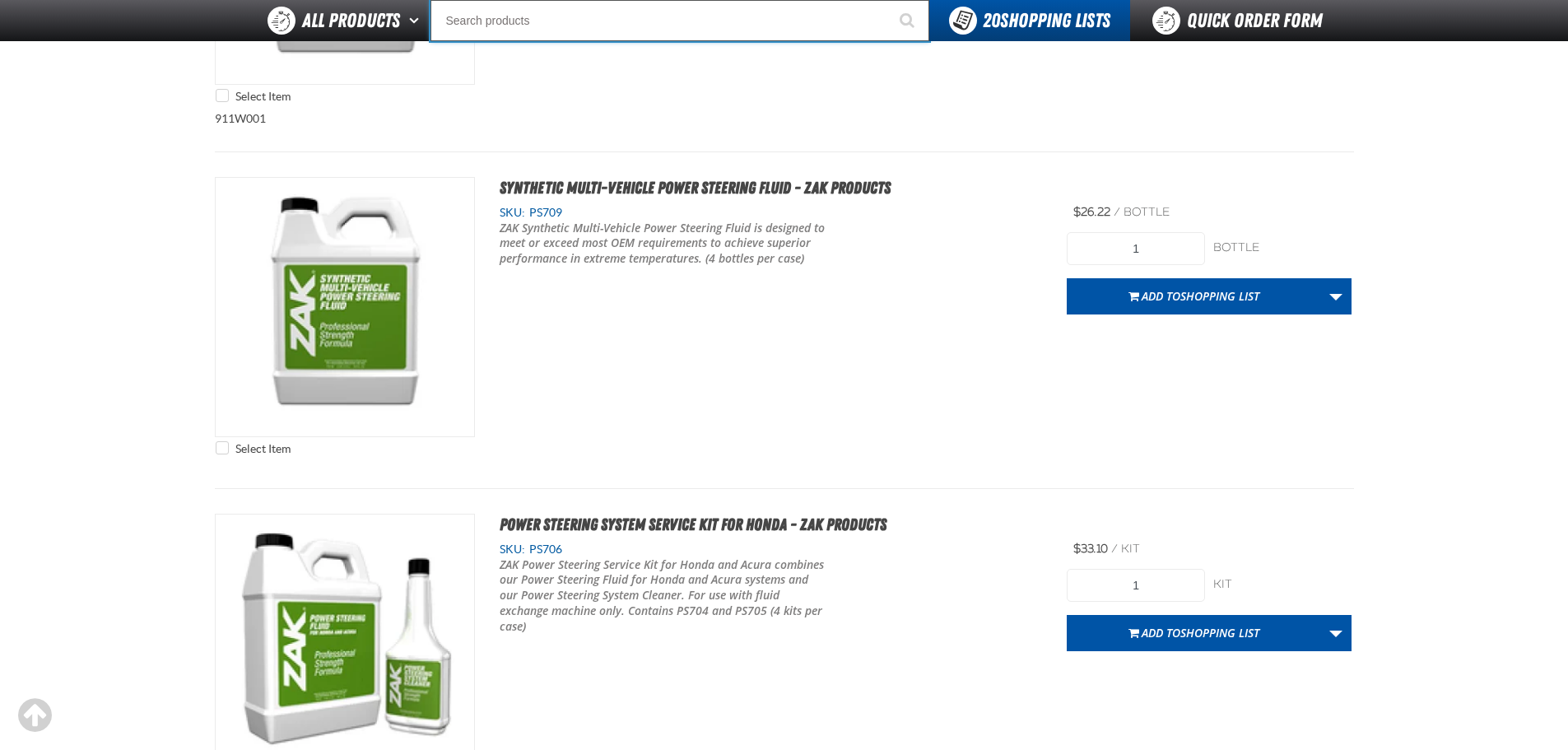
click at [660, 15] on input "Search" at bounding box center [680, 21] width 499 height 41
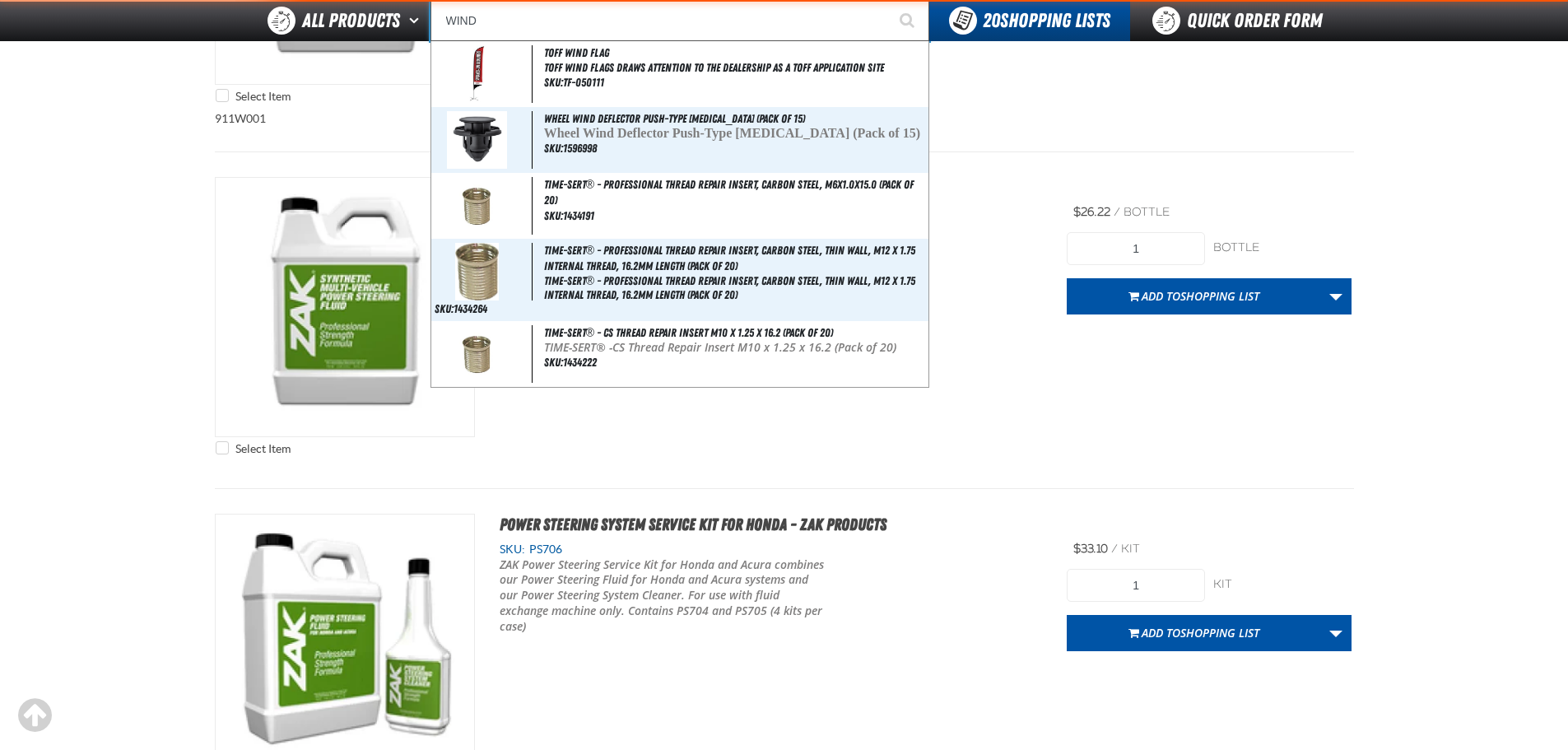
type input "WINDS"
type input "WINDShield Ribbons - [GEOGRAPHIC_DATA]"
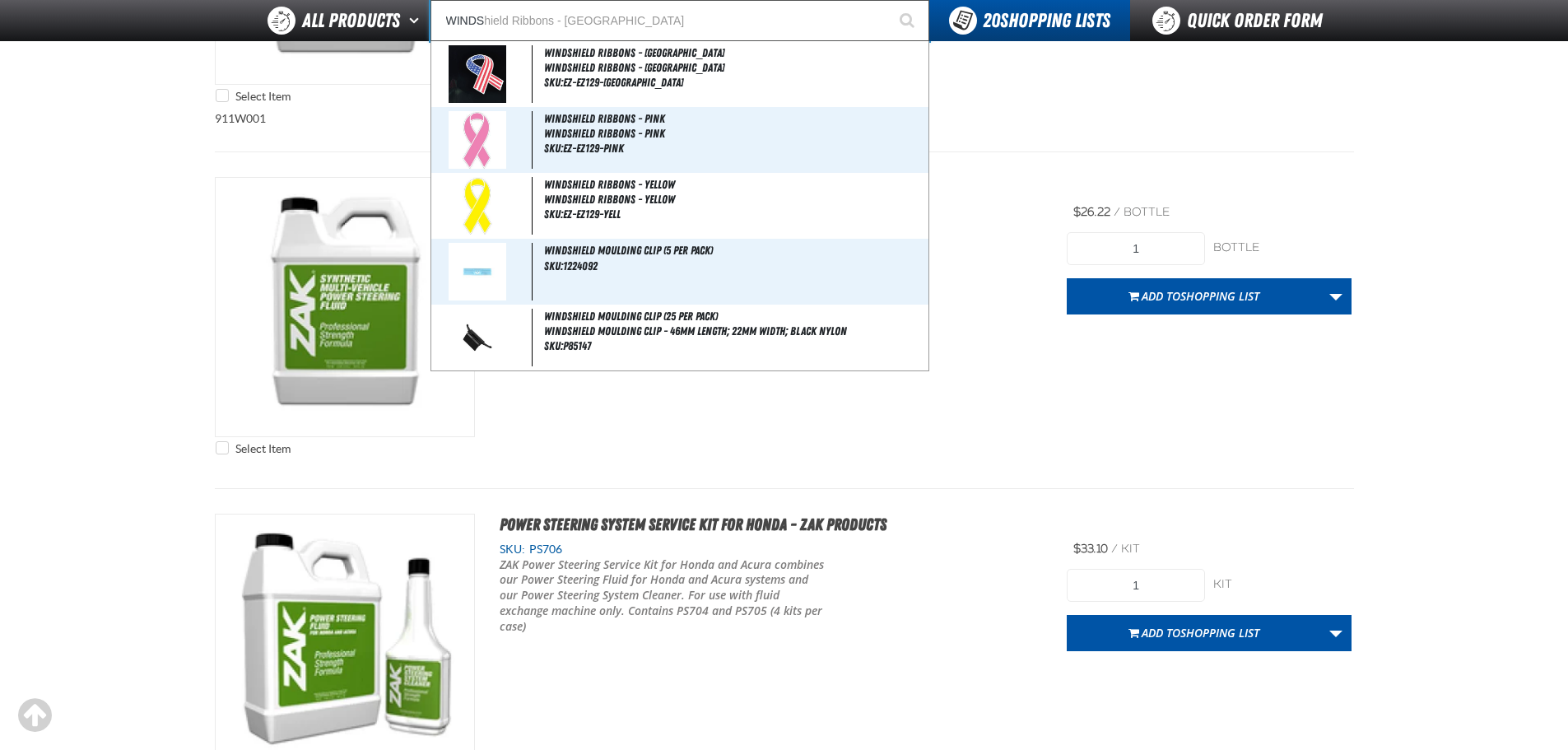
type input "WIND"
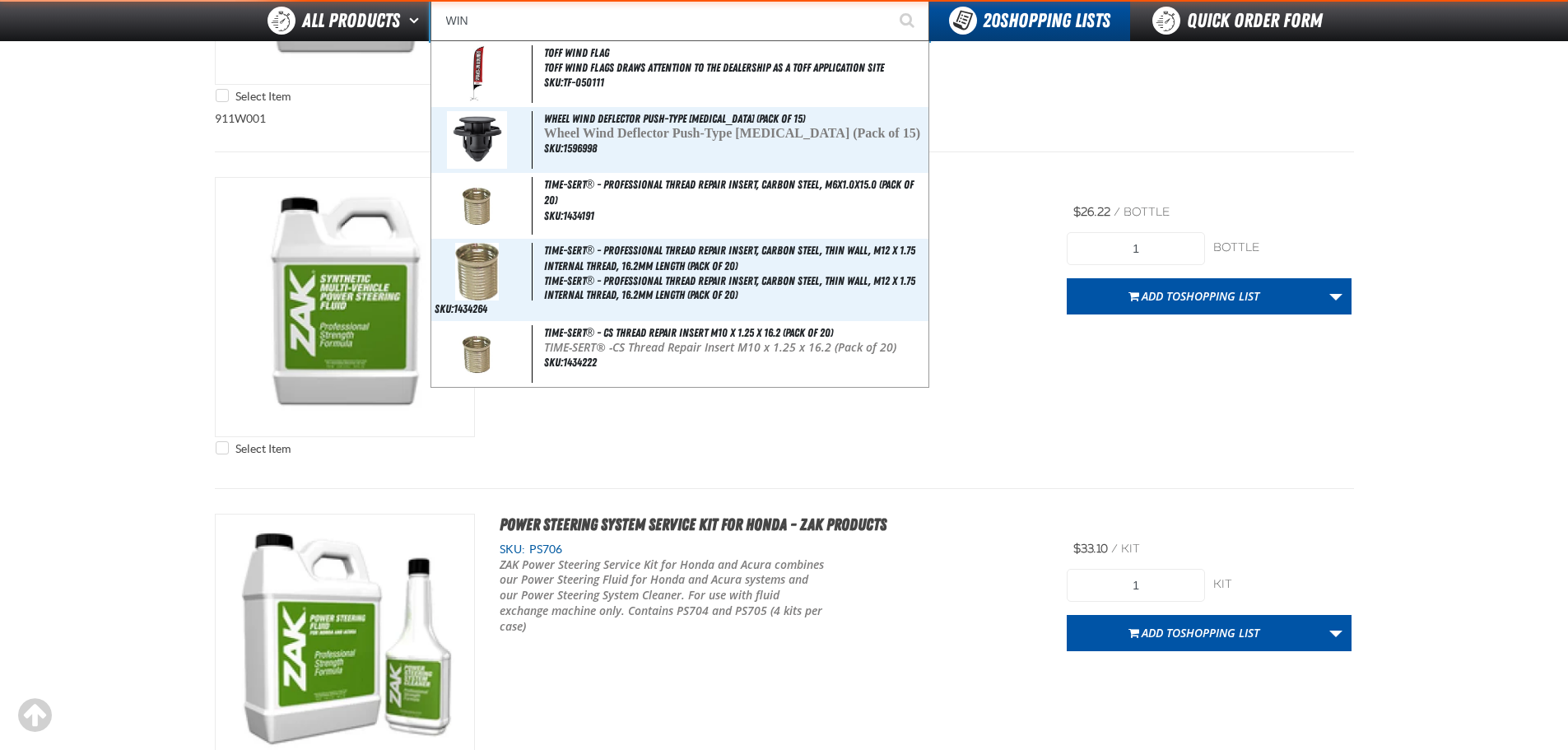
type input "WI"
type input "WI-FI"
type input "W"
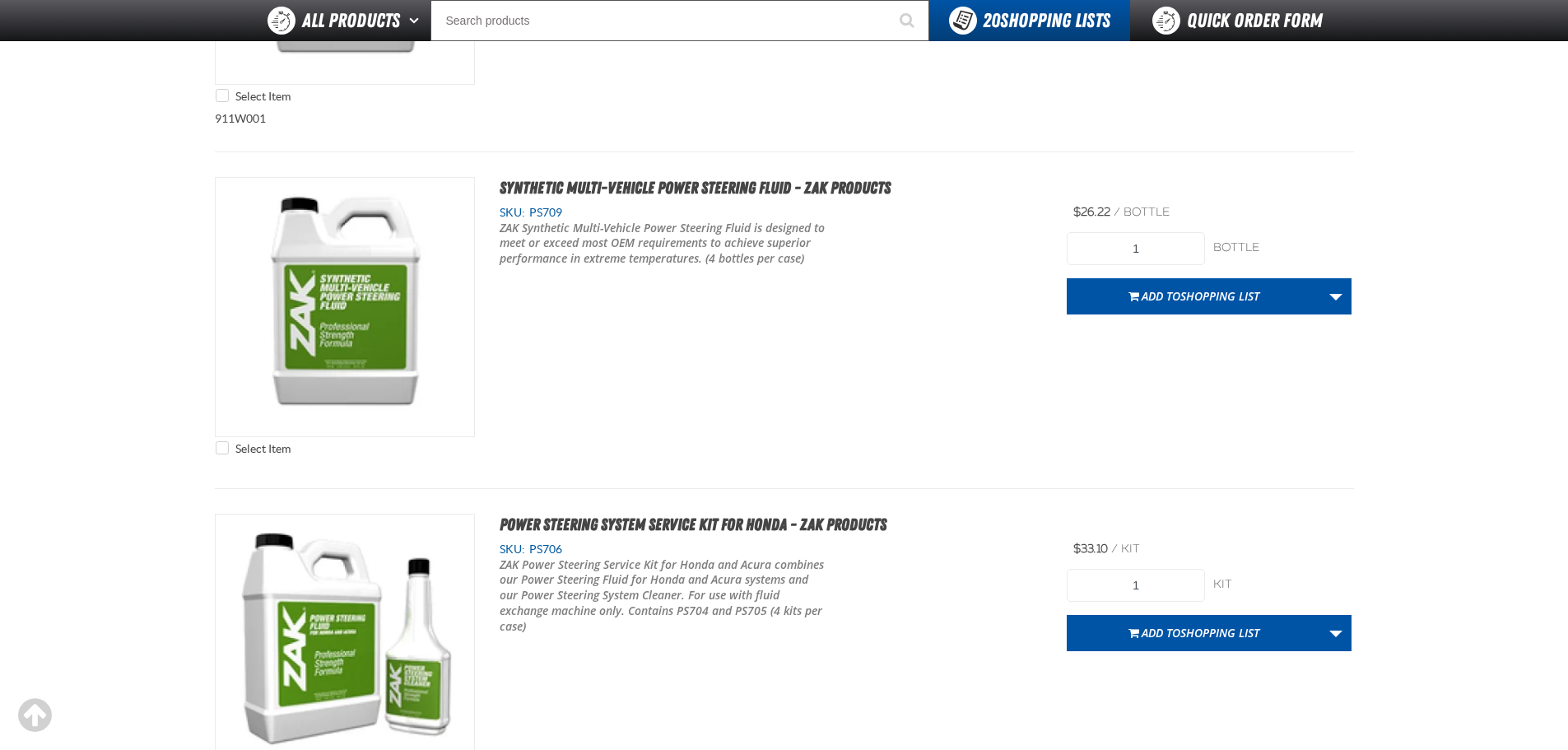
drag, startPoint x: 931, startPoint y: 260, endPoint x: 928, endPoint y: 252, distance: 8.5
click at [931, 260] on div "ZAK Synthetic Multi-Vehicle Power Steering Fluid is designed to meet or exceed …" at bounding box center [772, 244] width 543 height 47
drag, startPoint x: 787, startPoint y: 5, endPoint x: 755, endPoint y: 31, distance: 41.2
click at [784, 11] on input "Search" at bounding box center [680, 21] width 499 height 41
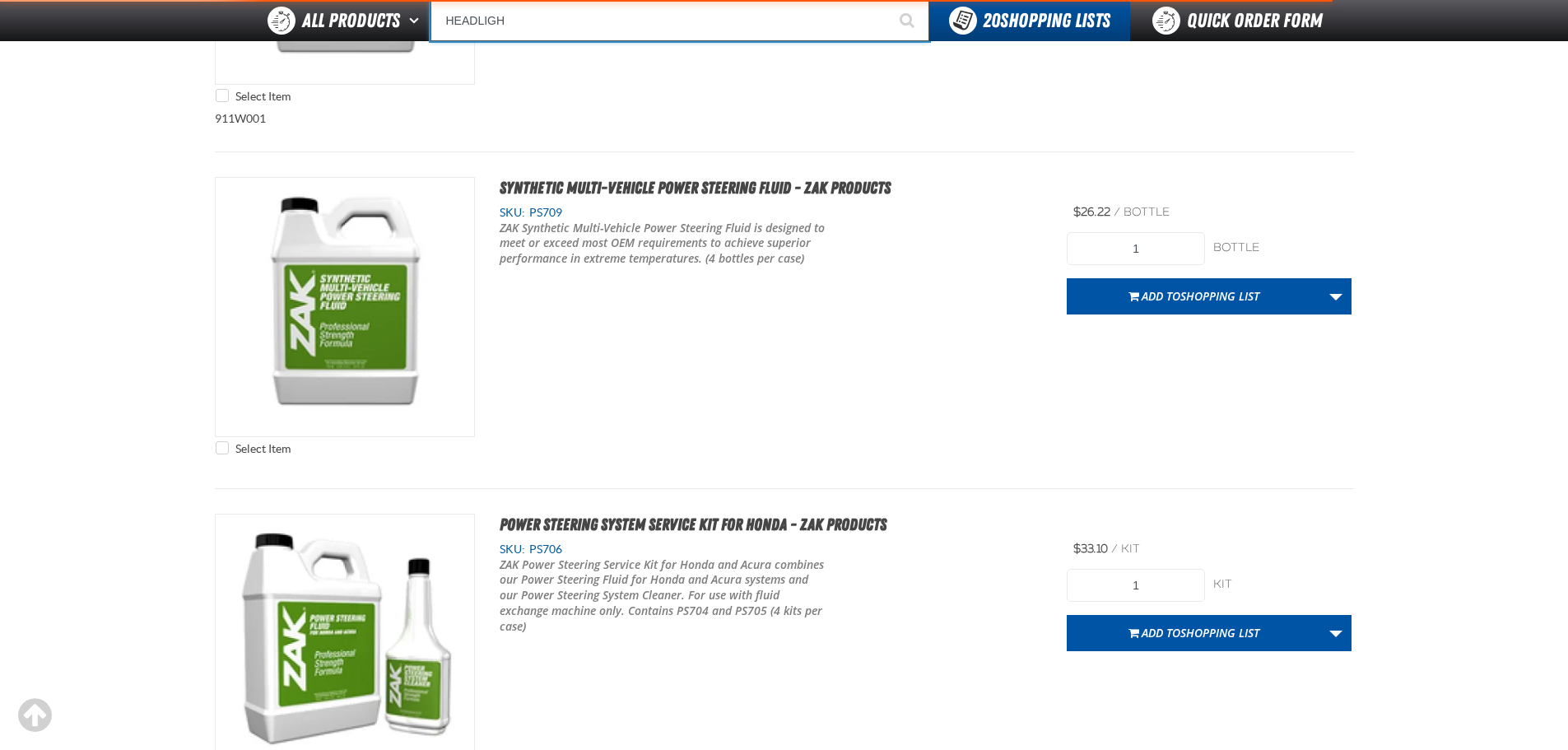
type input "HEADLIGHT"
type input "HEADLIGHT [MEDICAL_DATA] (10 per pack)"
type input "HEADLIGHT"
click at [888, 0] on button "Start Searching" at bounding box center [909, 21] width 41 height 41
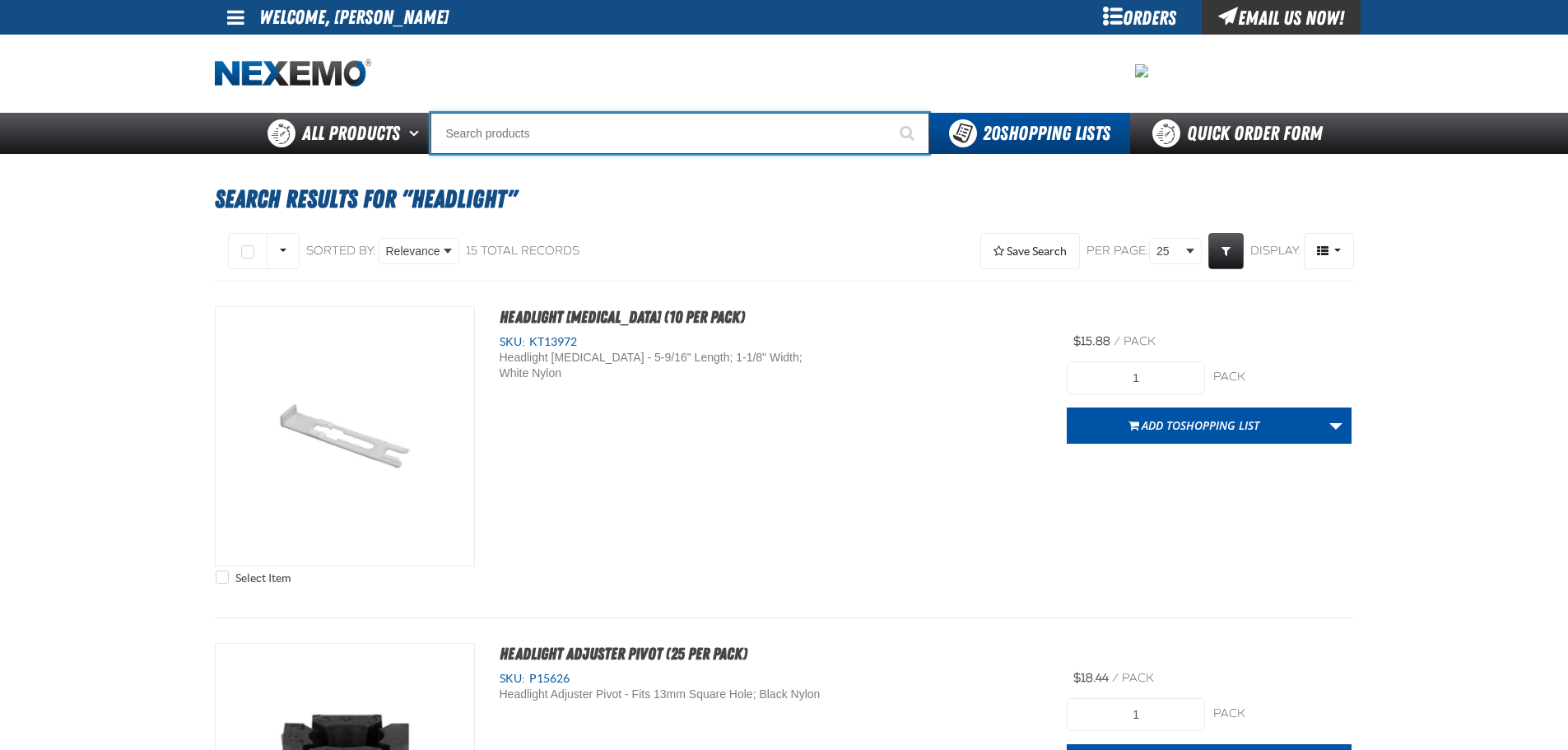
click at [665, 149] on input "Search" at bounding box center [680, 133] width 499 height 41
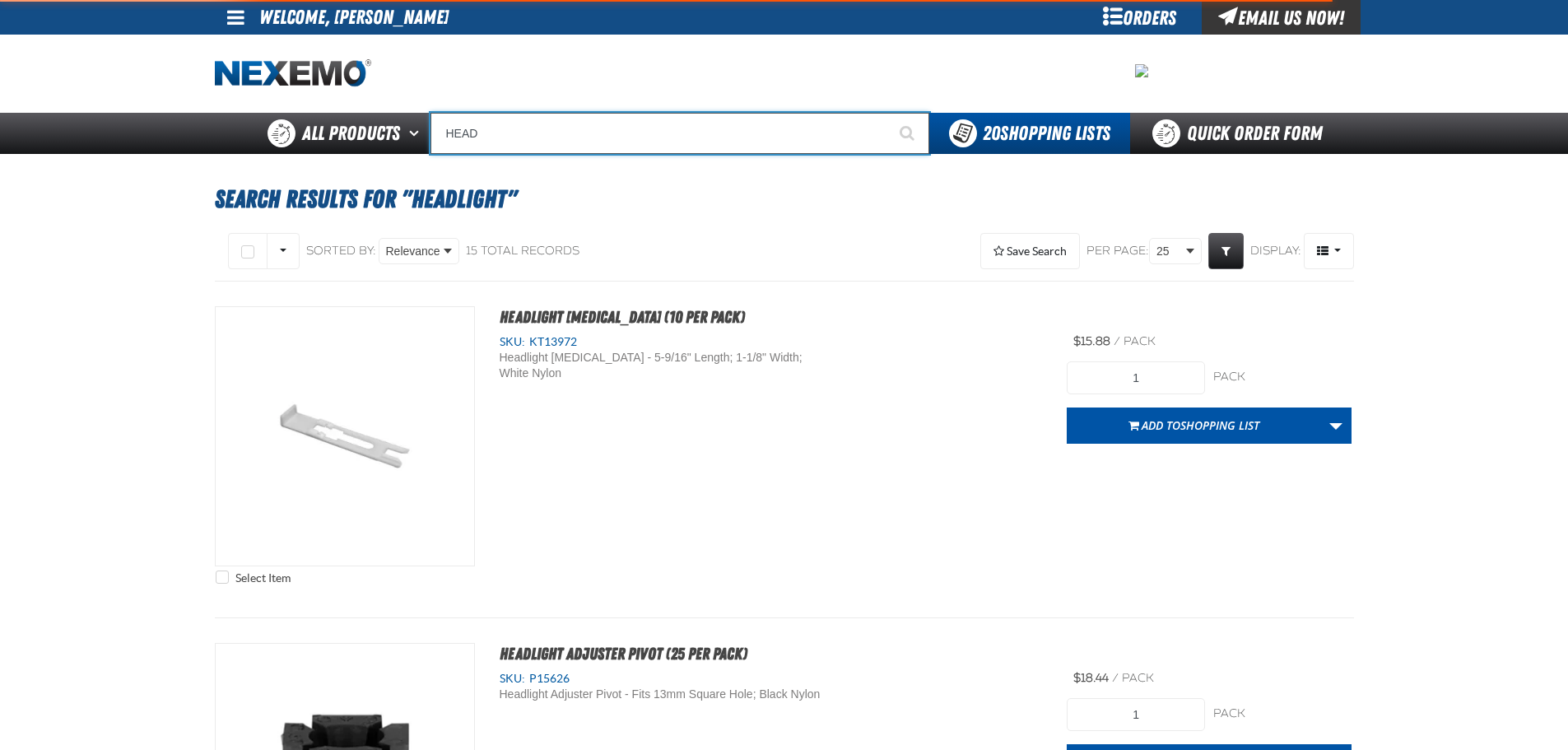
type input "HEADL"
type input "HEADLiner Retainer (50 per pack)"
type input "HEADLI"
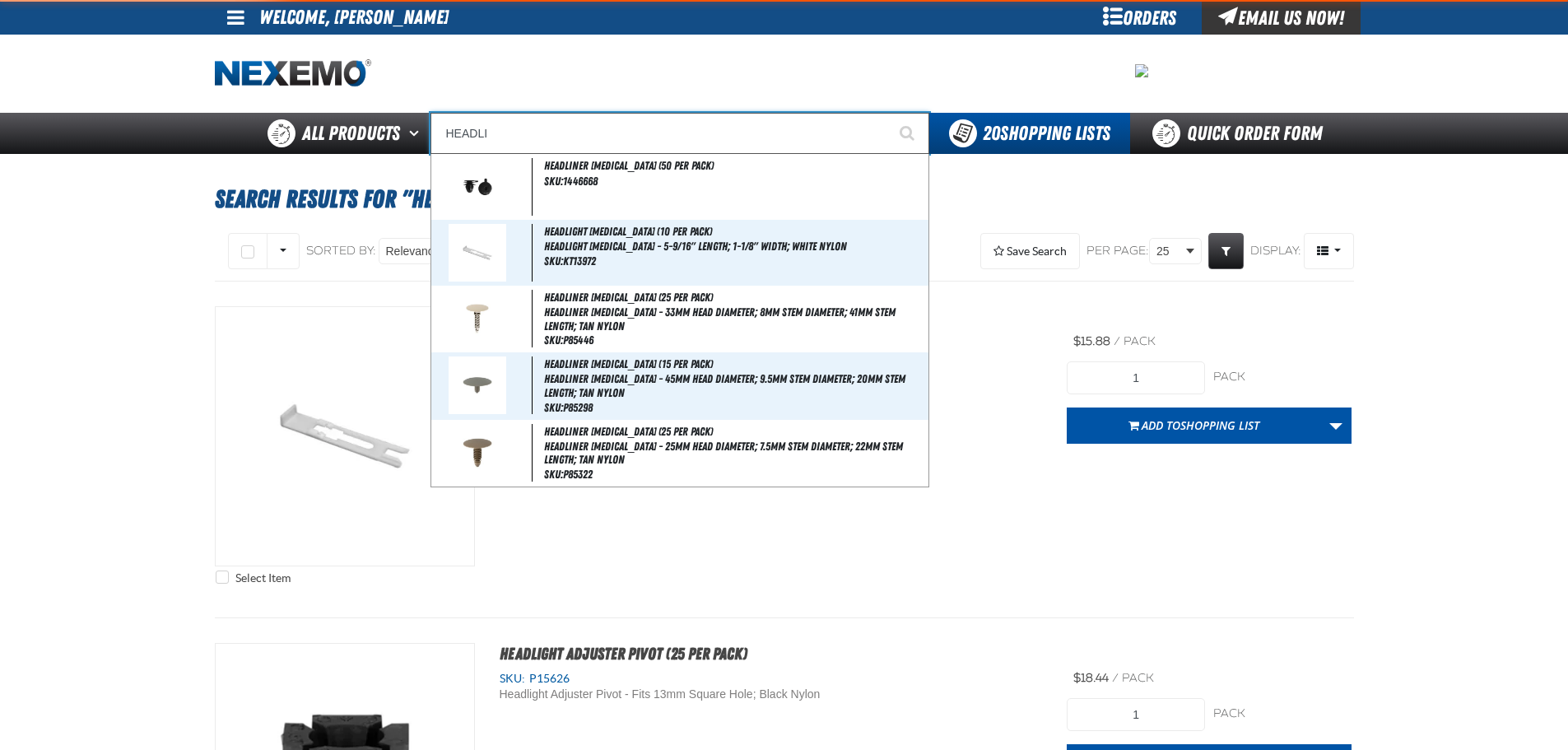
type input "HEADLIght Retainer (10 per pack)"
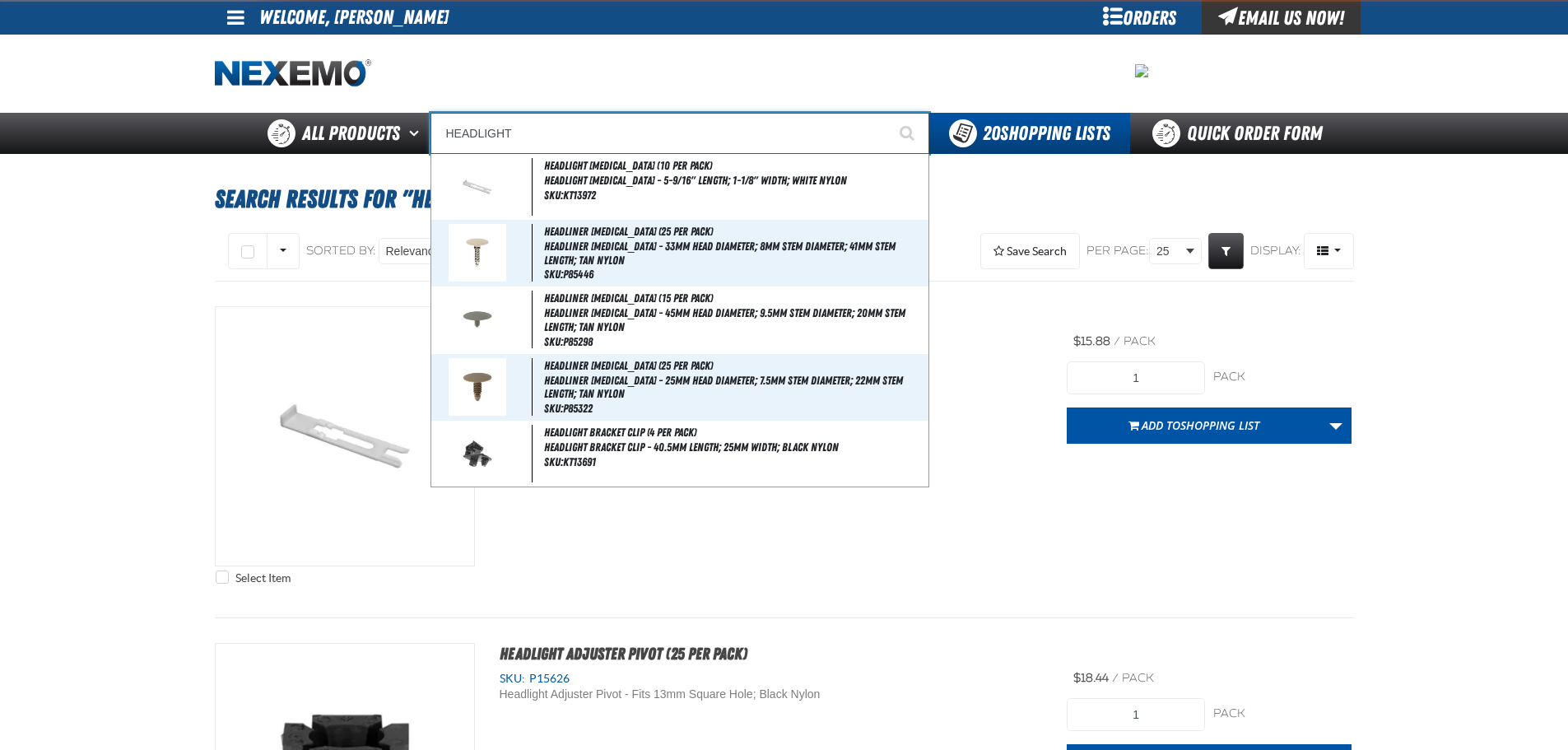
type input "HEADLIGHT"
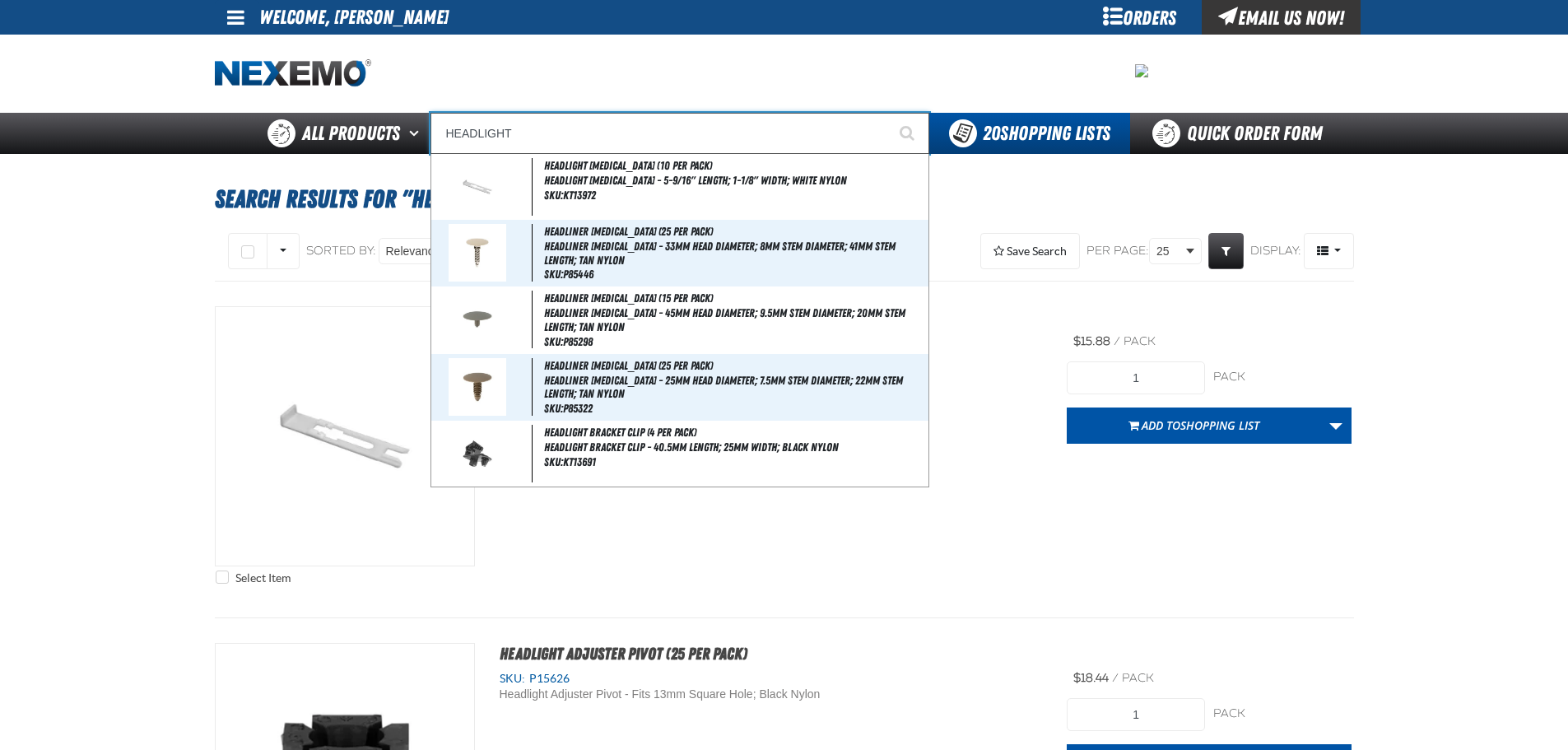
type input "HEADLIGHT [MEDICAL_DATA] (10 per pack)"
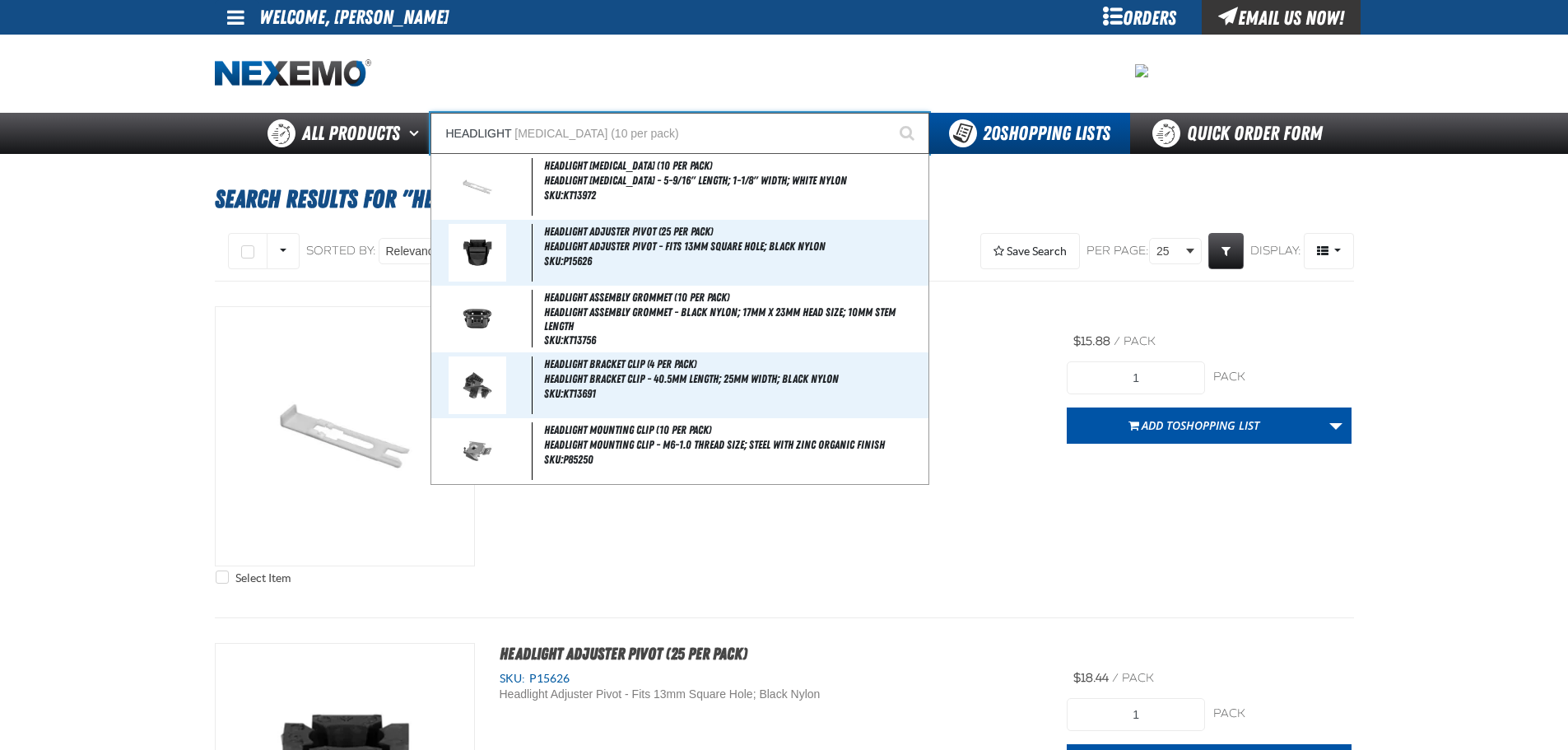
type input "HEADLIGHT R"
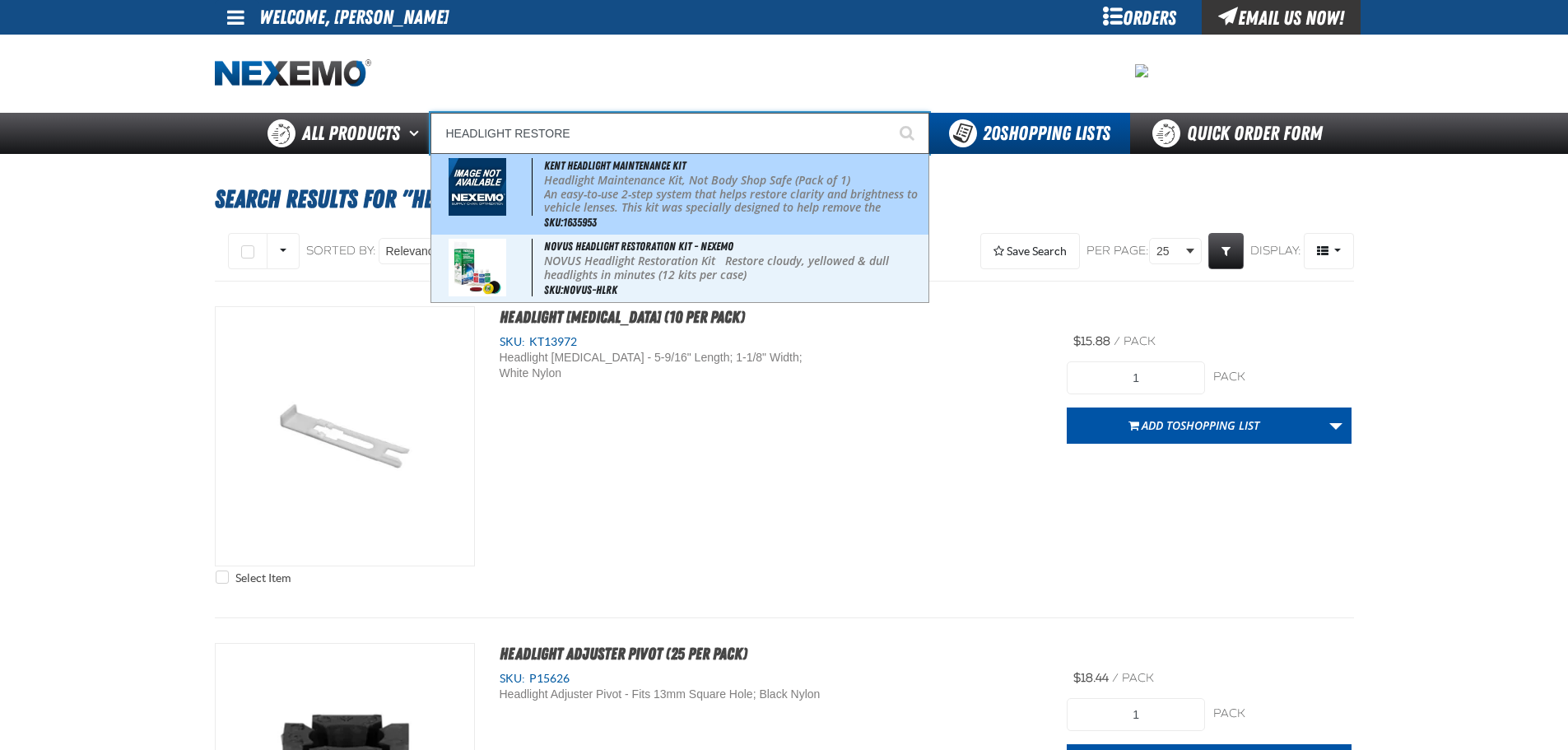
click at [482, 183] on img at bounding box center [478, 187] width 58 height 58
type input "Kent Headlight Maintenance Kit"
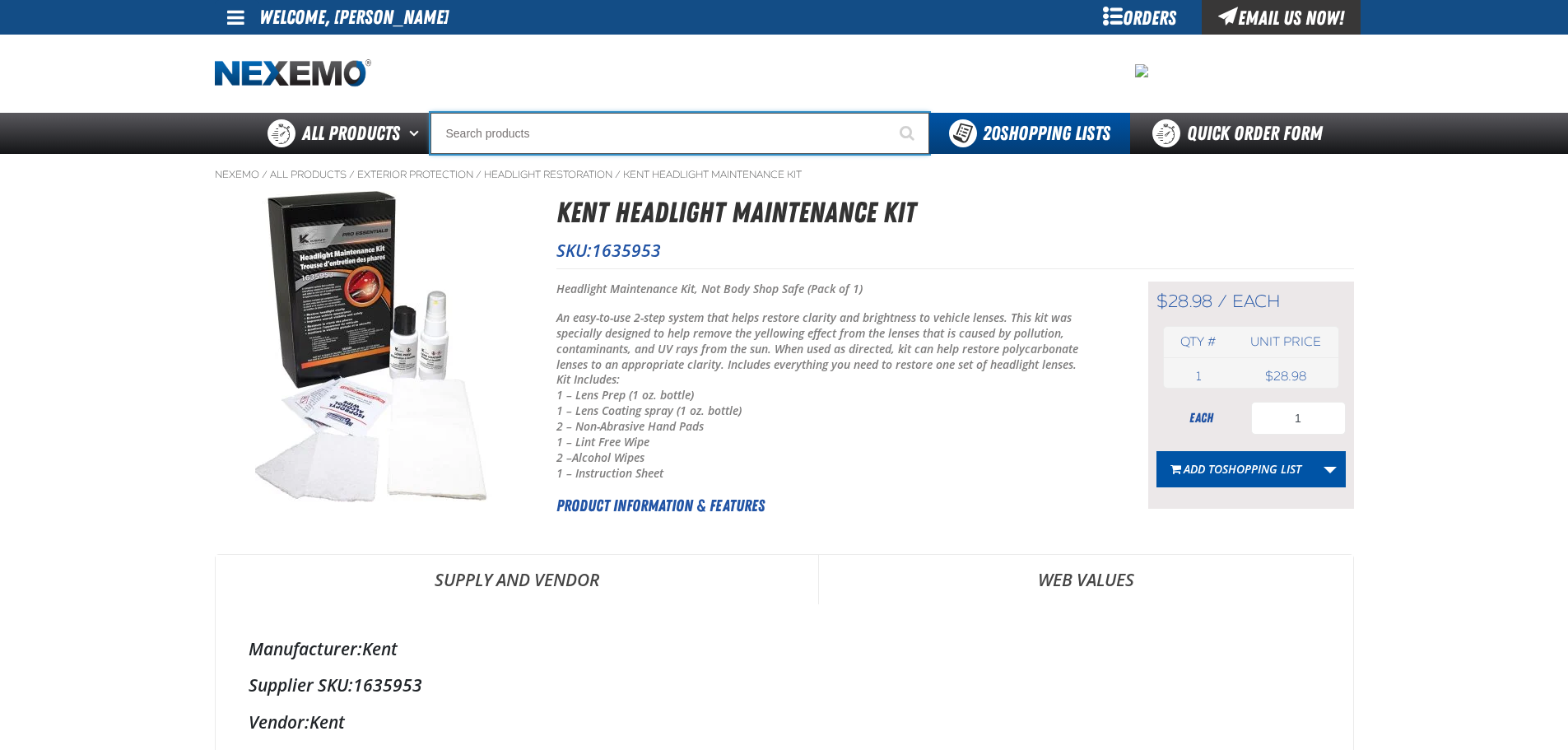
click at [566, 136] on input "Search" at bounding box center [680, 133] width 499 height 41
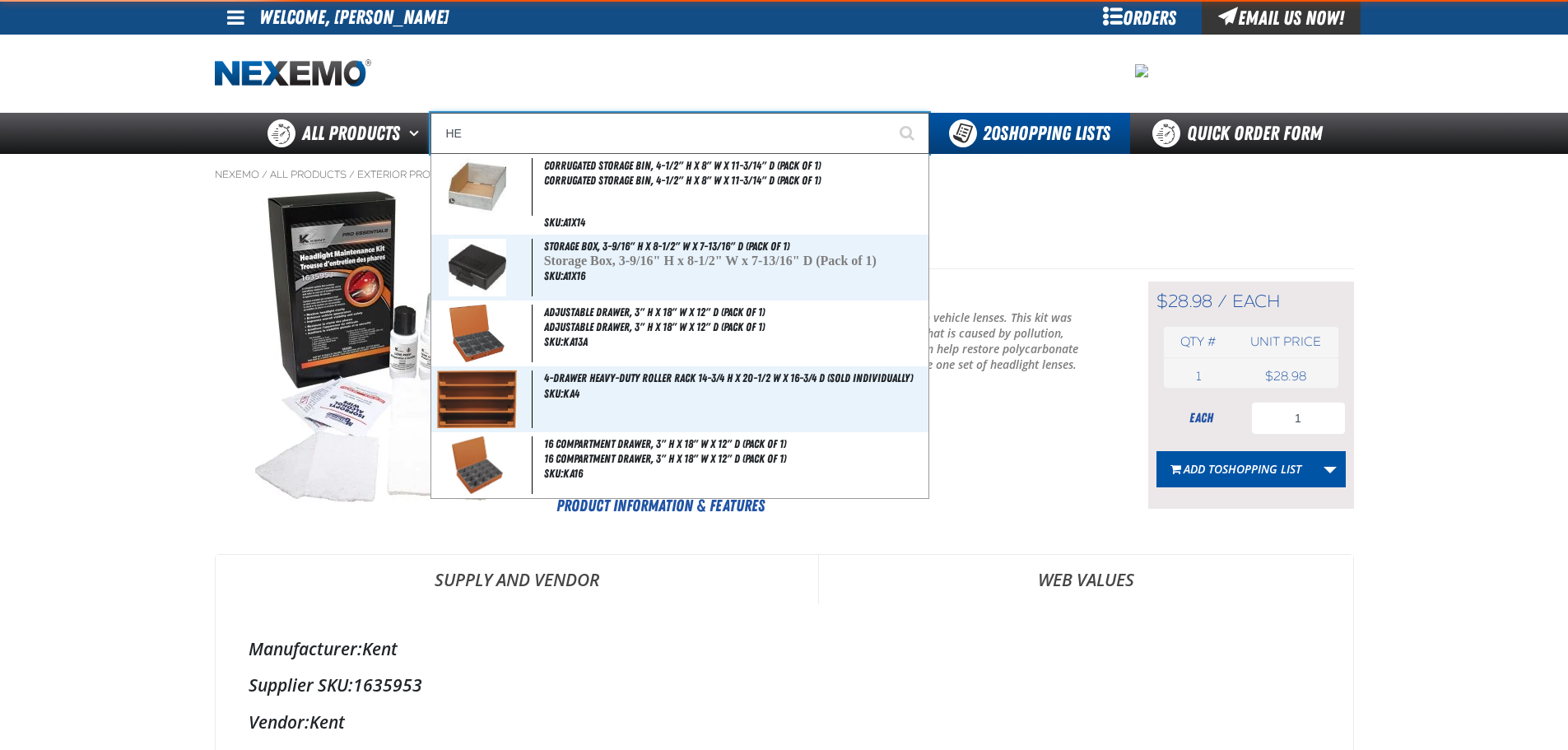
type input "HEA"
type input "HEATED"
type input "HEAAD"
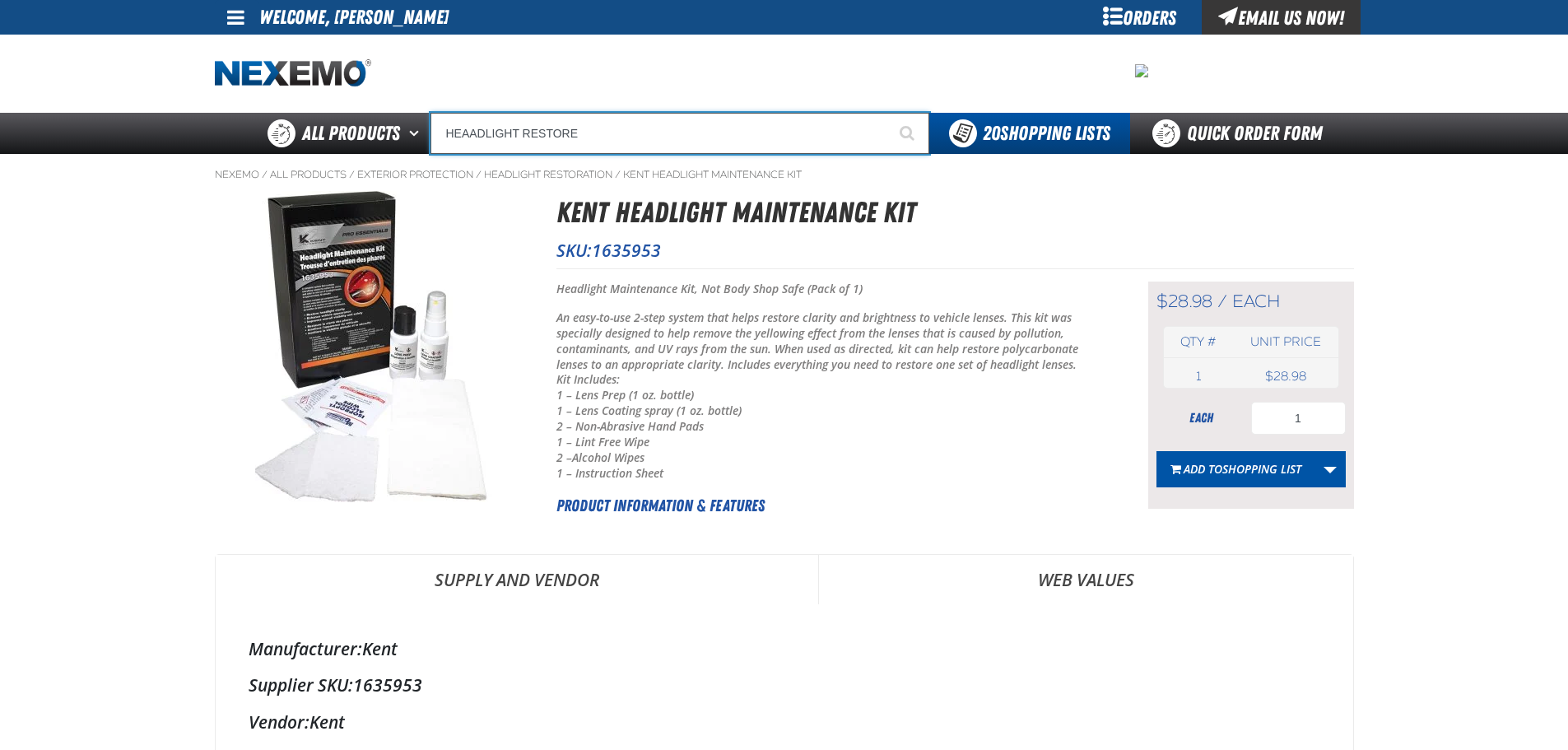
type input "HEAADLIGHT RESTORE"
click at [888, 113] on button "Start Searching" at bounding box center [909, 133] width 41 height 41
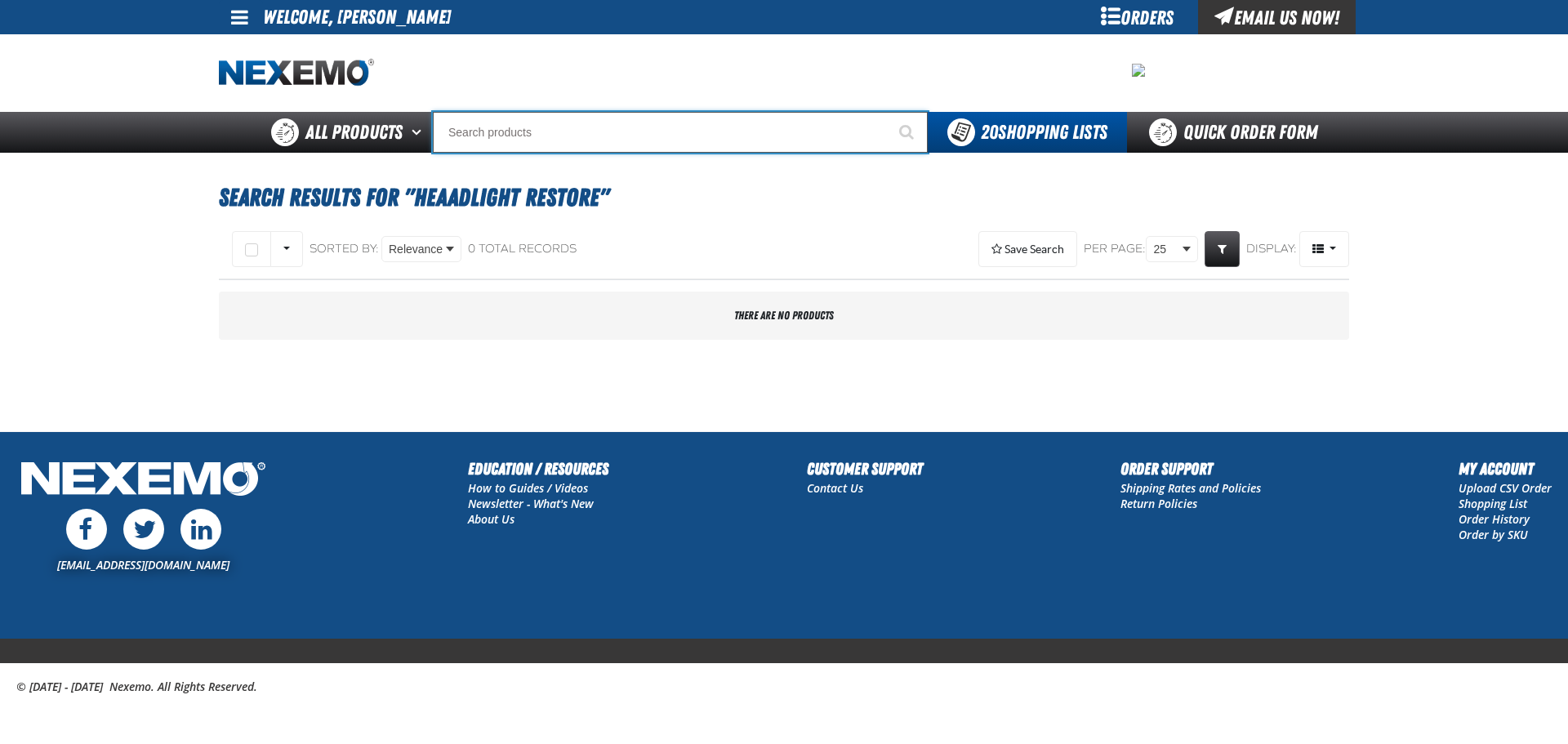
click at [562, 135] on input "Search" at bounding box center [680, 132] width 495 height 41
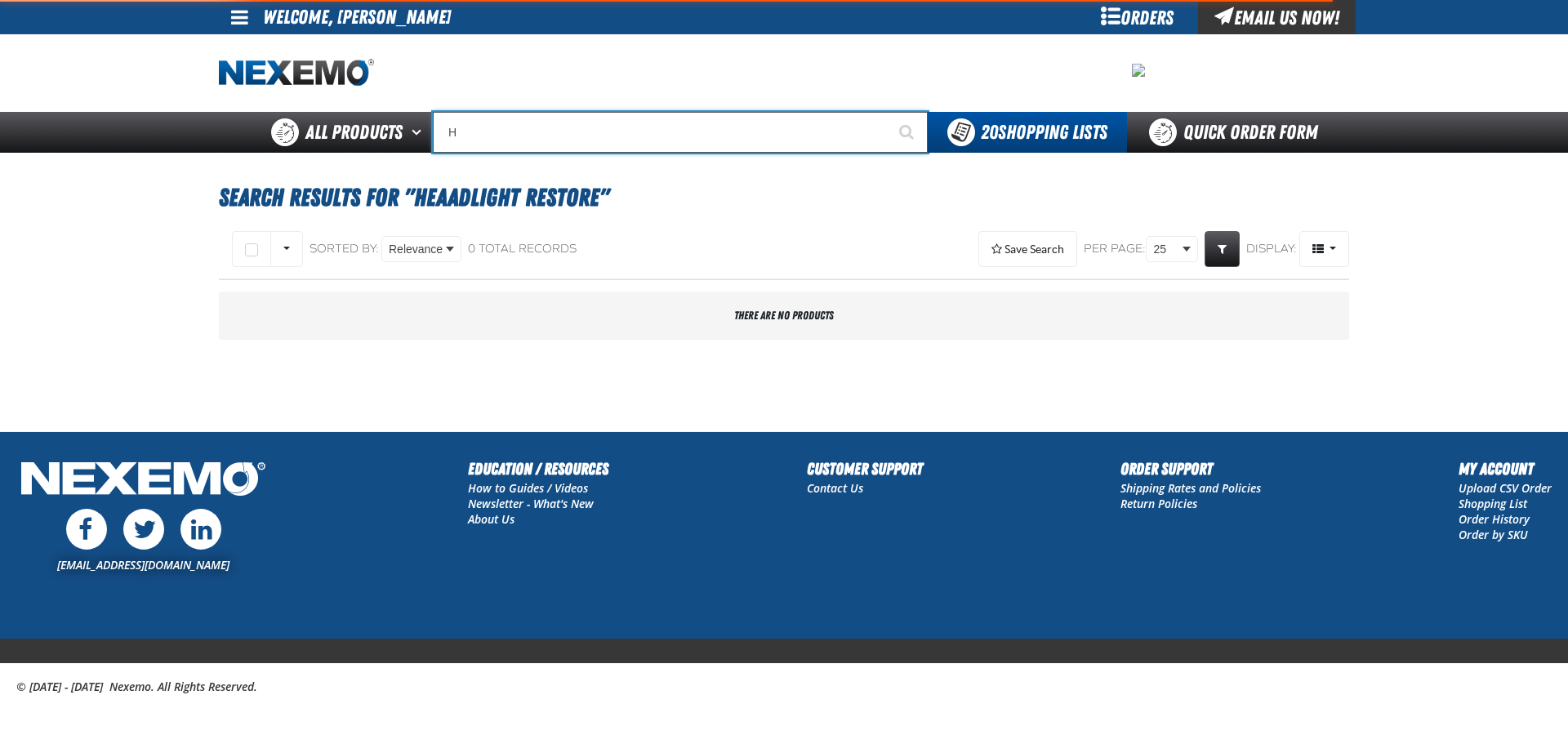
type input "HE"
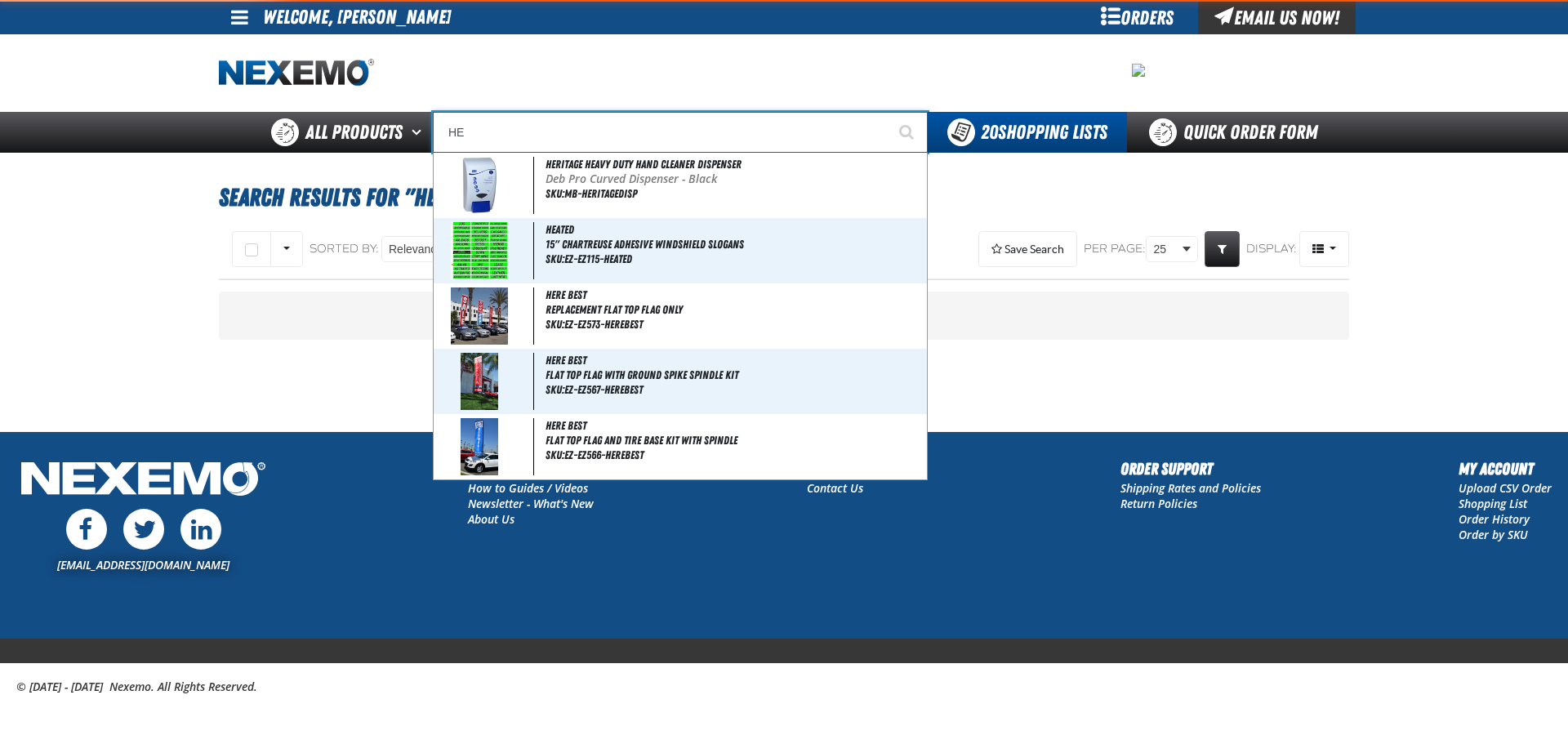
type input "HEritage Heavy Duty Hand Cleaner Dispenser"
type input "HEADL"
type input "HEADLiner [MEDICAL_DATA] (50 per pack)"
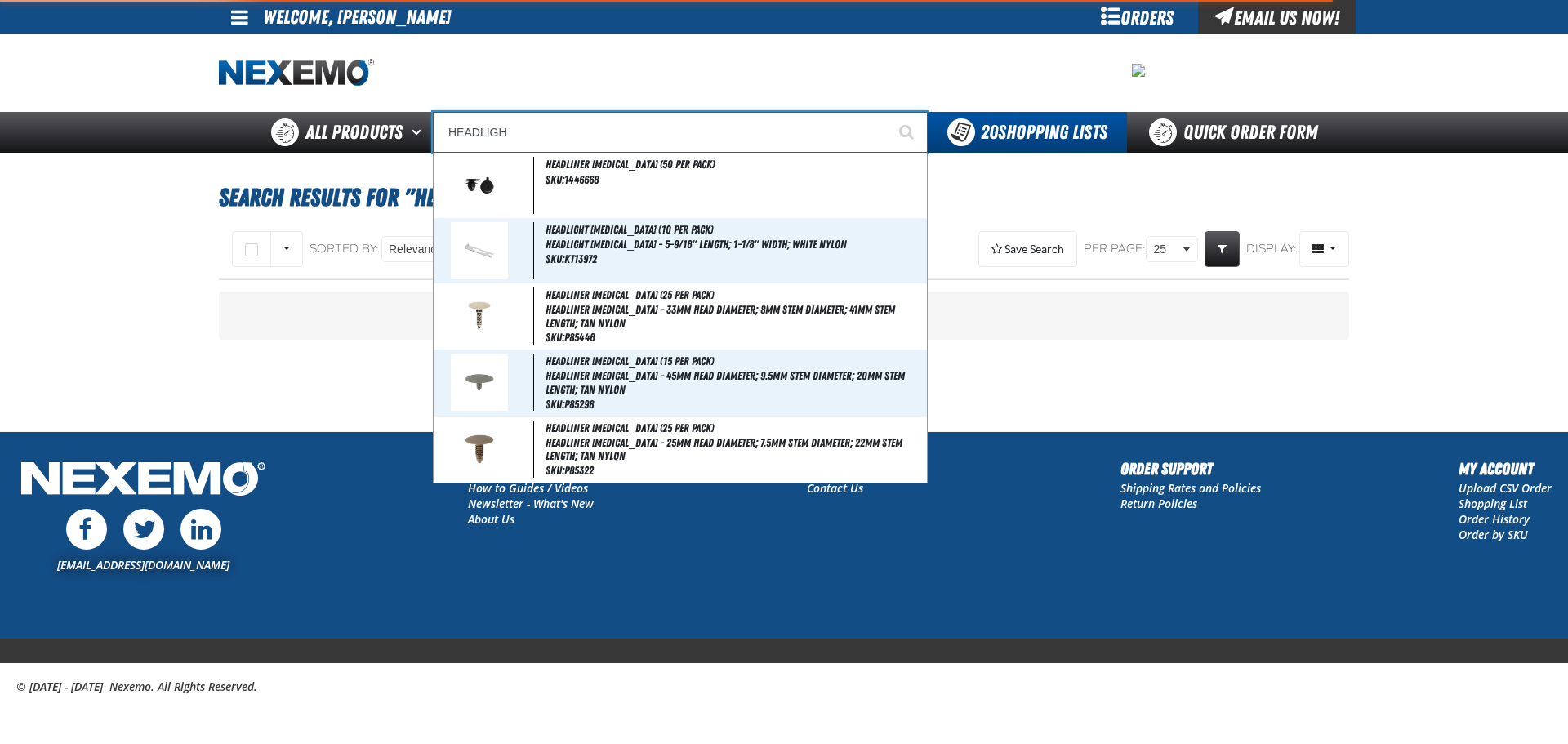
type input "HEADLIGHT"
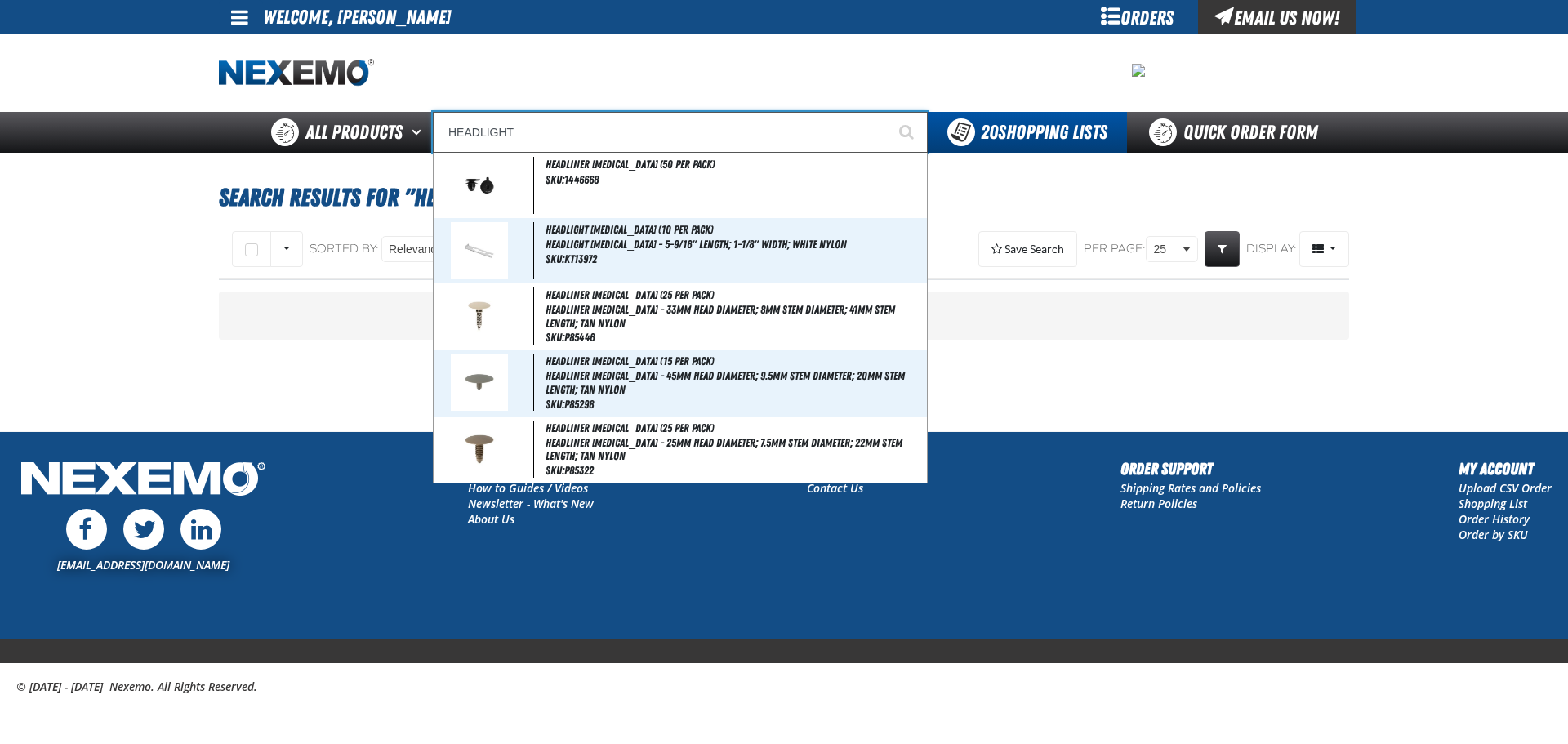
type input "HEADLIGHT [MEDICAL_DATA] (10 per pack)"
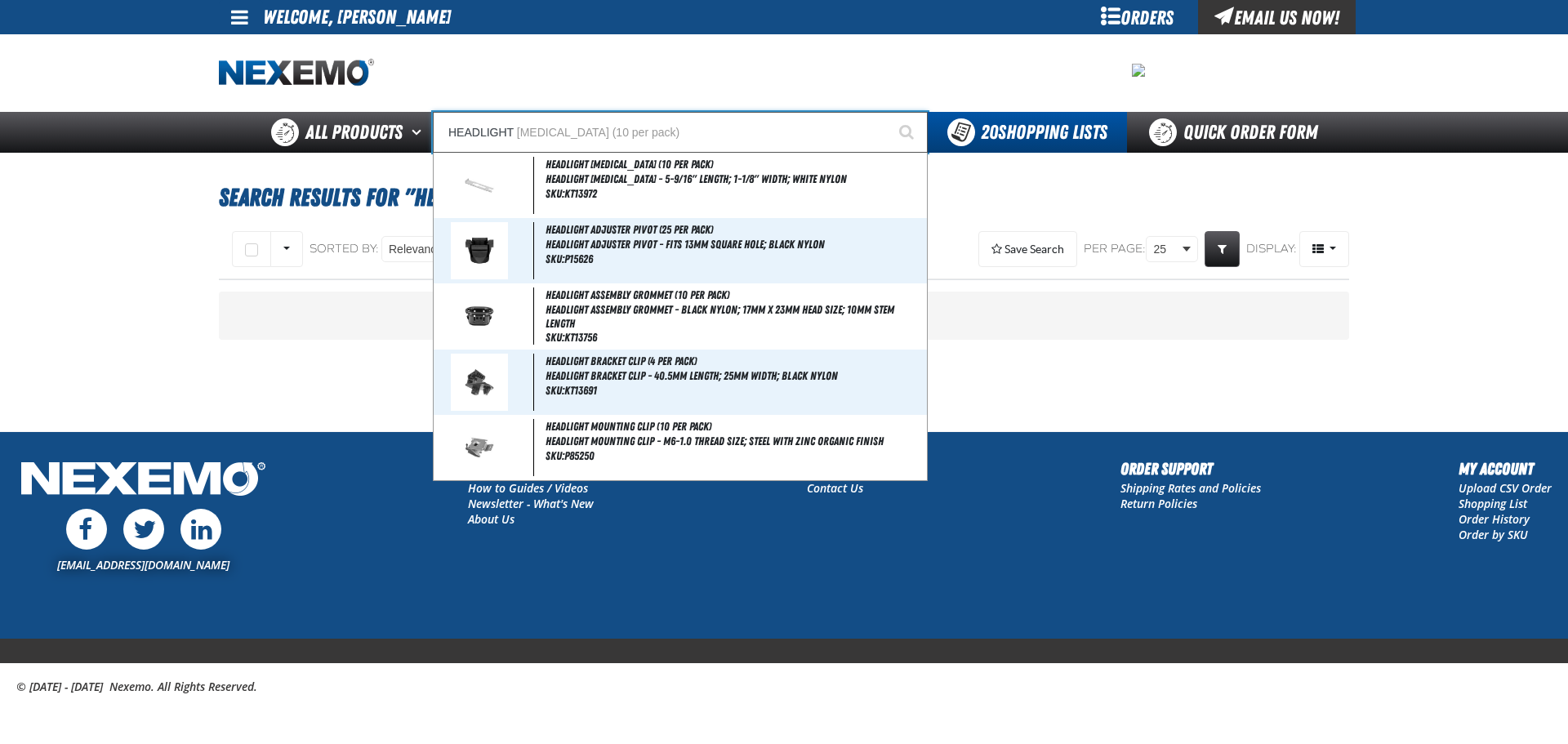
type input "HEADLIGHT"
click at [887, 112] on button "Start Searching" at bounding box center [908, 132] width 41 height 41
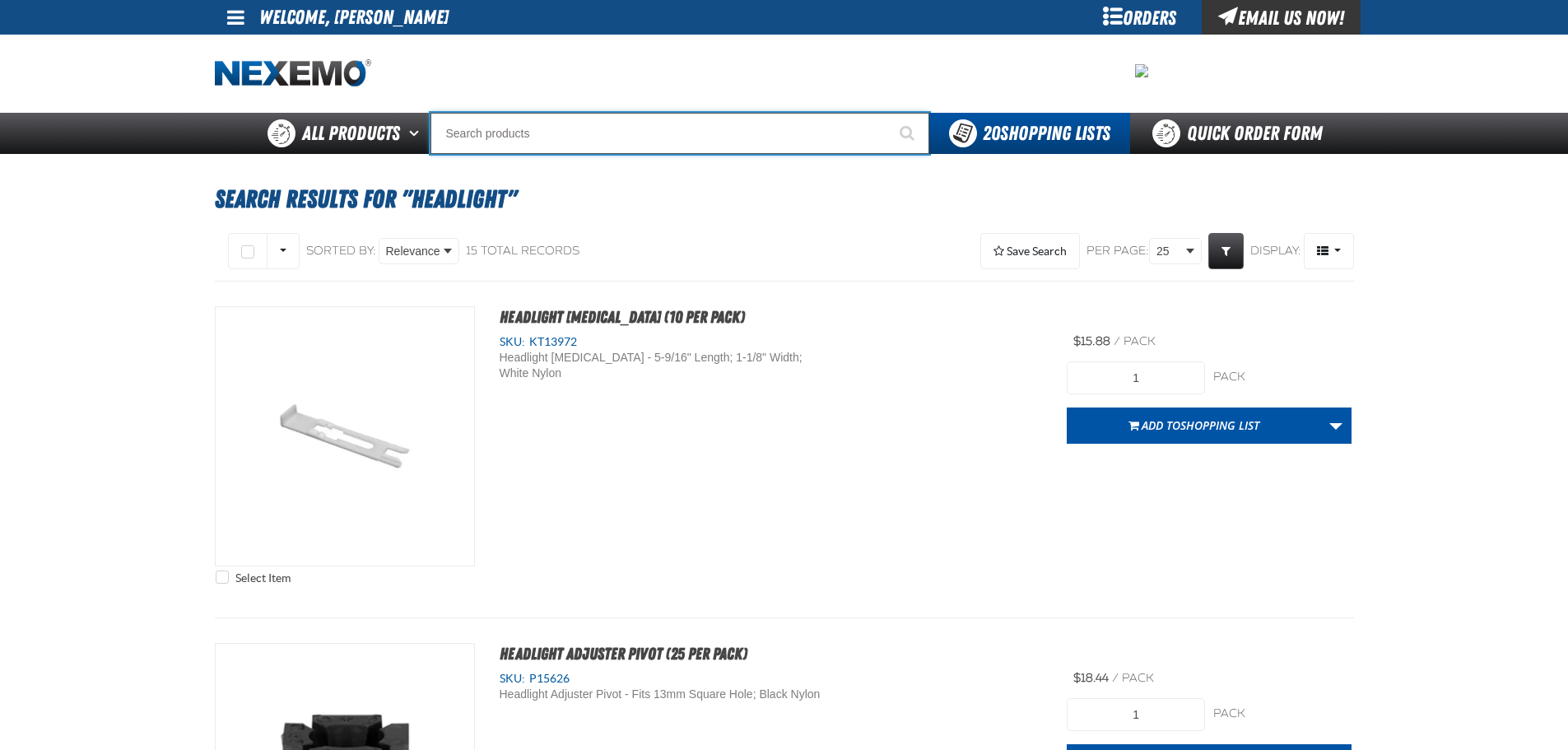
click at [511, 142] on input "Search" at bounding box center [680, 133] width 499 height 41
type input "HE"
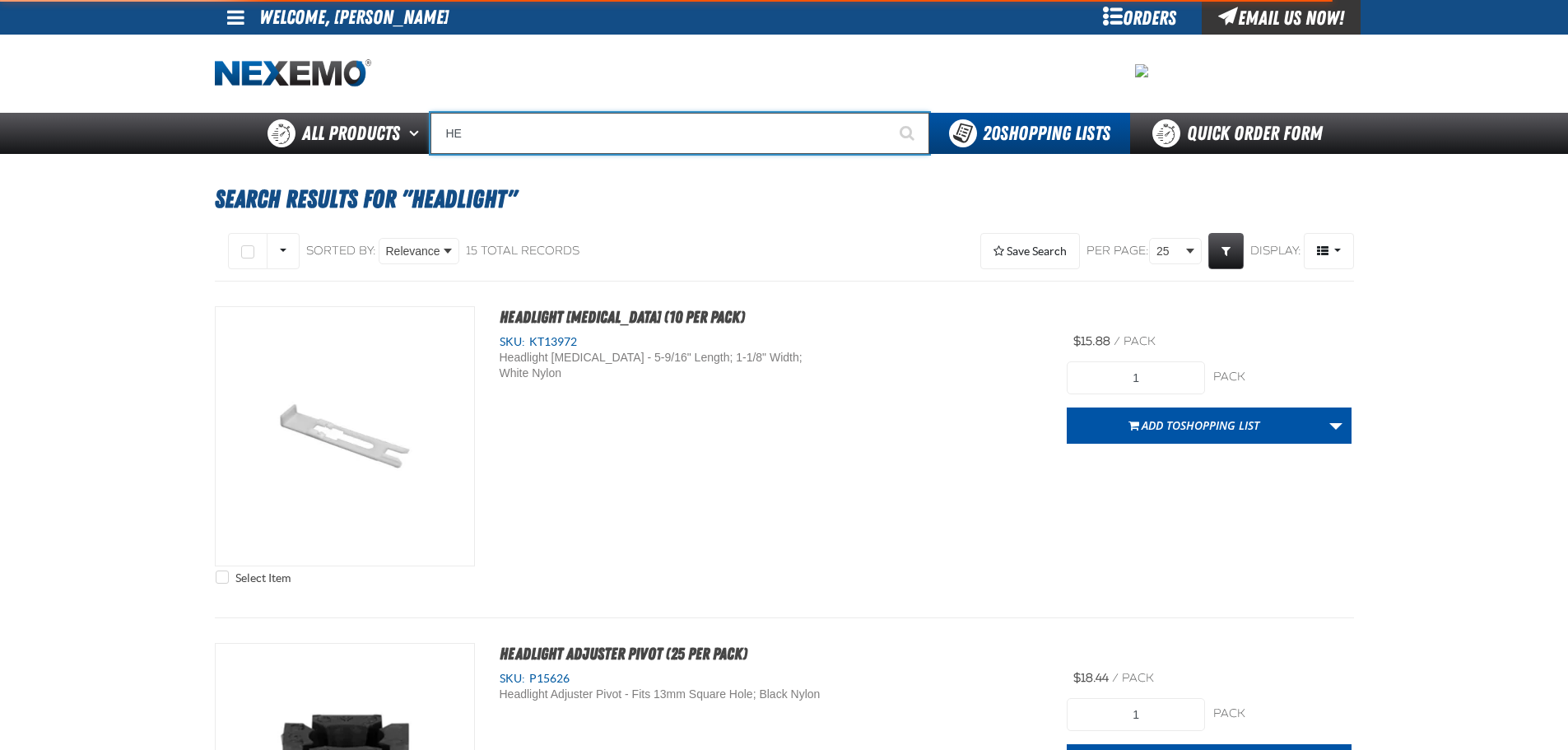
type input "HEritage Heavy Duty Hand Cleaner Dispenser"
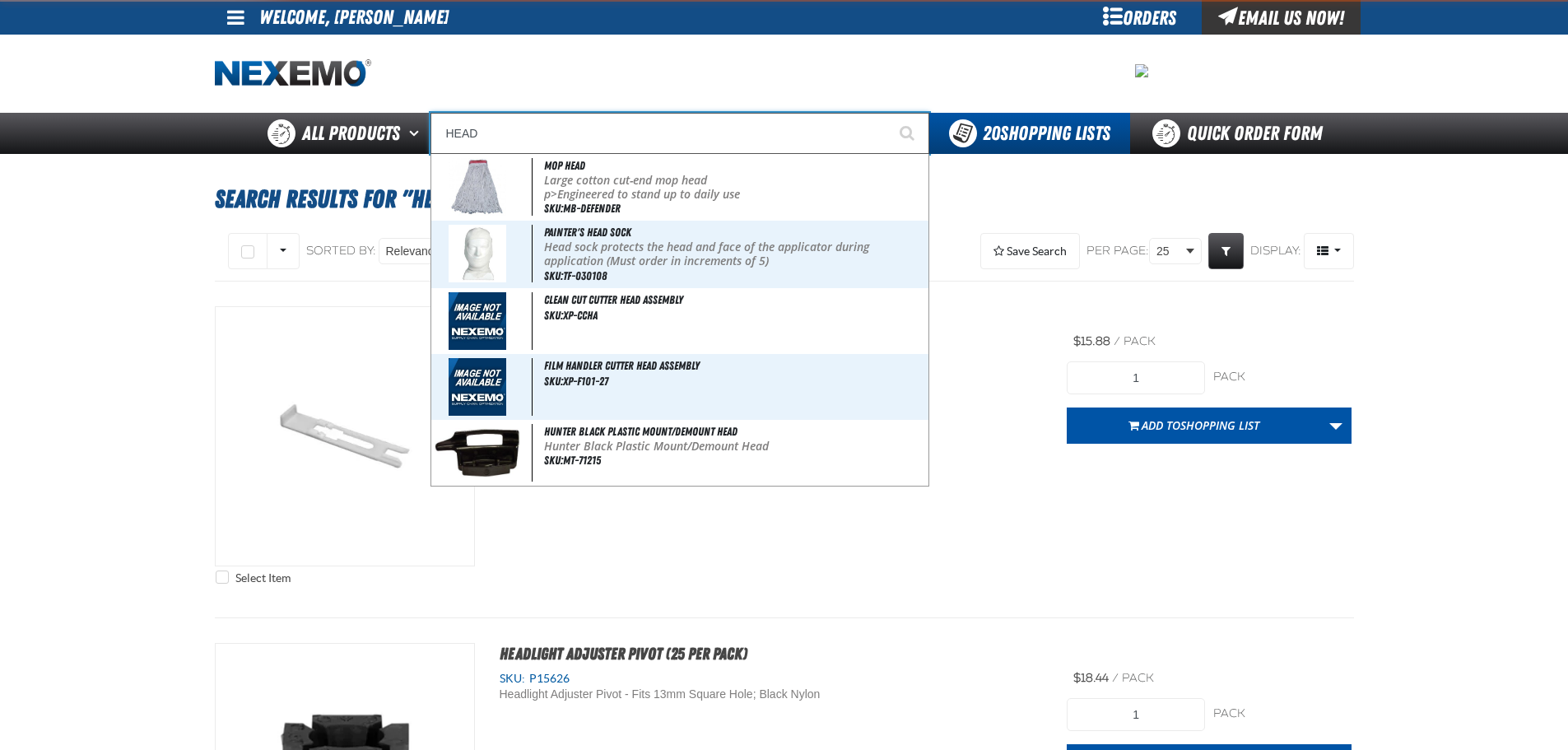
type input "HEADL"
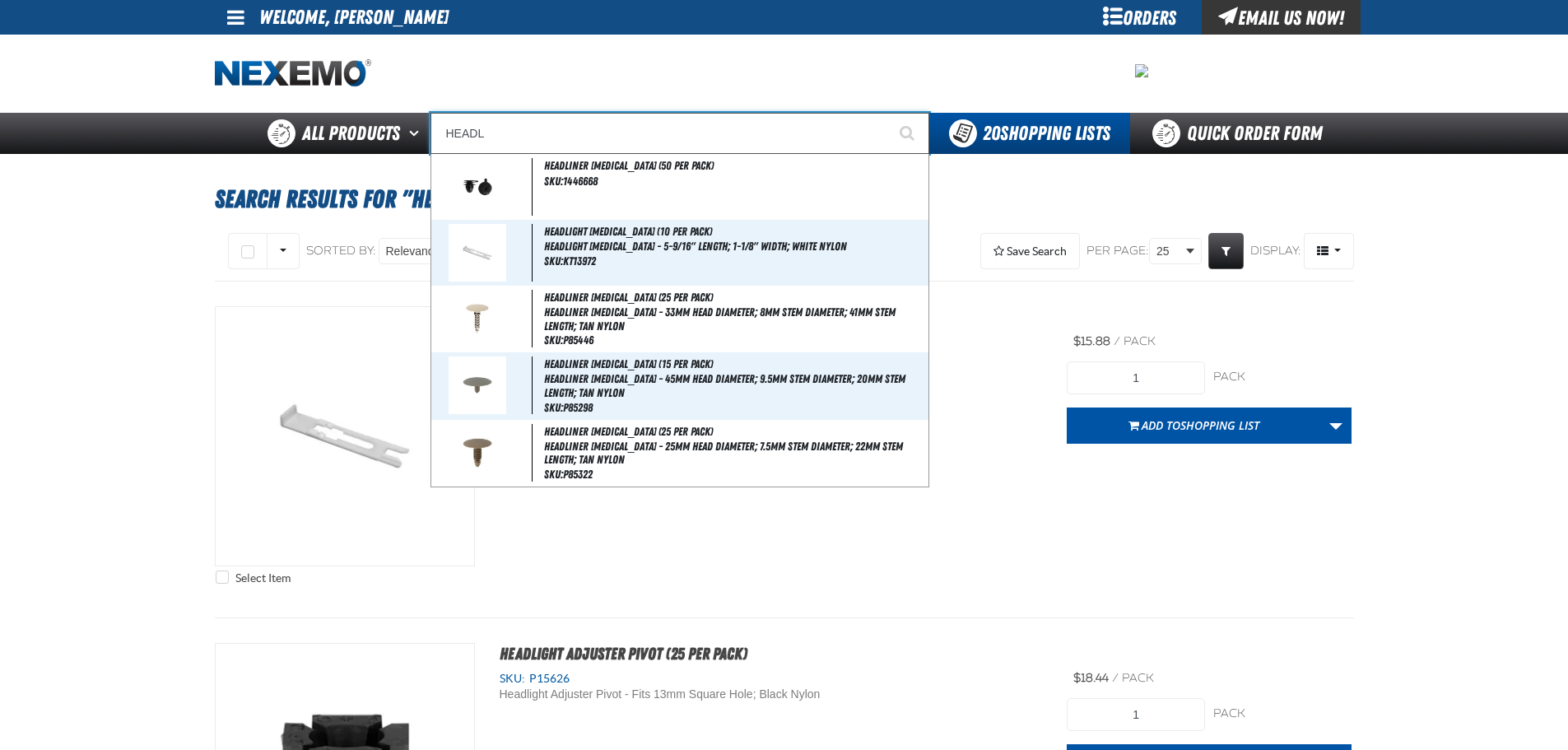
type input "HEADLiner Retainer (50 per pack)"
type input "HEADLIGHT"
type input "HEADLIGHT Retainer (10 per pack)"
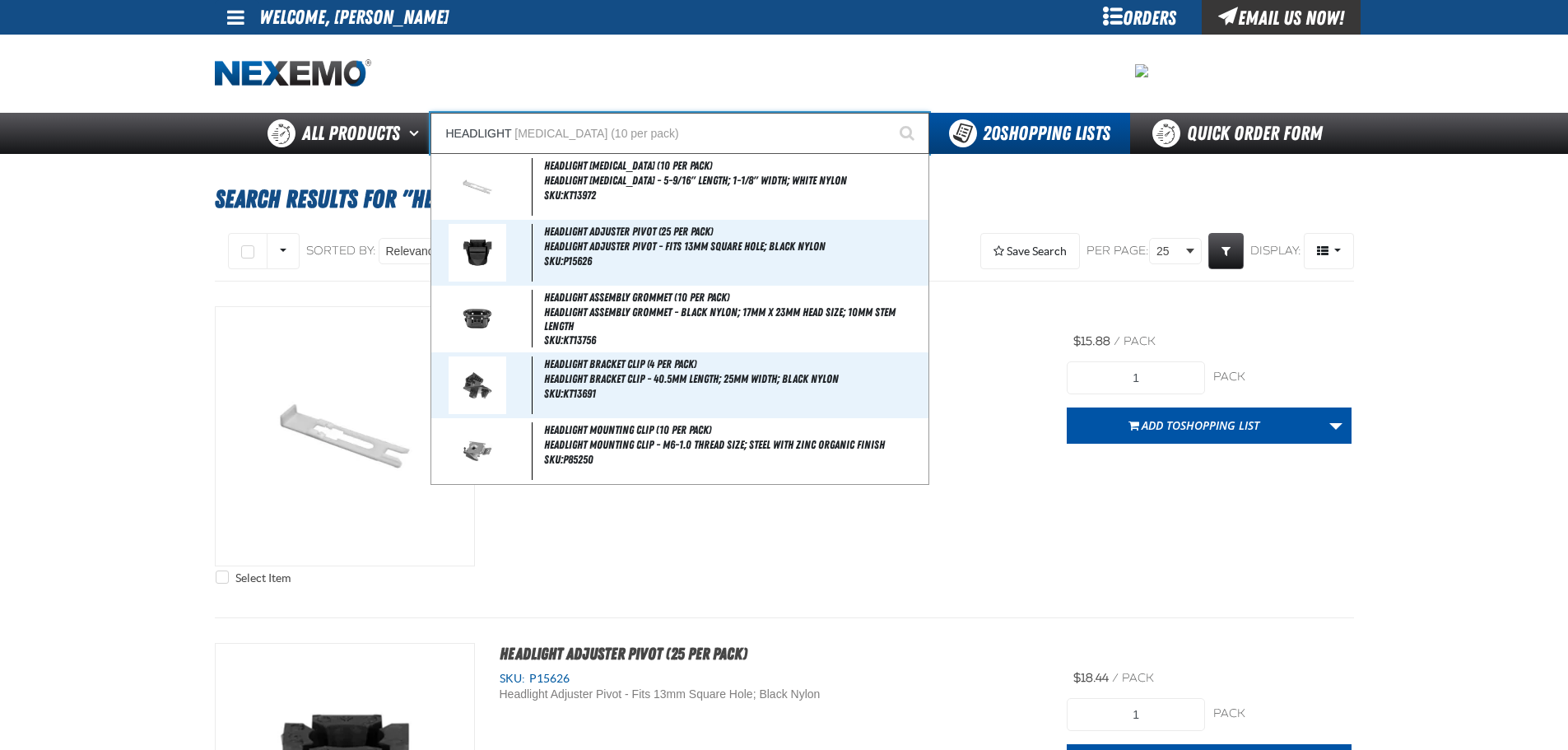
type input "HEADLIGHT R"
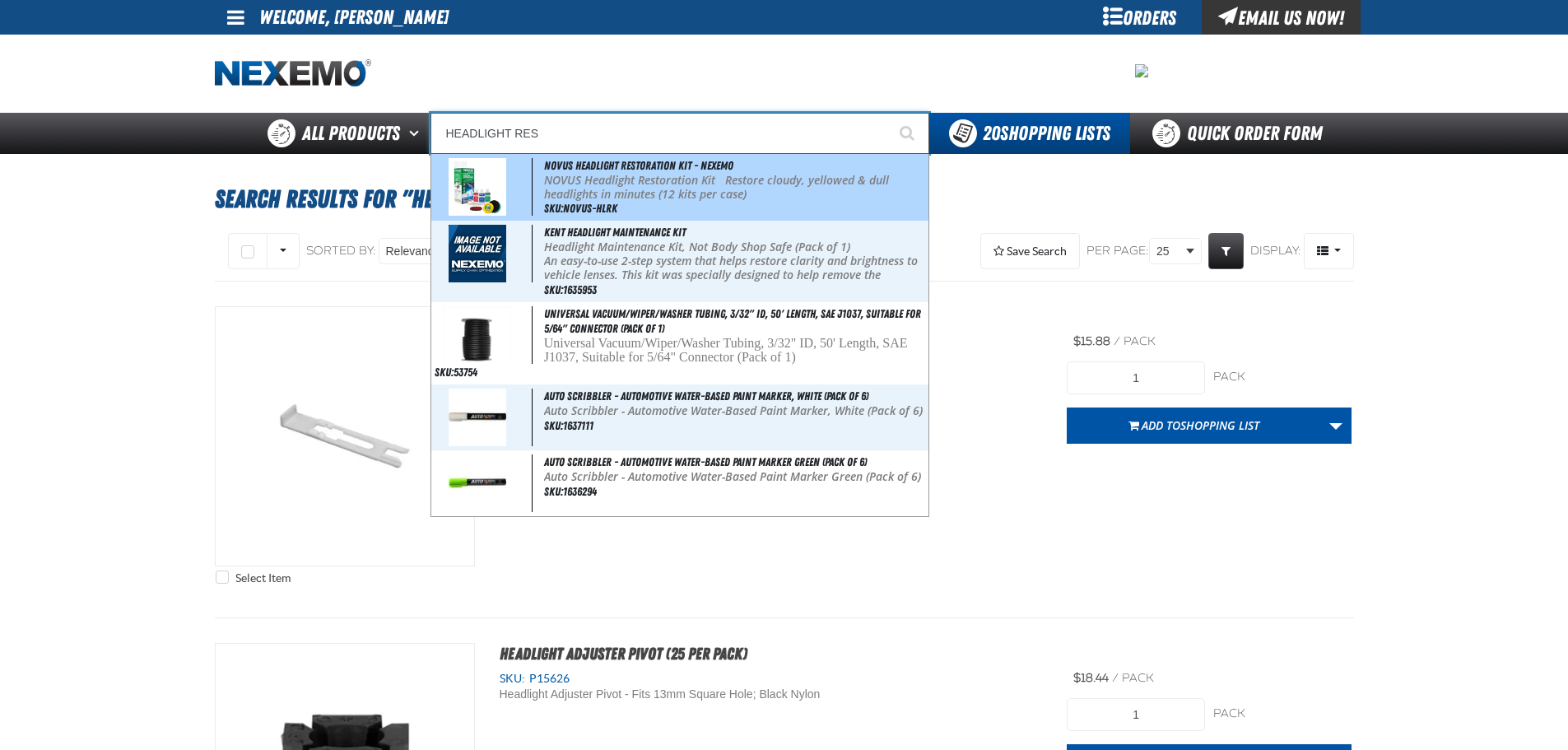
click at [488, 183] on img at bounding box center [478, 187] width 58 height 58
type input "Novus Headlight Restoration Kit - Nexemo"
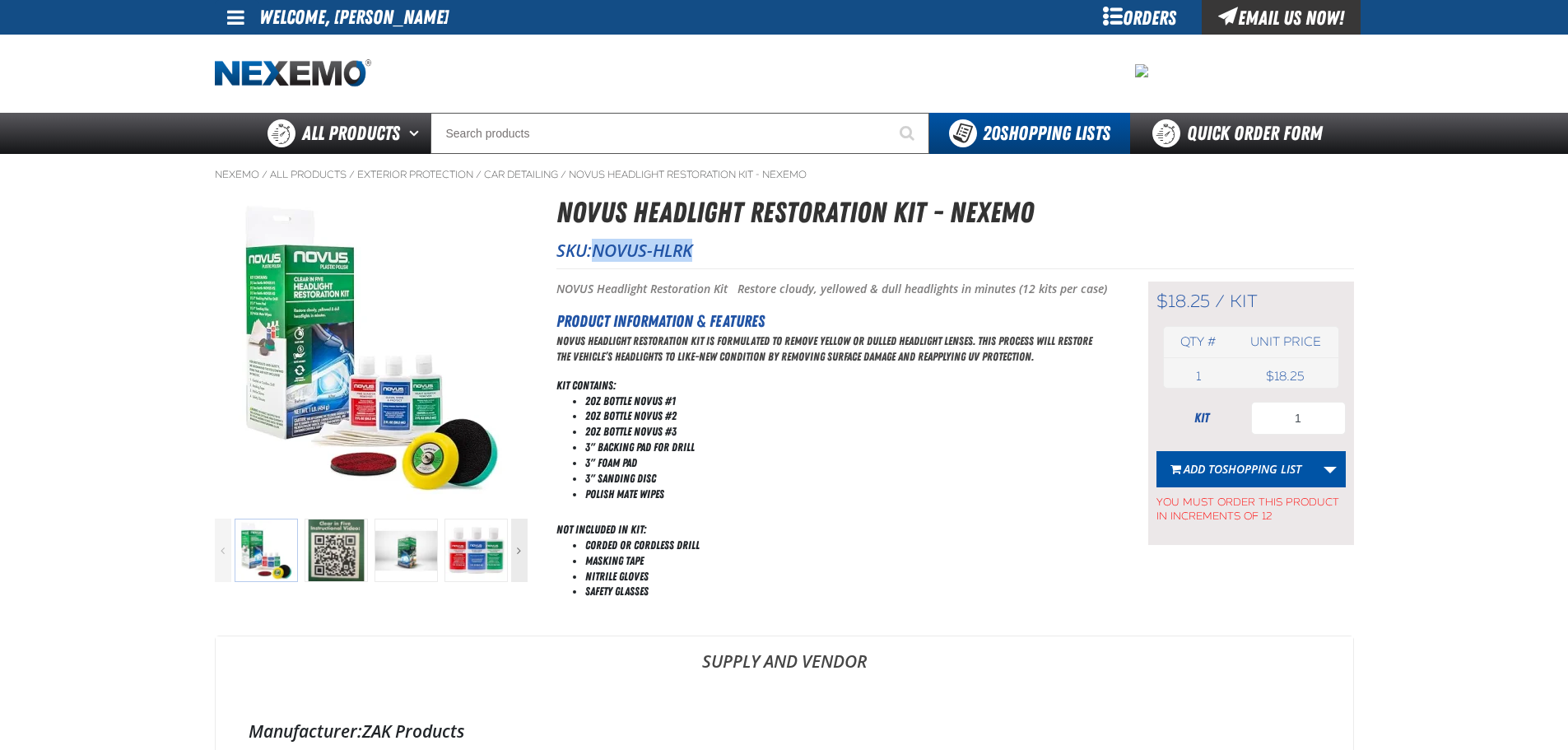
drag, startPoint x: 685, startPoint y: 249, endPoint x: 600, endPoint y: 247, distance: 85.0
click at [600, 247] on p "SKU: NOVUS-HLRK" at bounding box center [955, 250] width 798 height 23
copy span "NOVUS-HLRK"
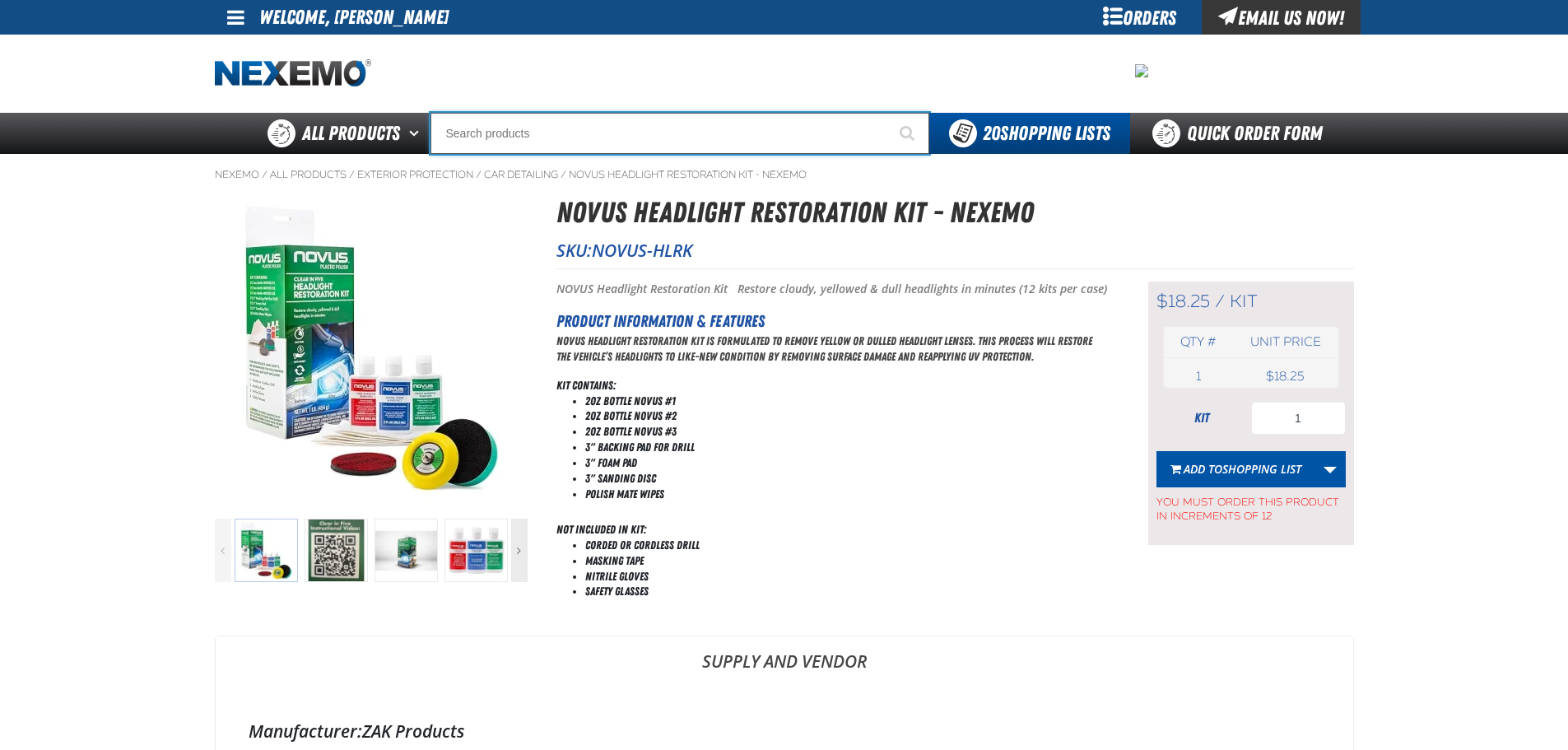
click at [494, 134] on input "Search" at bounding box center [680, 133] width 499 height 41
type input "COOLANT"
click at [888, 113] on button "Start Searching" at bounding box center [909, 133] width 41 height 41
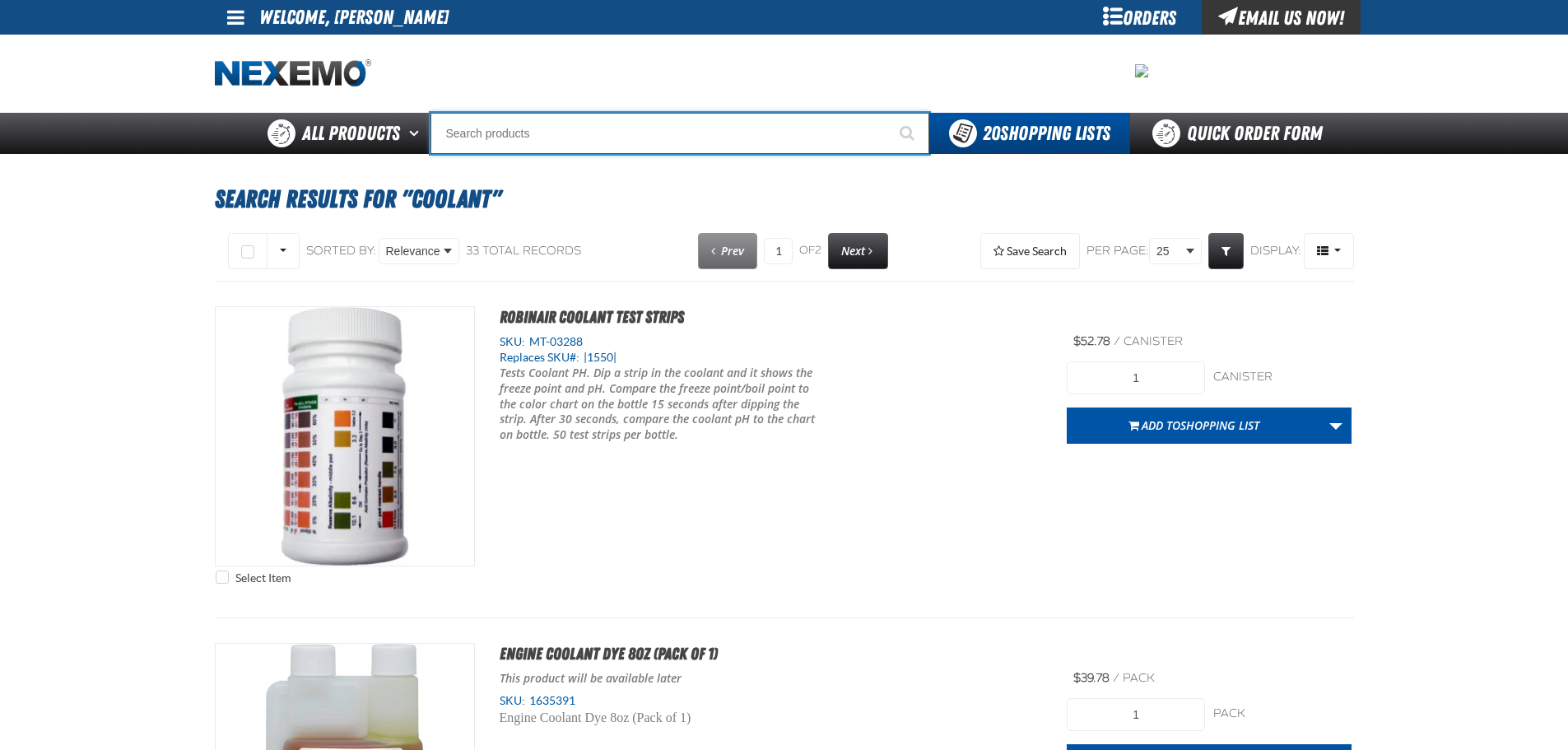
click at [450, 121] on input "Search" at bounding box center [680, 133] width 499 height 41
type input "X"
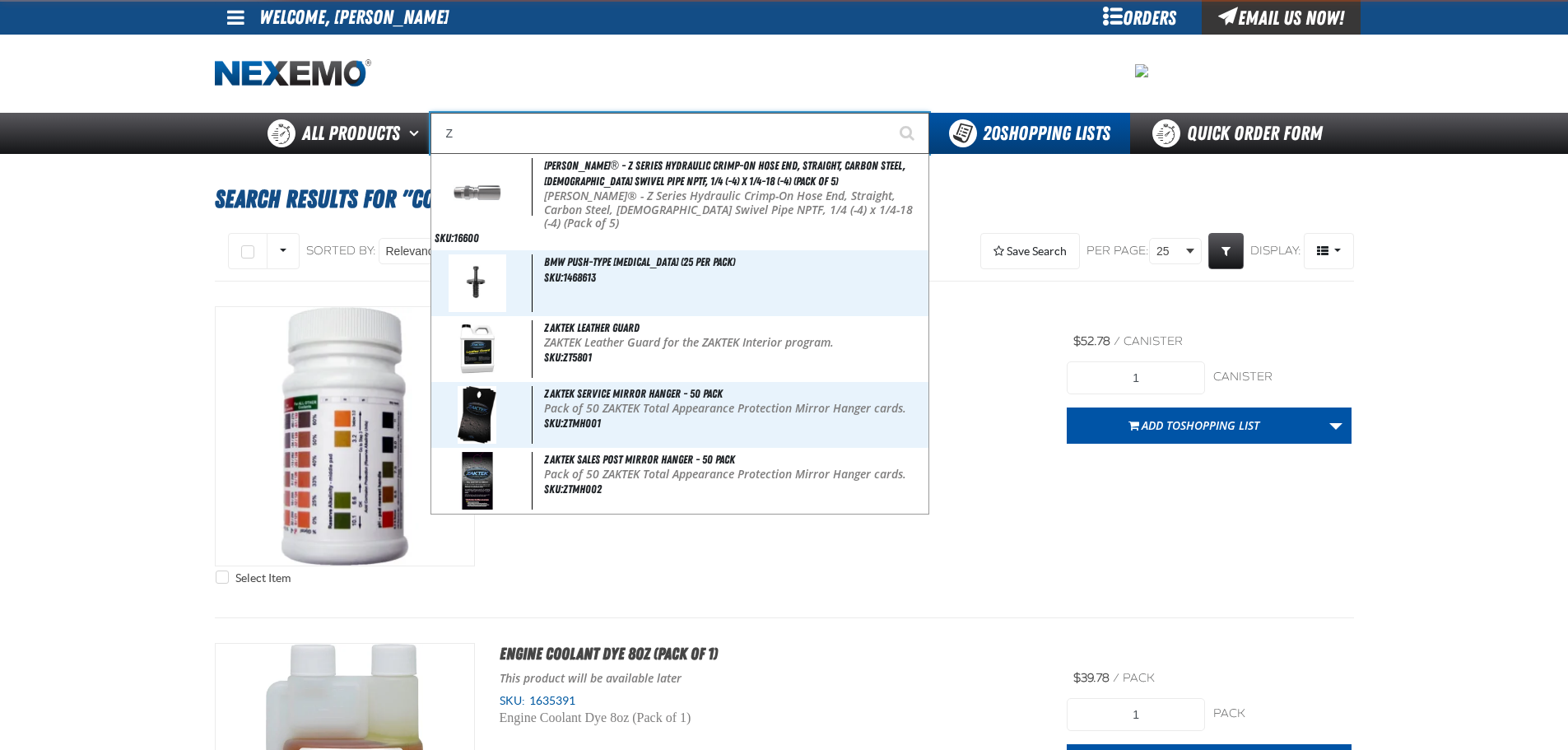
type input "ZA"
type input "ZAKTEK Remittance Register (DOWNLOADABLE)"
type input "ZAK"
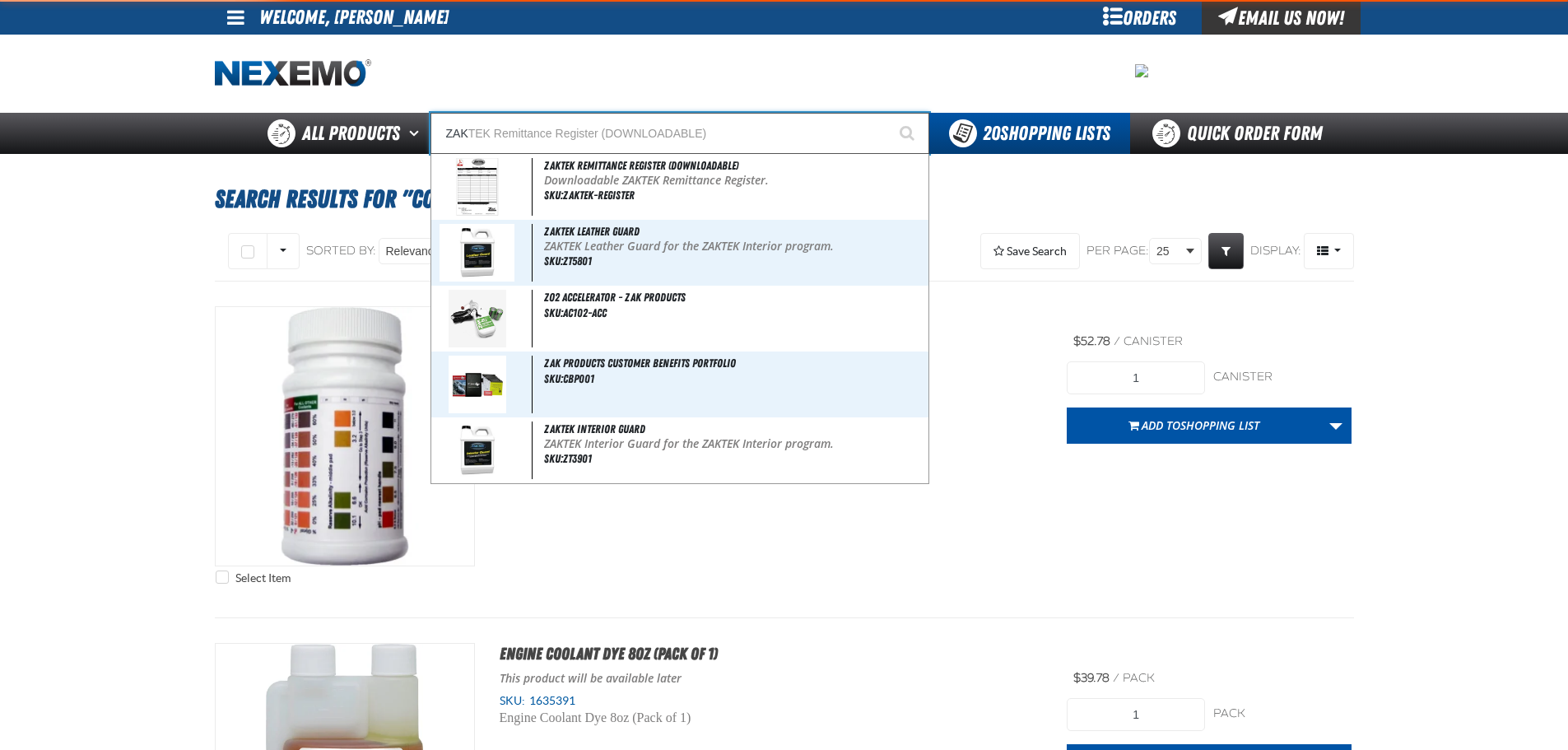
type input "ZAK"
type input "ZAK Products Customer Benefits Portfolio"
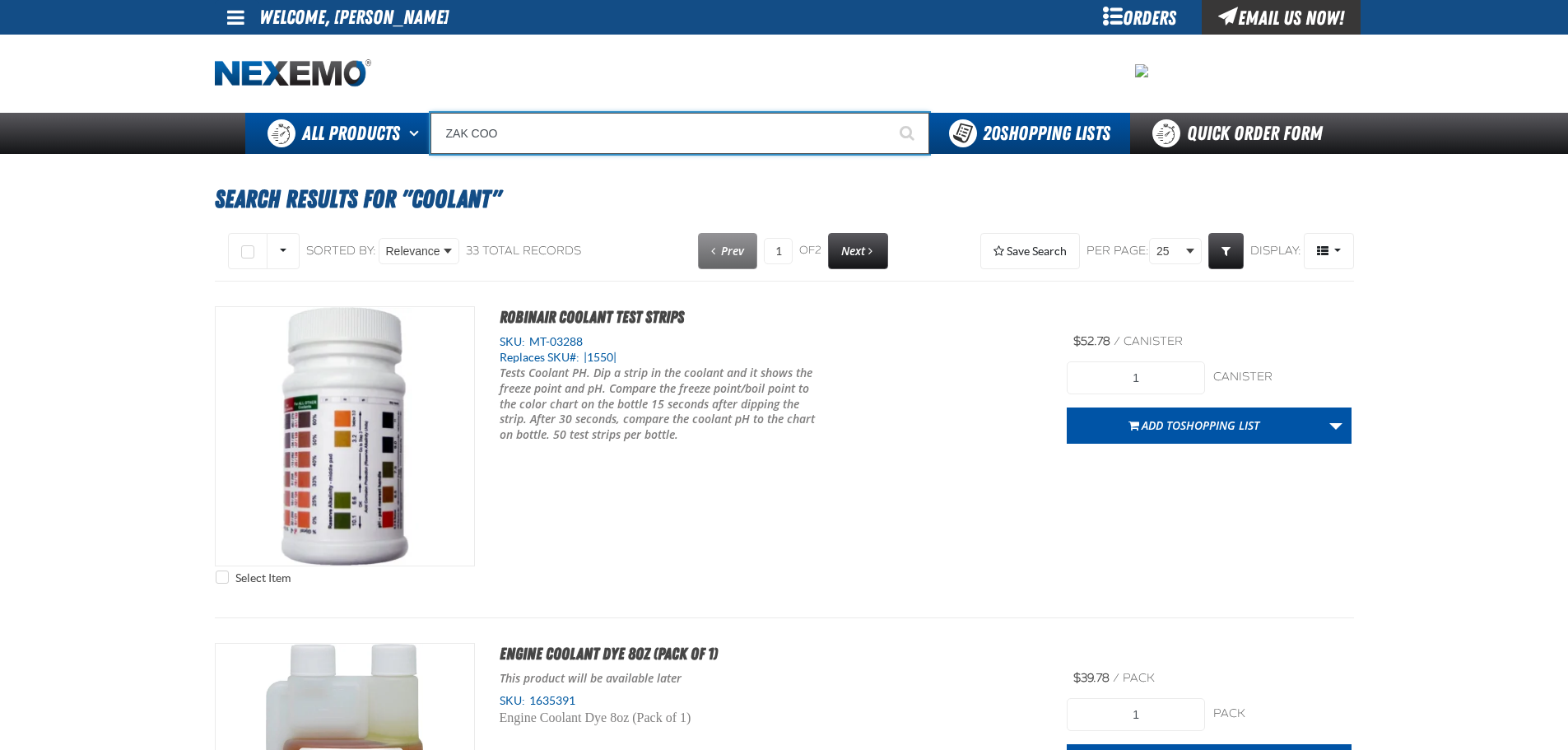
drag, startPoint x: 508, startPoint y: 130, endPoint x: 392, endPoint y: 132, distance: 116.0
click at [392, 132] on div "Back All Products Adhesives After Market Parts Automotive Chemicals Body Hardwa…" at bounding box center [785, 133] width 1152 height 41
paste input "NOVUS-HLRK"
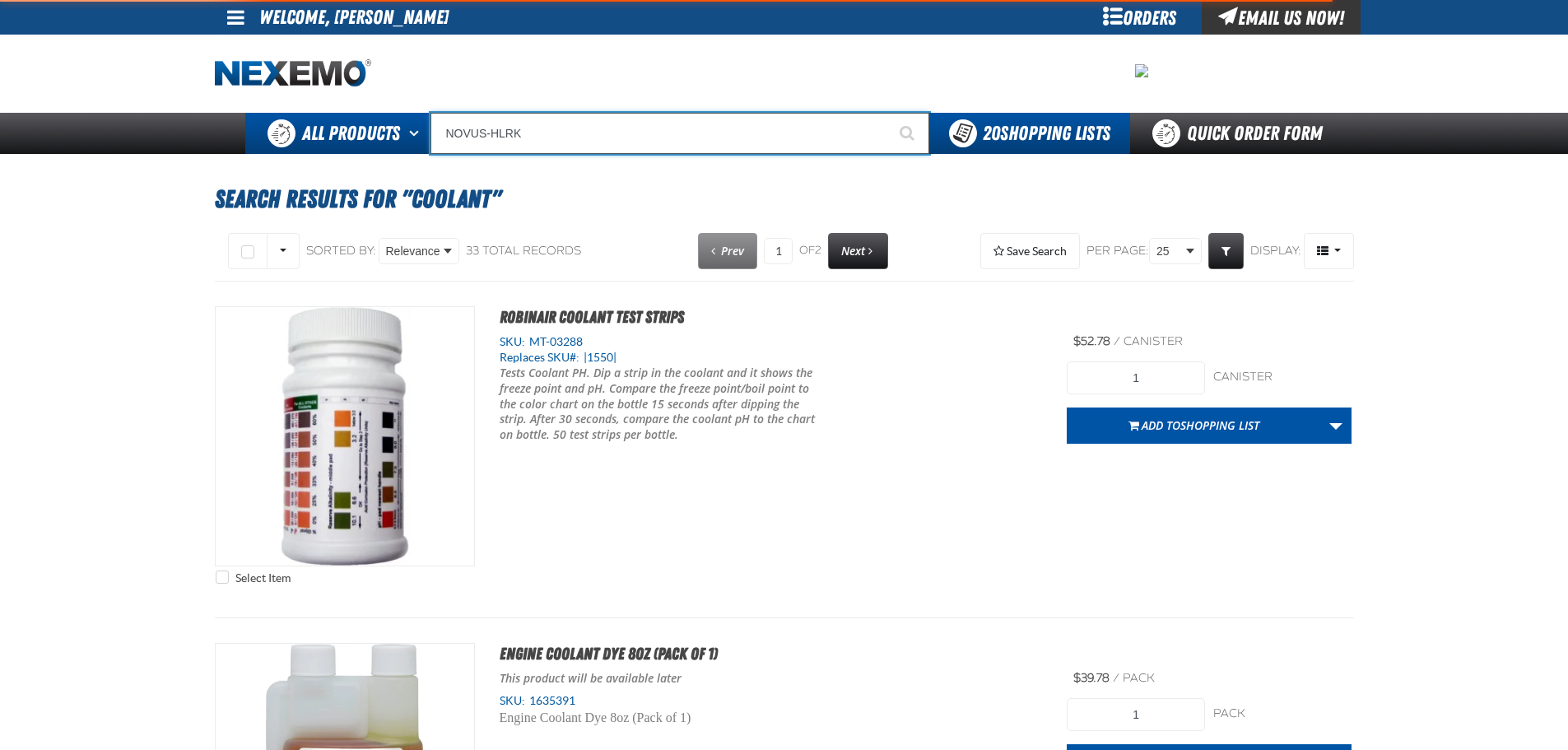
type input "NOVUS-HLRK"
click at [888, 113] on button "Start Searching" at bounding box center [909, 133] width 41 height 41
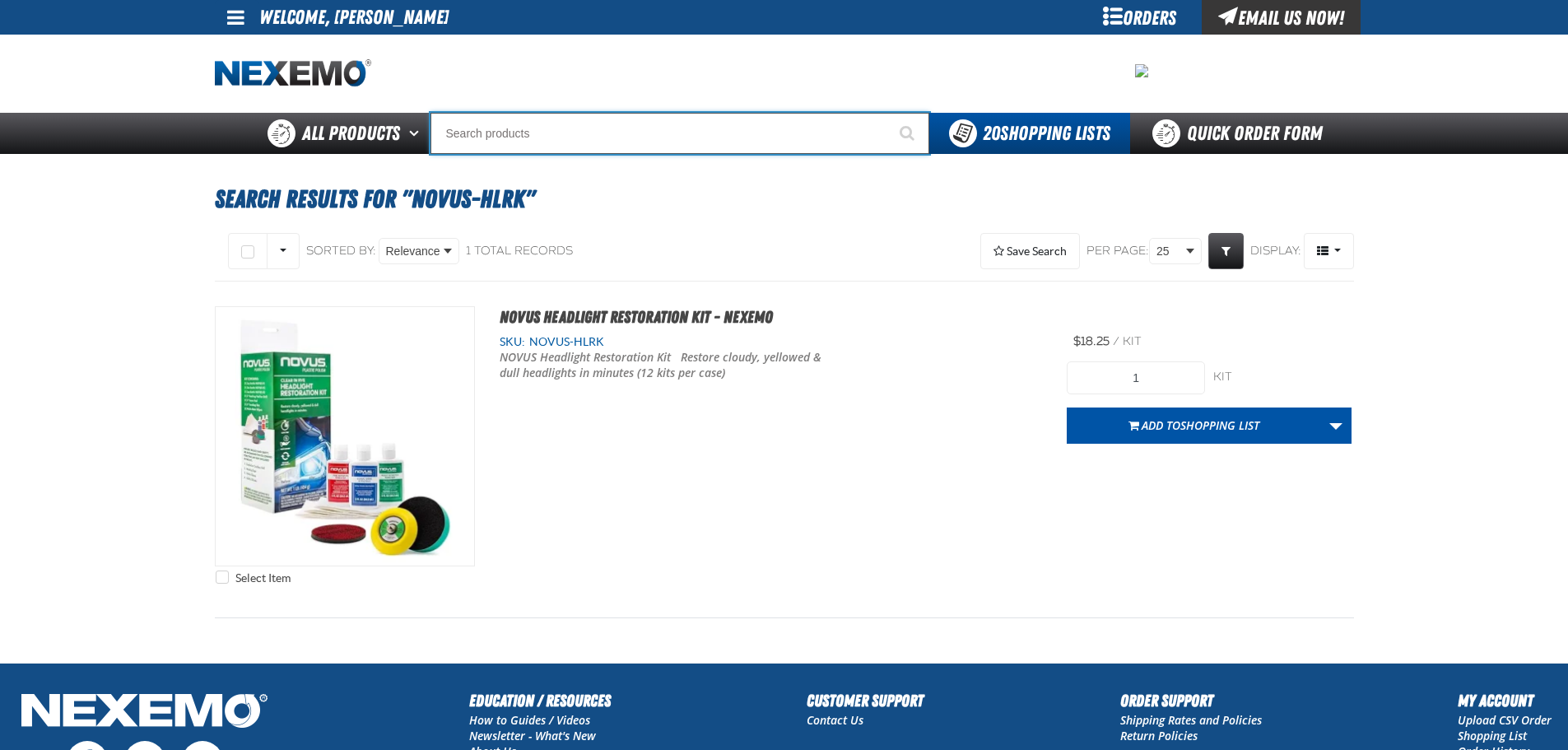
click at [508, 143] on input "Search" at bounding box center [680, 133] width 499 height 41
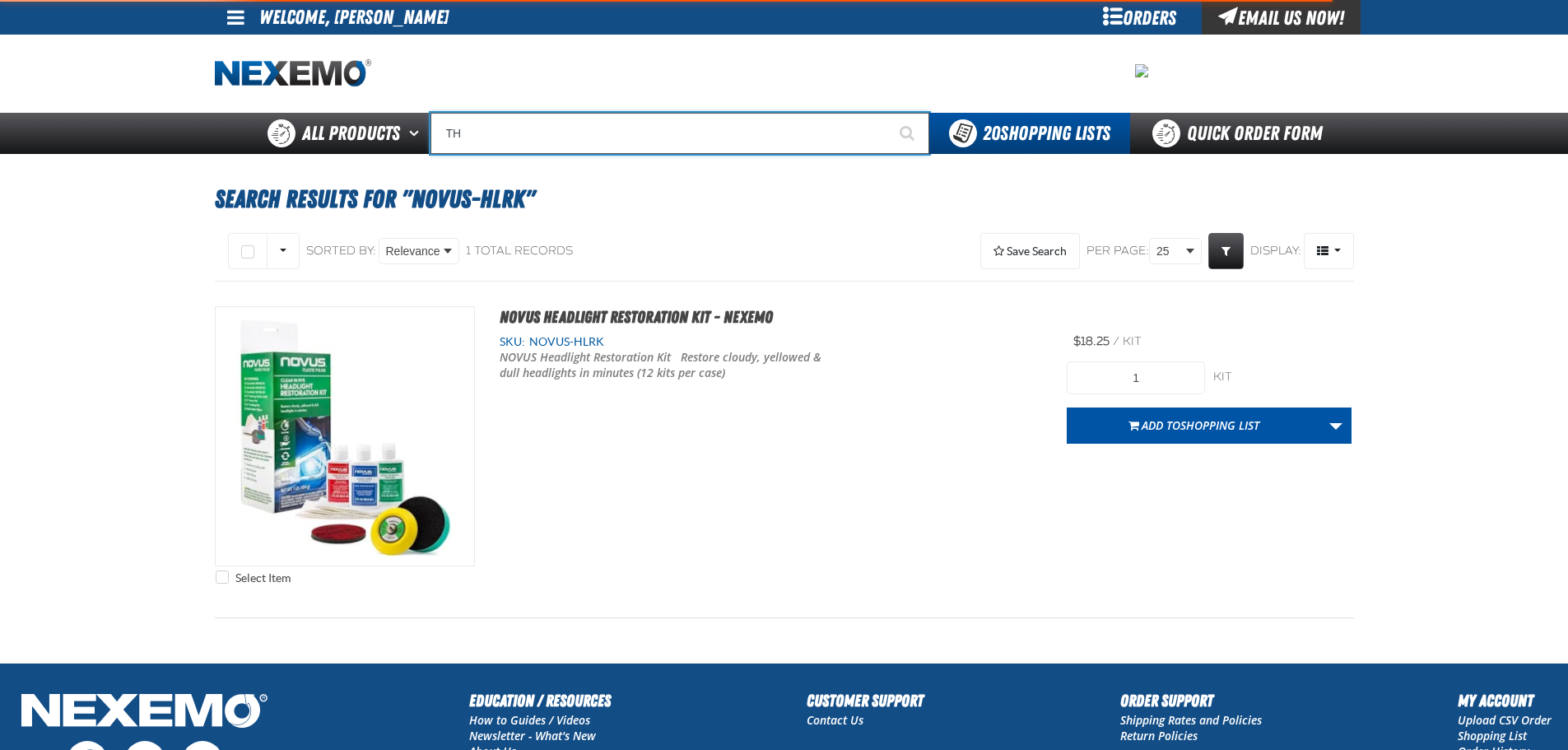
type input "THE"
type input "THE Scrubber"
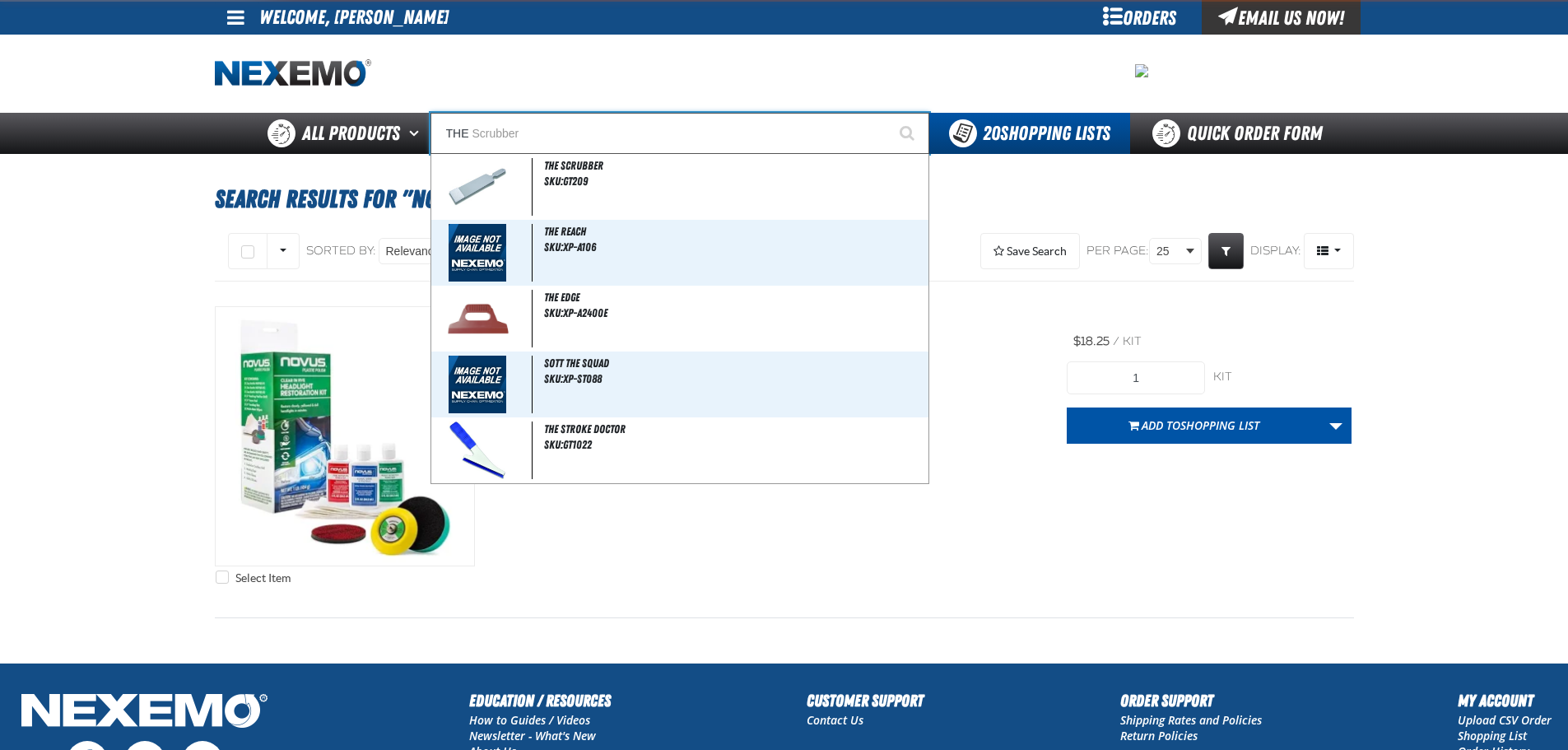
type input "TH"
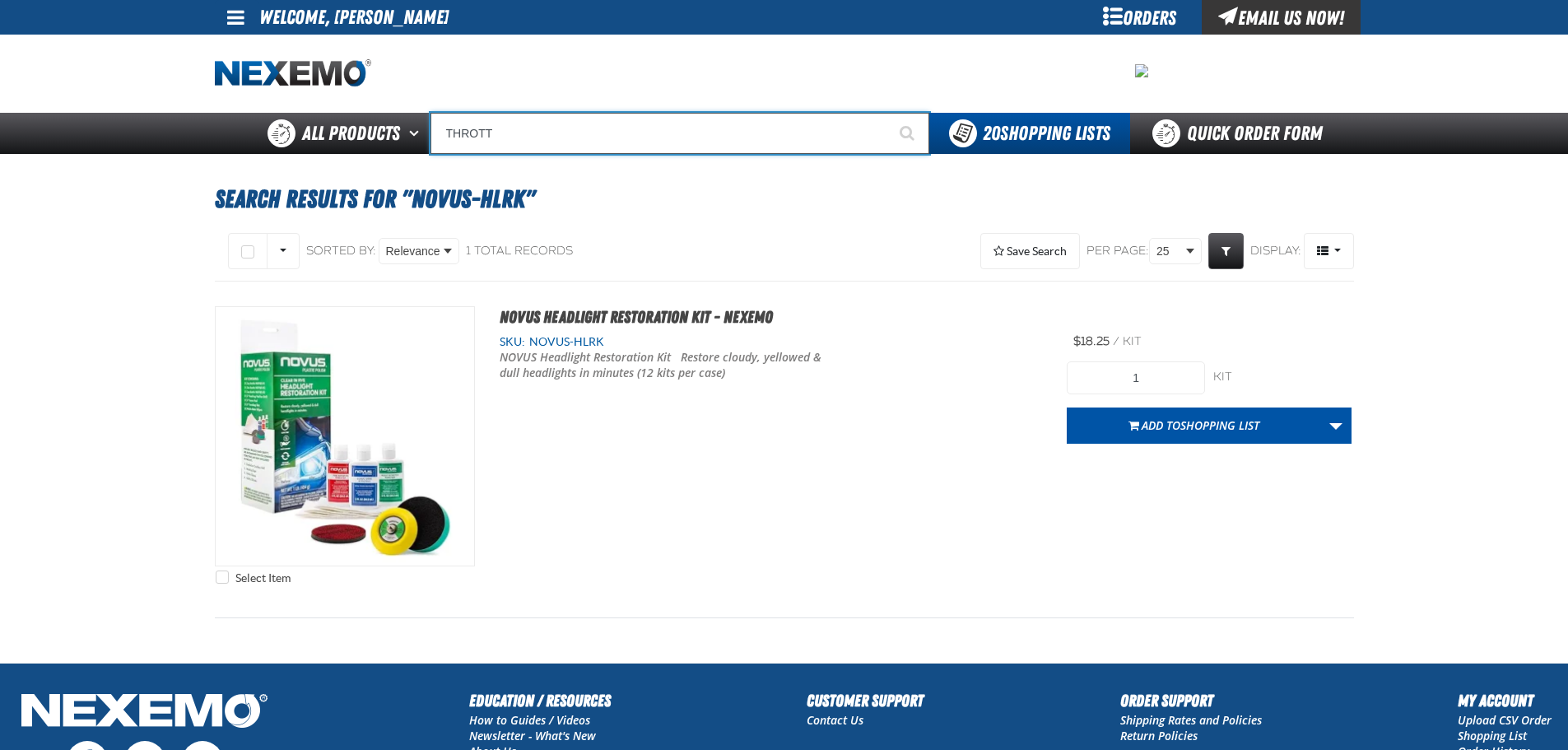
click at [711, 128] on input "THROTT" at bounding box center [680, 133] width 499 height 41
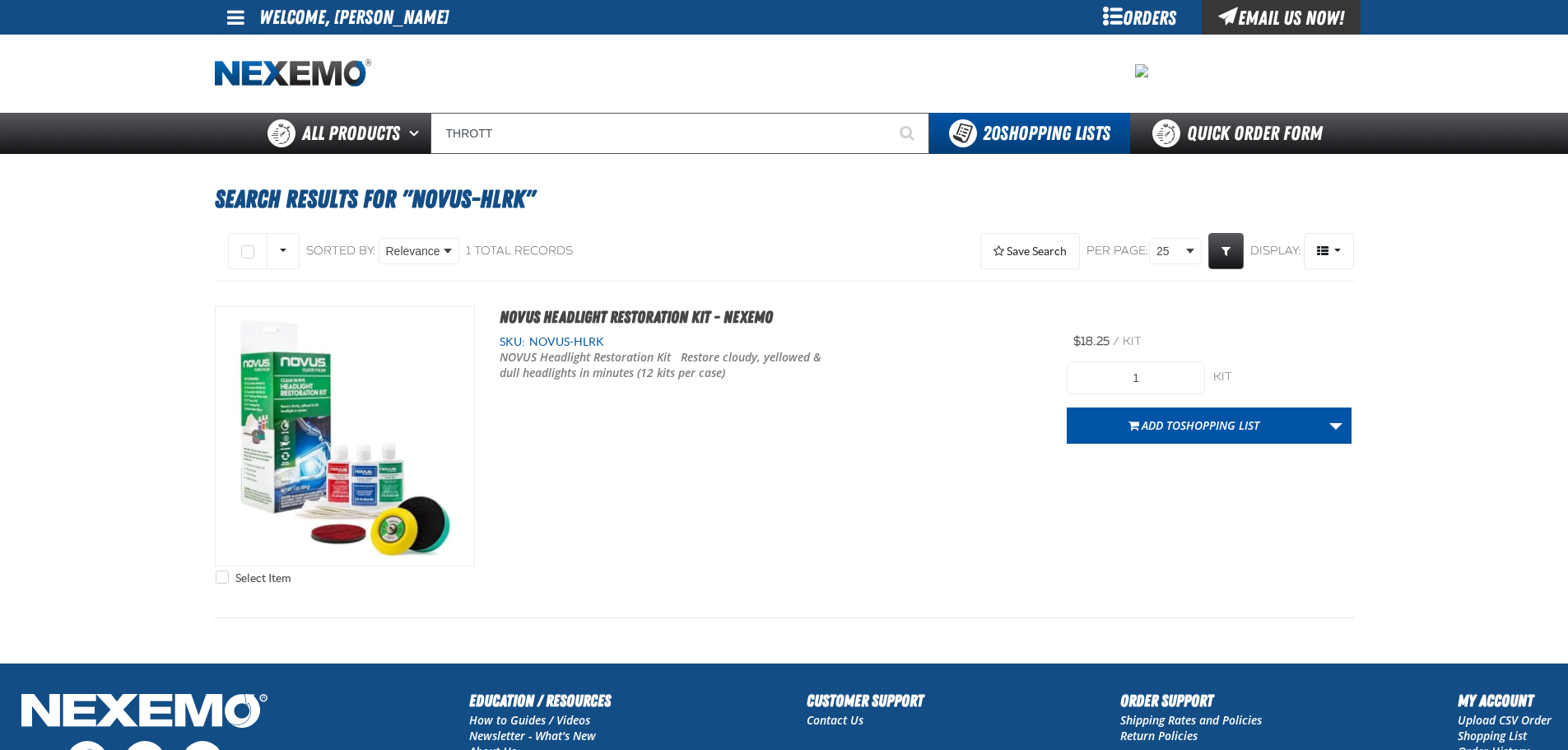
click at [650, 158] on div "Search Results for "NOVUS-HLRK" Select All on Page All visible None" at bounding box center [785, 408] width 1152 height 509
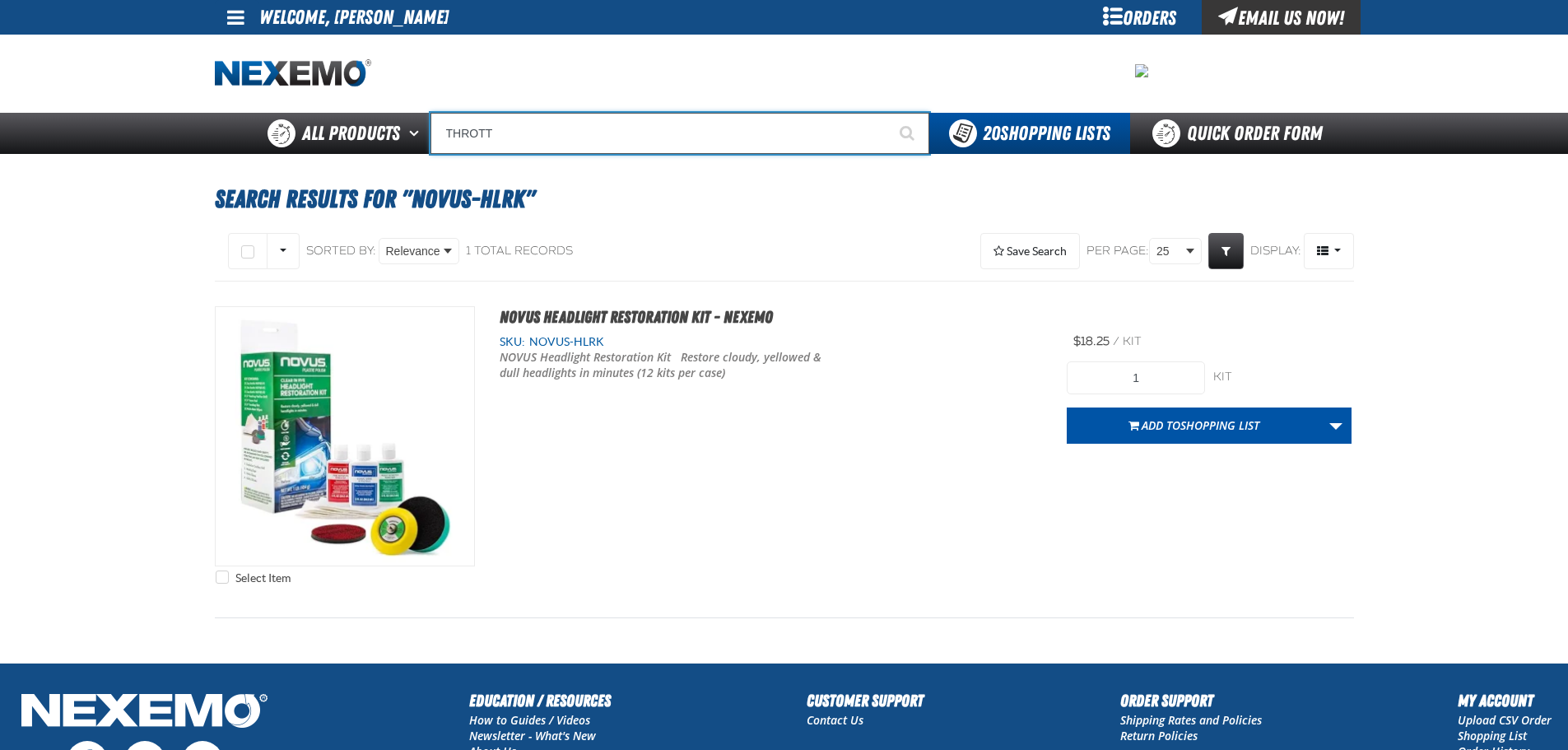
click at [631, 141] on input "THROTT" at bounding box center [680, 133] width 499 height 41
click at [605, 136] on input "THROTTLE" at bounding box center [680, 133] width 499 height 41
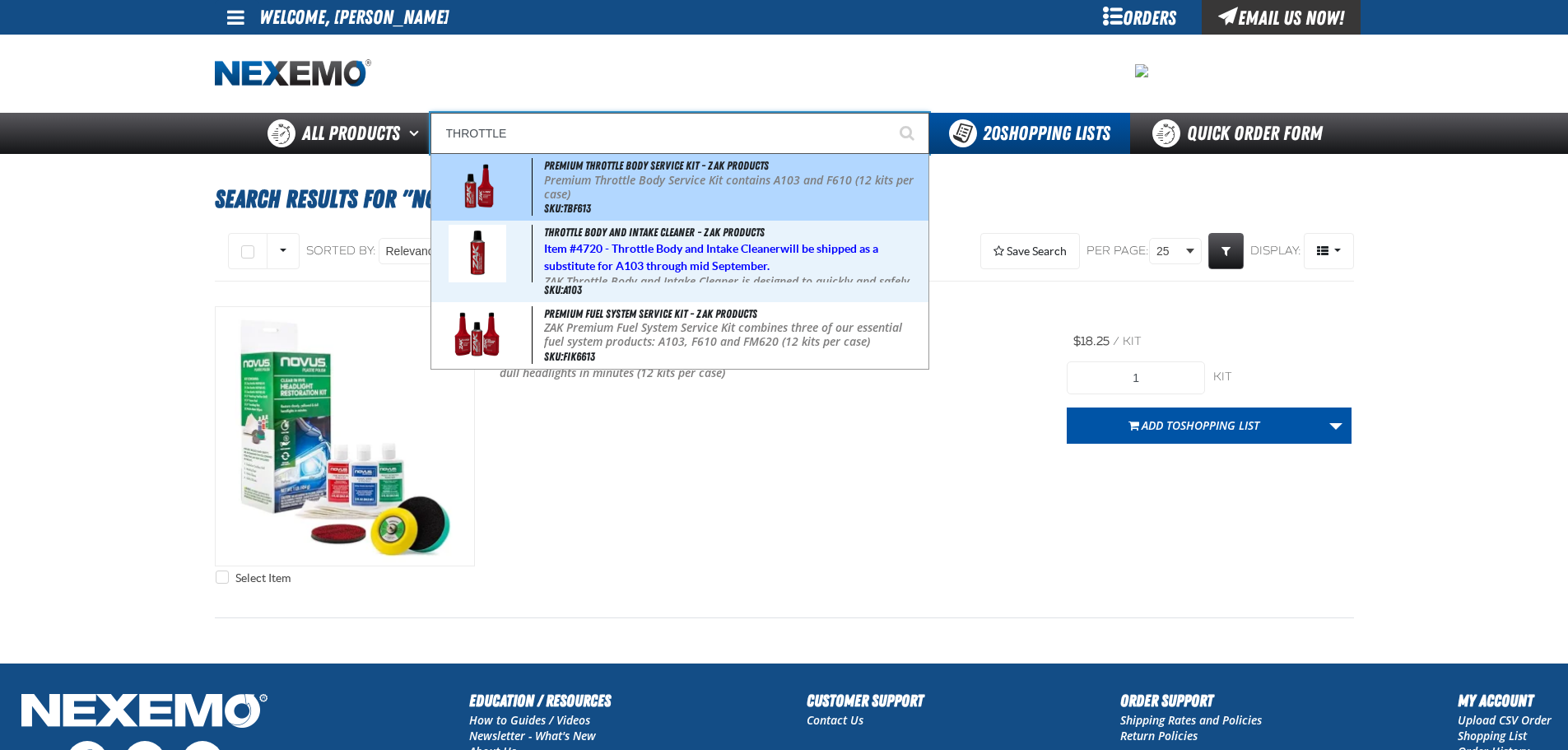
click at [681, 191] on p "Premium Throttle Body Service Kit contains A103 and F610 (12 kits per case)" at bounding box center [734, 188] width 381 height 28
type input "Premium Throttle Body Service Kit - ZAK Products"
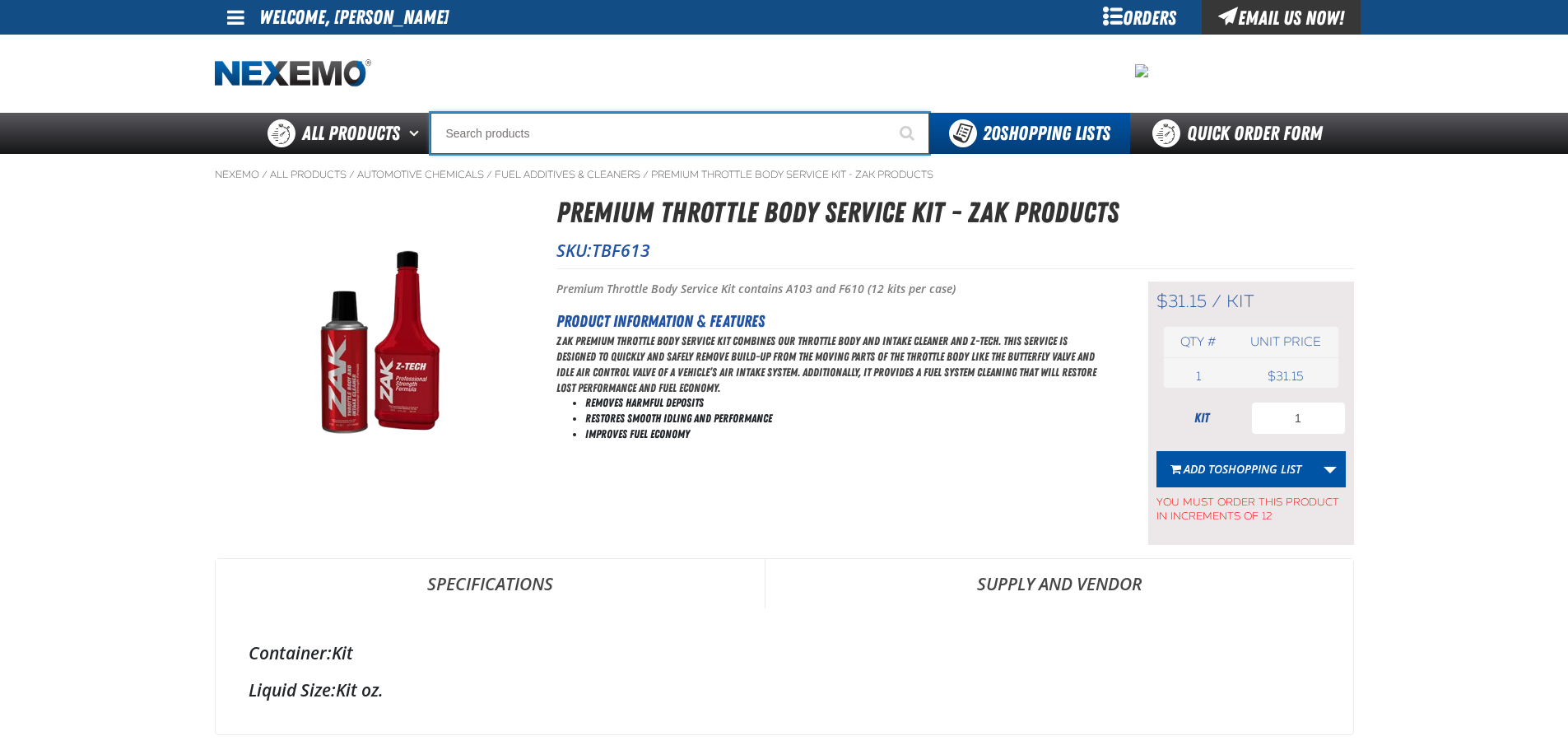
click at [551, 131] on input "Search" at bounding box center [680, 133] width 499 height 41
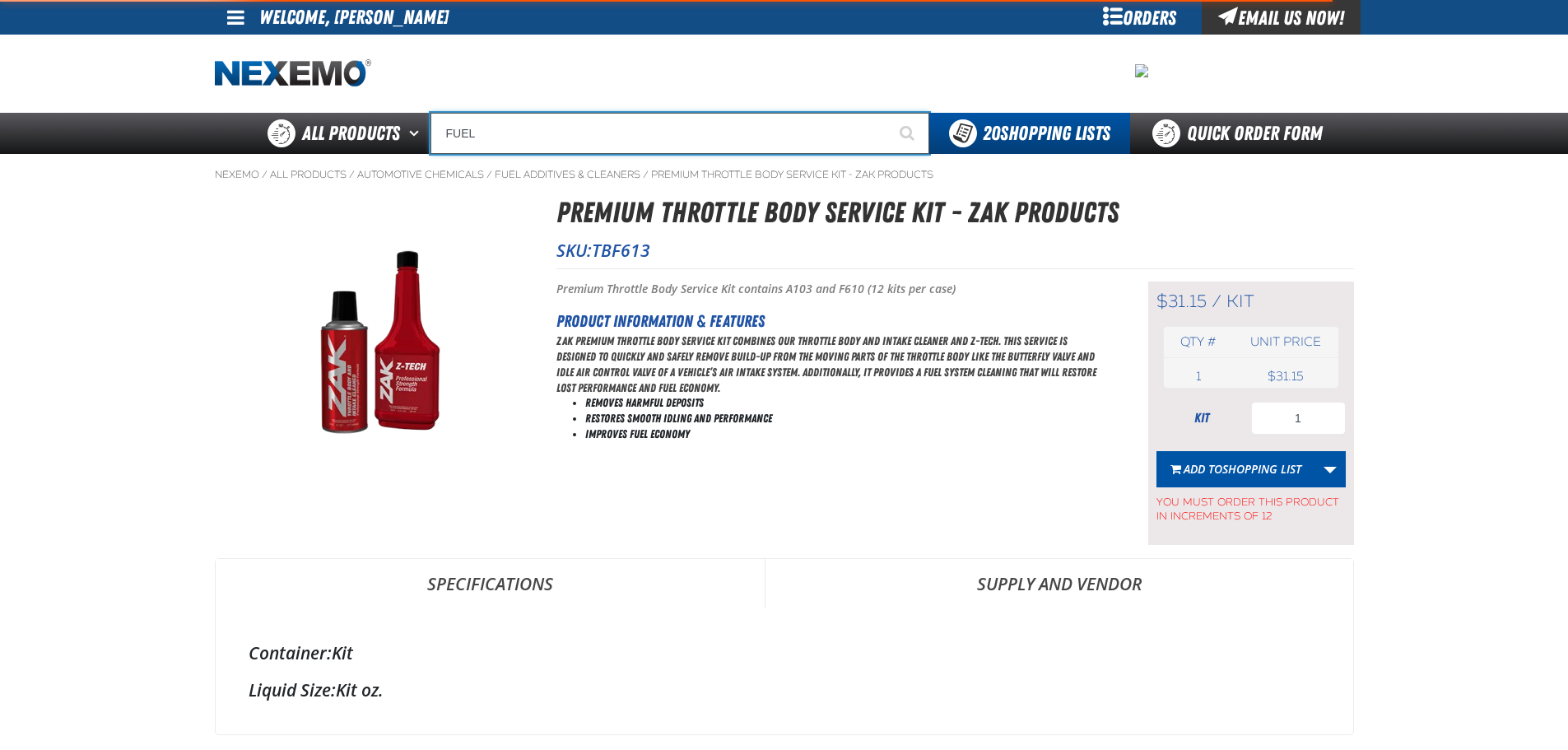
type input "FUEL"
type input "FUEL EFFIC"
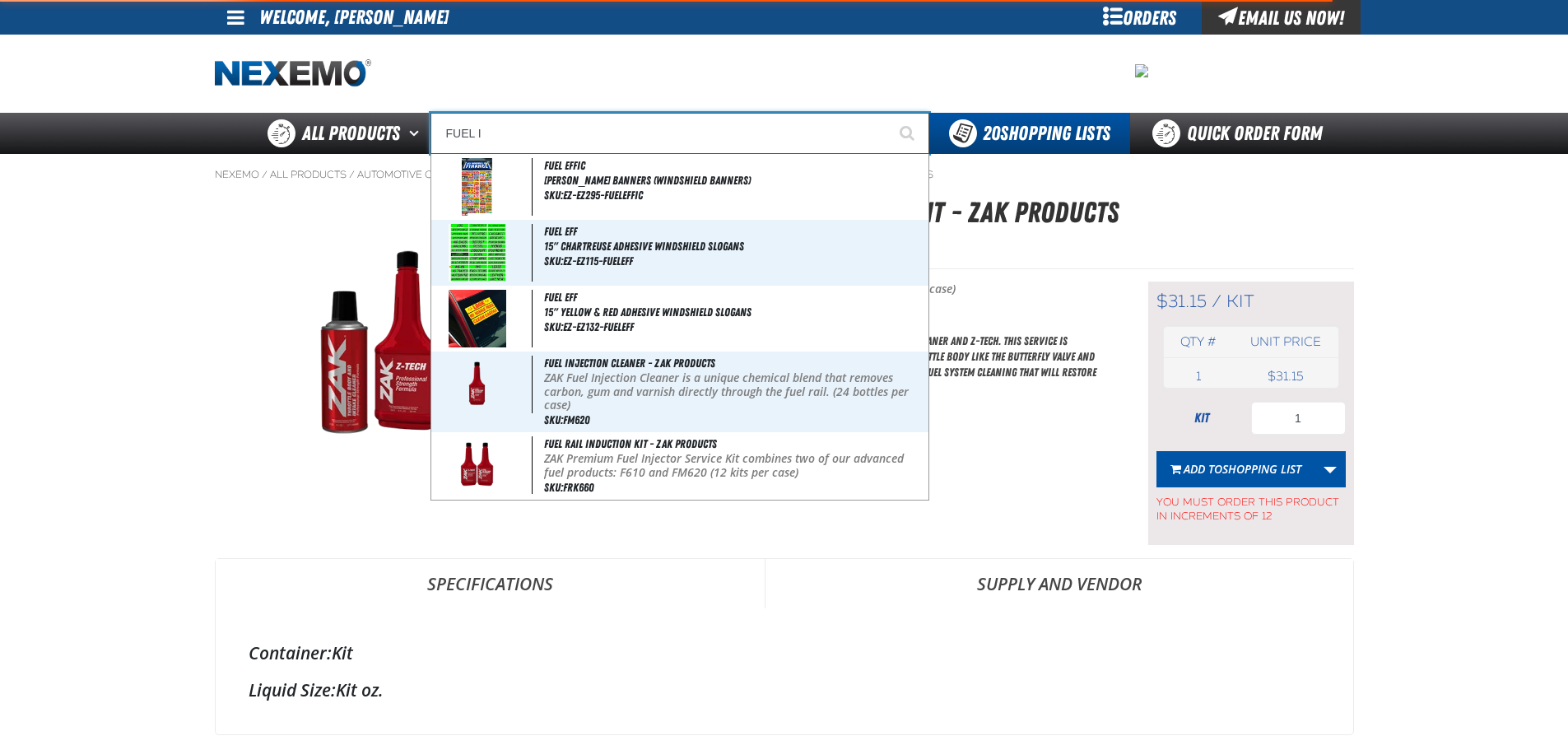
type input "FUEL IN"
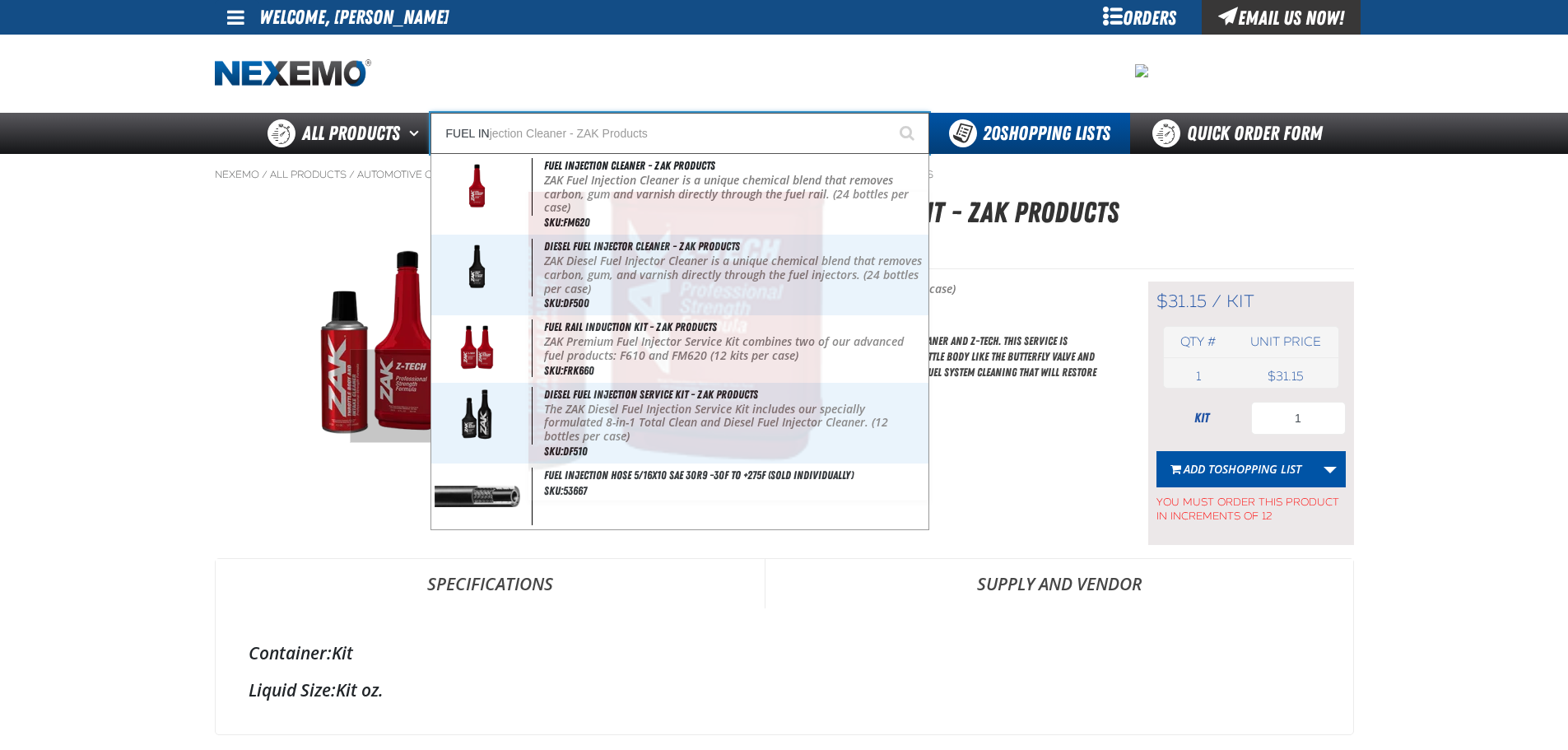
type input "FUEL INjection Cleaner - ZAK Products"
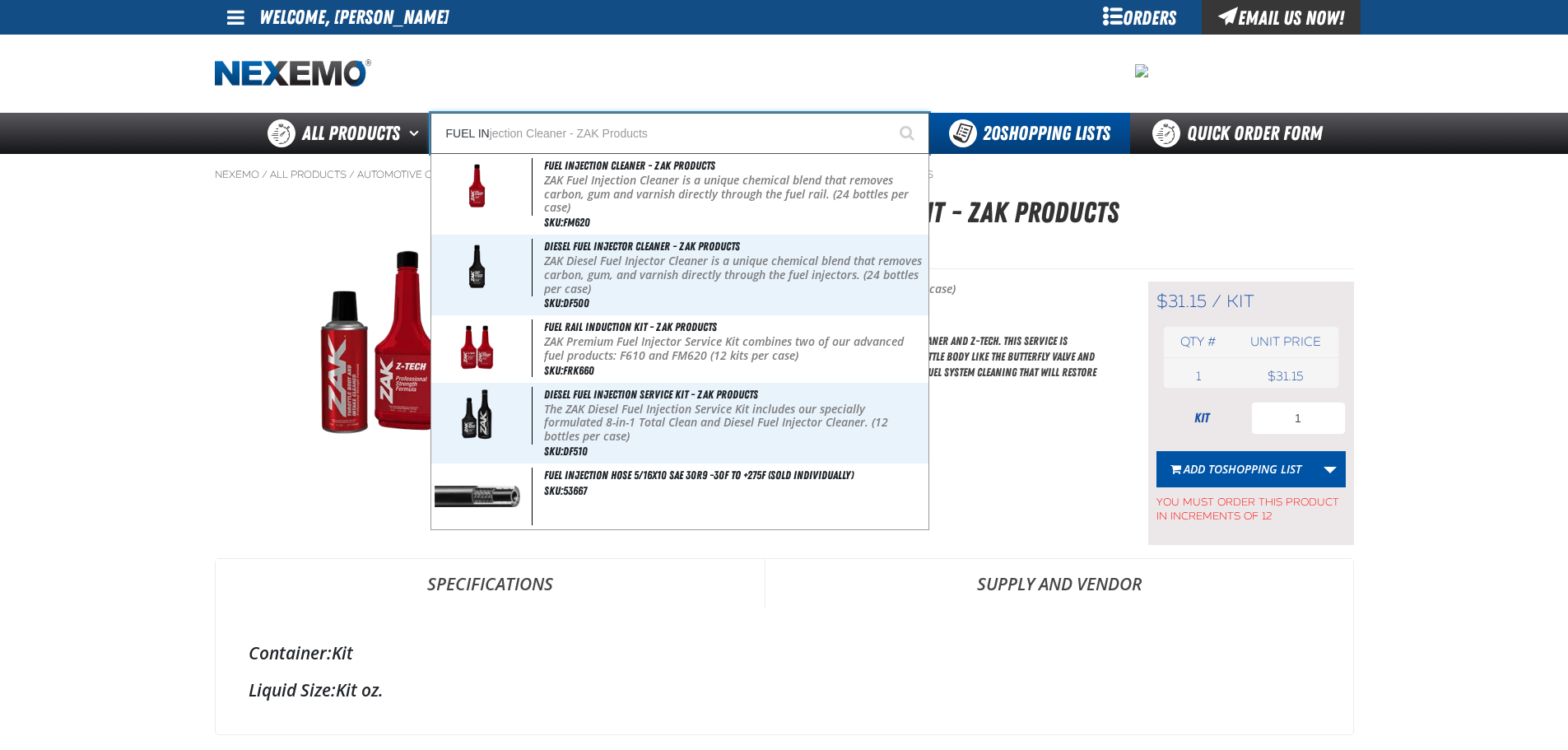
type input "FUEL IN"
